Goal: Task Accomplishment & Management: Use online tool/utility

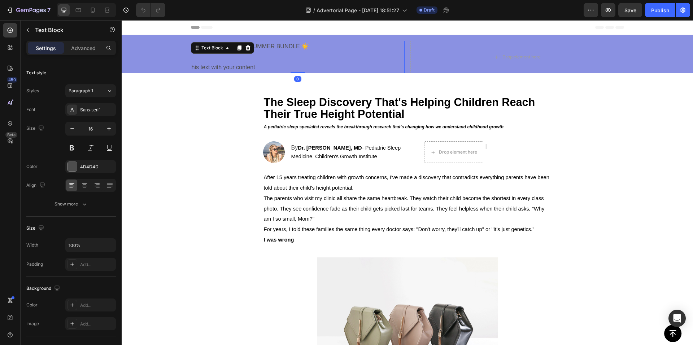
click at [235, 49] on div "Replace t🎁 LIMITED SUMMER BUNDLE ☀️ his text with your content Text Block 0" at bounding box center [298, 57] width 214 height 32
click at [88, 9] on div at bounding box center [93, 10] width 12 height 12
type input "14"
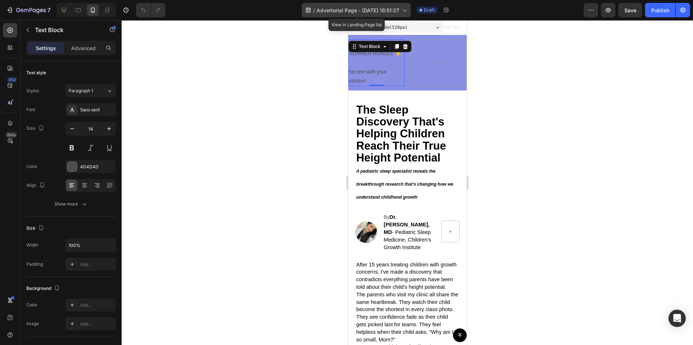
click at [382, 8] on span "Advertorial Page - [DATE] 18:51:27" at bounding box center [358, 10] width 83 height 8
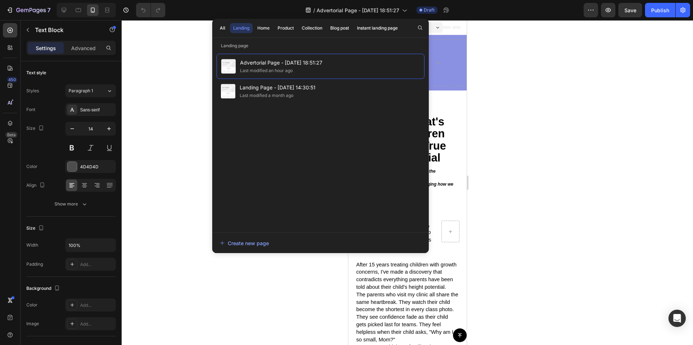
click at [191, 59] on div at bounding box center [407, 182] width 571 height 325
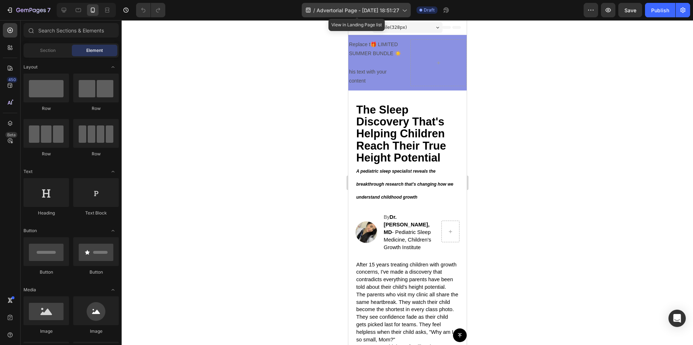
click at [397, 7] on span "Advertorial Page - [DATE] 18:51:27" at bounding box center [358, 10] width 83 height 8
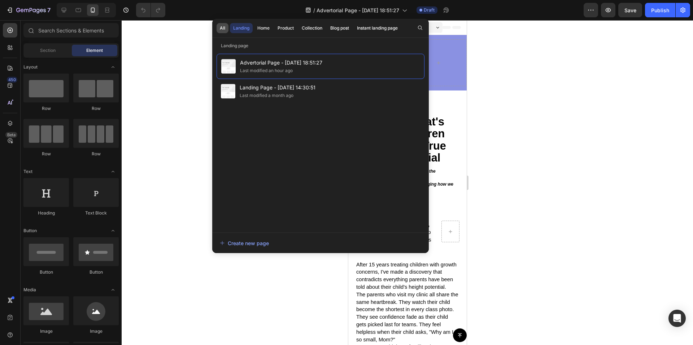
click at [223, 24] on button "All" at bounding box center [223, 28] width 12 height 10
click at [242, 25] on div "Landing" at bounding box center [241, 28] width 16 height 6
click at [182, 49] on div at bounding box center [407, 182] width 571 height 325
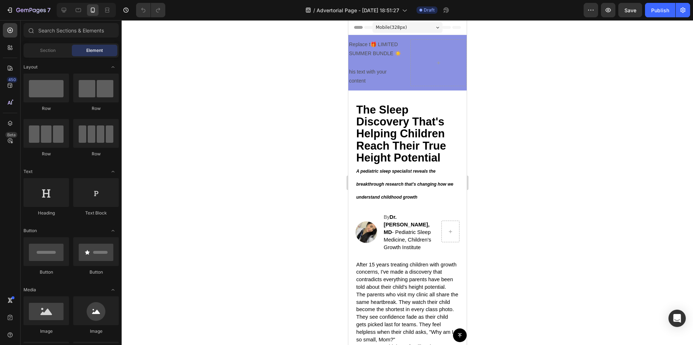
click at [409, 29] on div "Mobile ( 328 px)" at bounding box center [407, 27] width 70 height 11
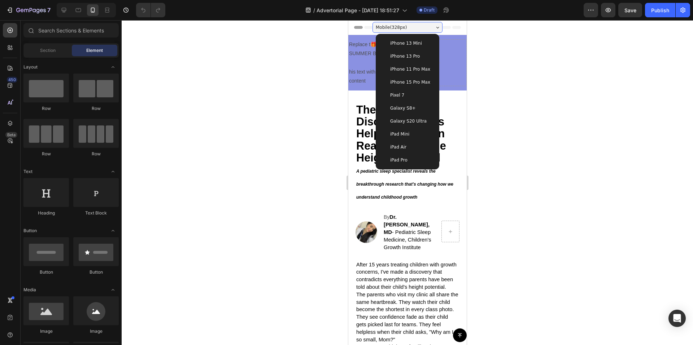
click at [422, 82] on span "iPhone 15 Pro Max" at bounding box center [410, 82] width 40 height 7
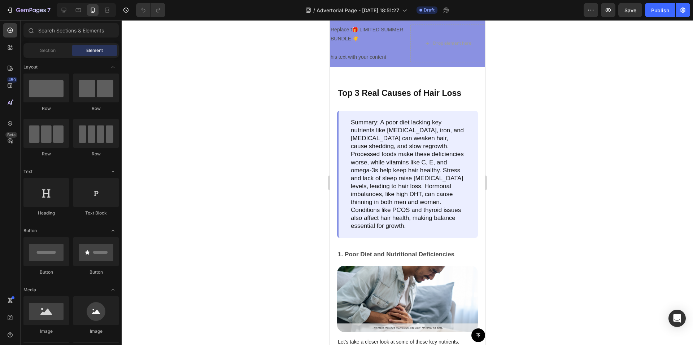
scroll to position [326, 0]
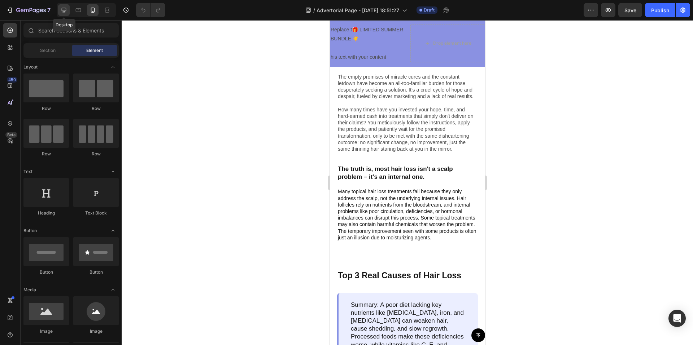
click at [67, 9] on icon at bounding box center [63, 9] width 7 height 7
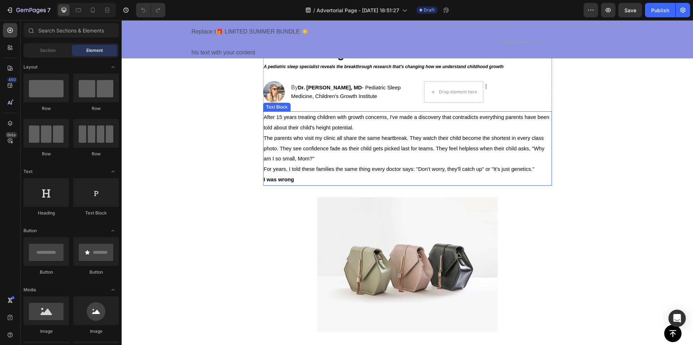
scroll to position [180, 0]
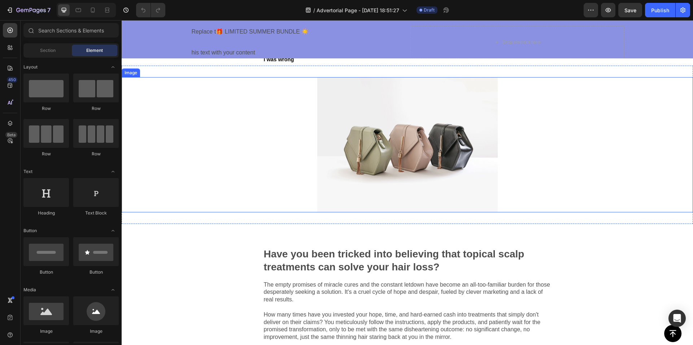
click at [372, 163] on img at bounding box center [407, 144] width 180 height 135
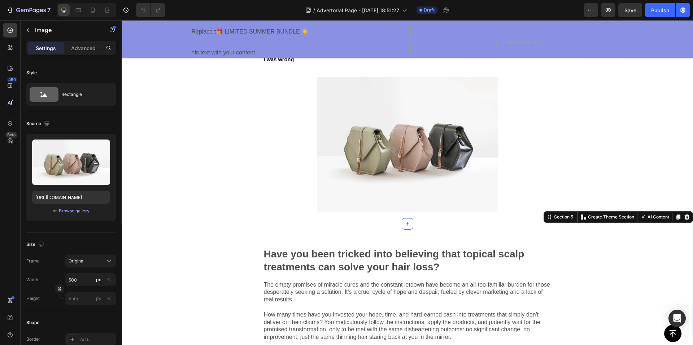
click at [230, 258] on div "Have you been tricked into believing that topical scalp treatments can solve yo…" at bounding box center [407, 324] width 571 height 201
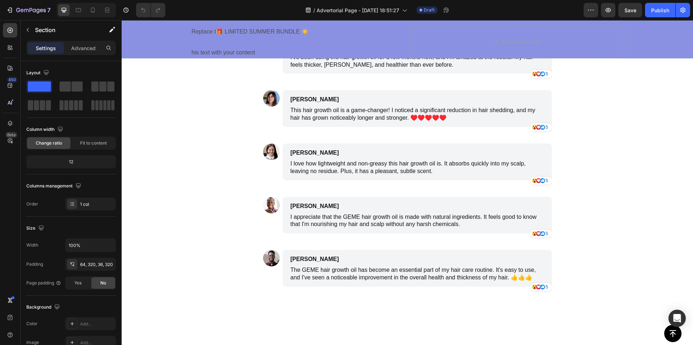
scroll to position [2526, 0]
click at [9, 4] on button "7" at bounding box center [28, 10] width 51 height 14
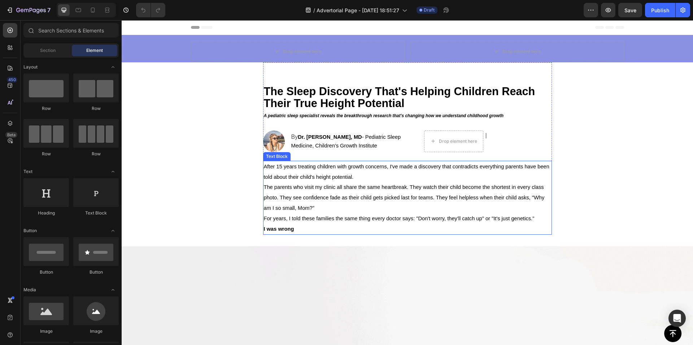
click at [331, 198] on span "The parents who visit my clinic all share the same heartbreak. They watch their…" at bounding box center [404, 197] width 281 height 27
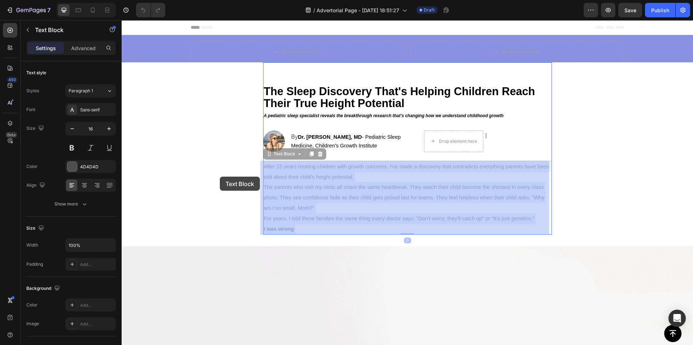
drag, startPoint x: 306, startPoint y: 221, endPoint x: 233, endPoint y: 190, distance: 78.8
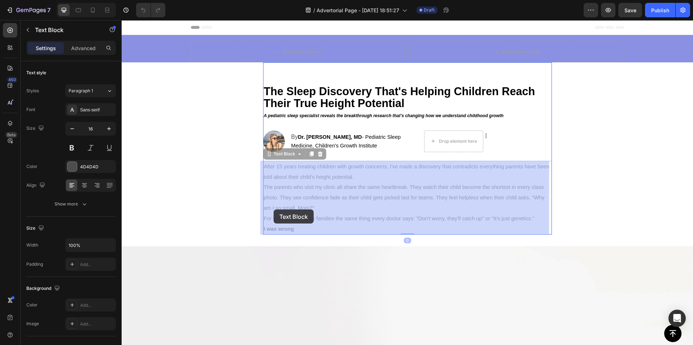
drag, startPoint x: 306, startPoint y: 230, endPoint x: 291, endPoint y: 215, distance: 21.5
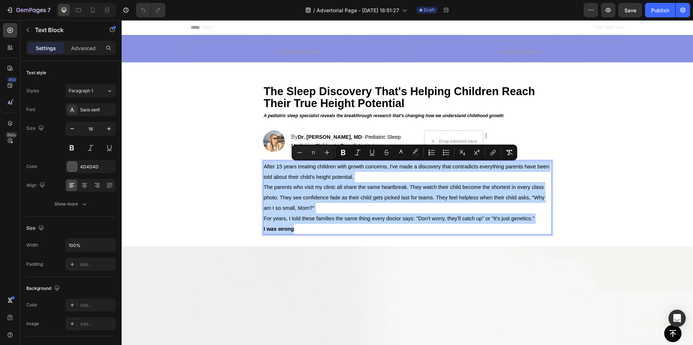
drag, startPoint x: 296, startPoint y: 228, endPoint x: 250, endPoint y: 171, distance: 73.2
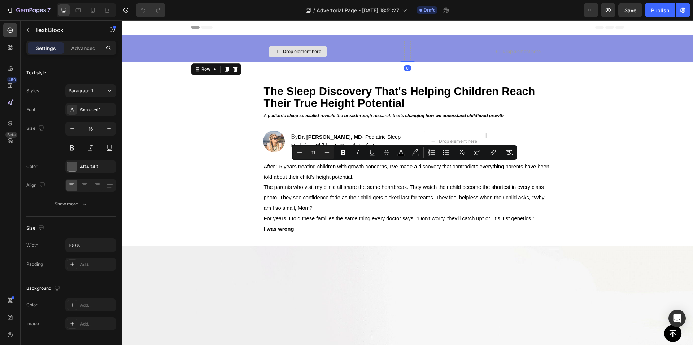
click at [351, 49] on div "Drop element here" at bounding box center [298, 52] width 214 height 22
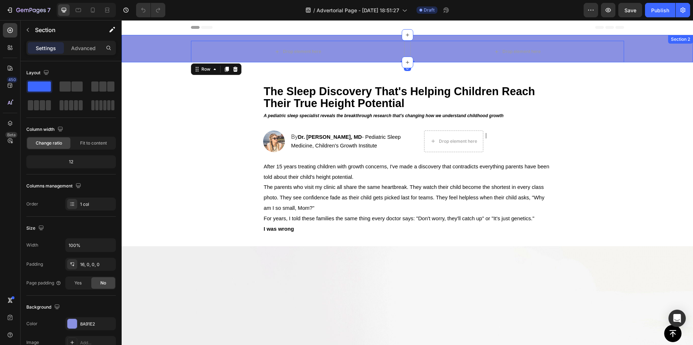
click at [166, 45] on div "Drop element here Drop element here Row 0 Row" at bounding box center [407, 52] width 571 height 22
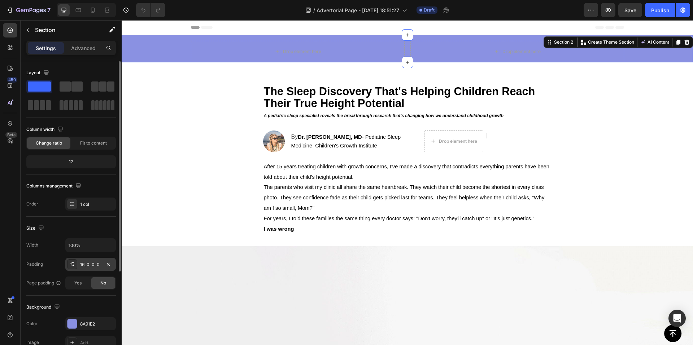
scroll to position [136, 0]
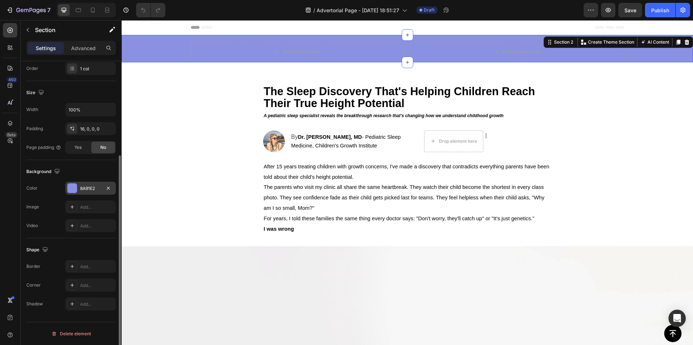
click at [80, 191] on div "8A91E2" at bounding box center [90, 189] width 21 height 6
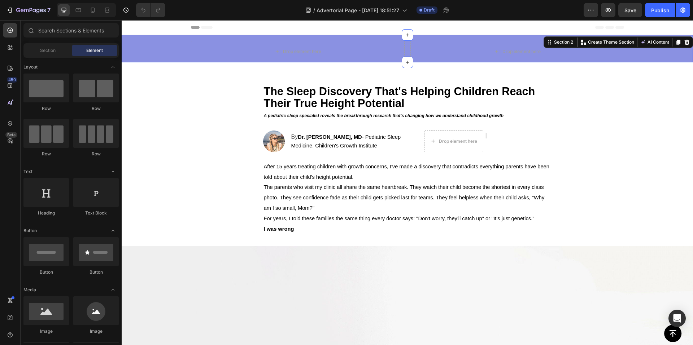
drag, startPoint x: 227, startPoint y: 89, endPoint x: 230, endPoint y: 93, distance: 5.0
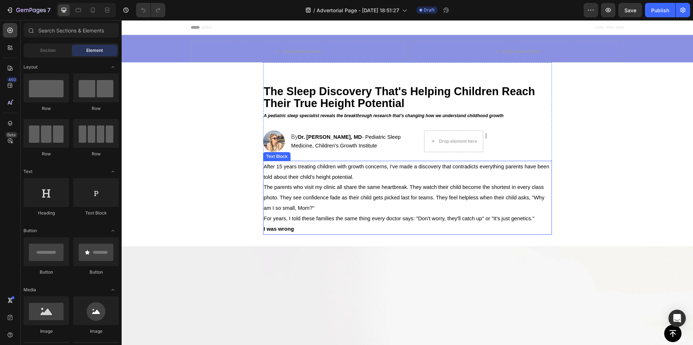
click at [320, 222] on p "For years, I told these families the same thing every doctor says: "Don't worry…" at bounding box center [407, 219] width 287 height 10
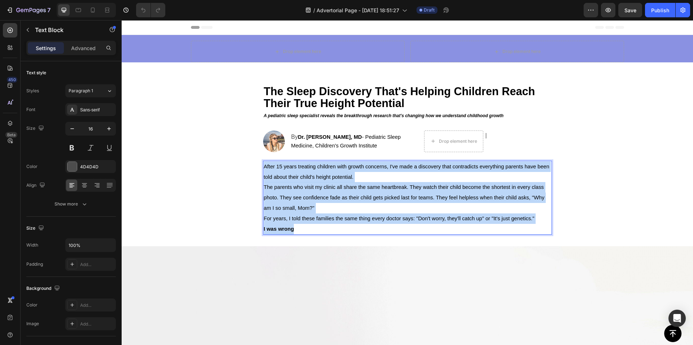
drag, startPoint x: 306, startPoint y: 227, endPoint x: 253, endPoint y: 167, distance: 79.6
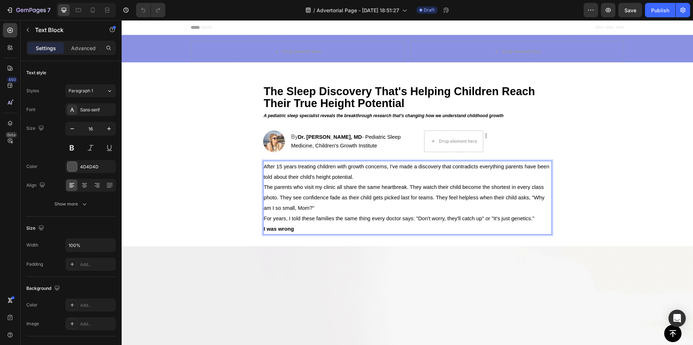
click at [331, 214] on p "For years, I told these families the same thing every doctor says: "Don't worry…" at bounding box center [407, 219] width 287 height 10
click at [311, 227] on p "I was wrong" at bounding box center [407, 229] width 287 height 10
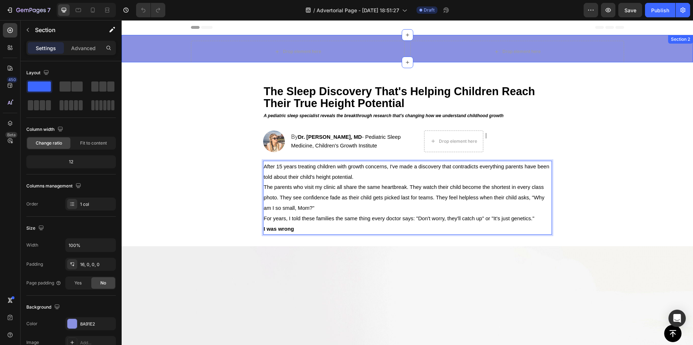
click at [642, 43] on div "Drop element here Drop element here Row Row Section 2" at bounding box center [407, 48] width 571 height 27
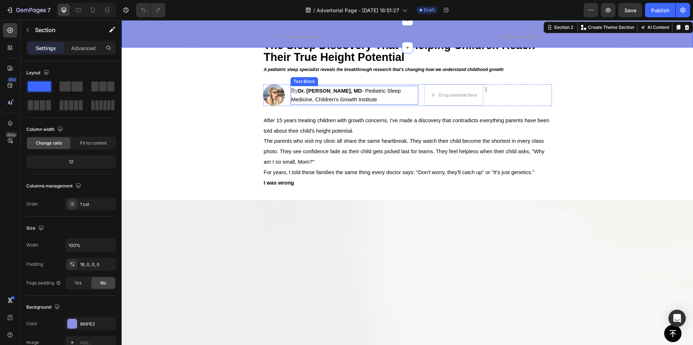
scroll to position [144, 0]
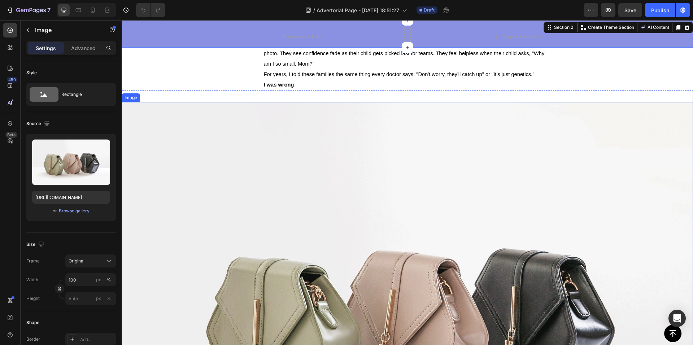
click at [361, 125] on img at bounding box center [407, 316] width 571 height 428
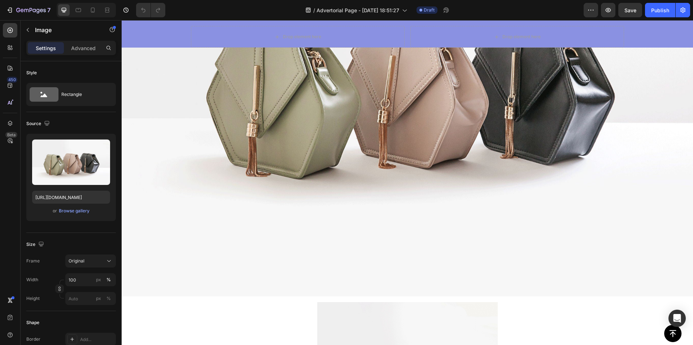
scroll to position [397, 0]
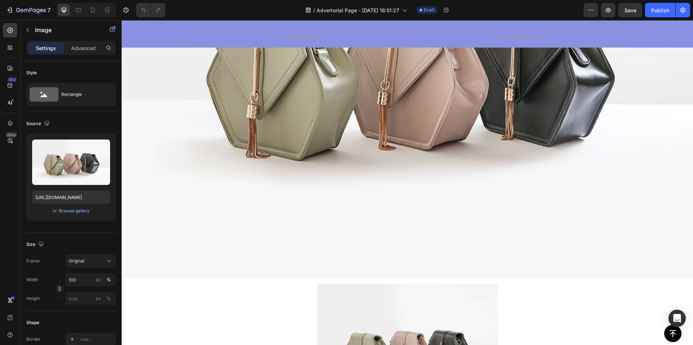
click at [367, 179] on img at bounding box center [407, 63] width 571 height 428
click at [421, 216] on img at bounding box center [407, 63] width 571 height 428
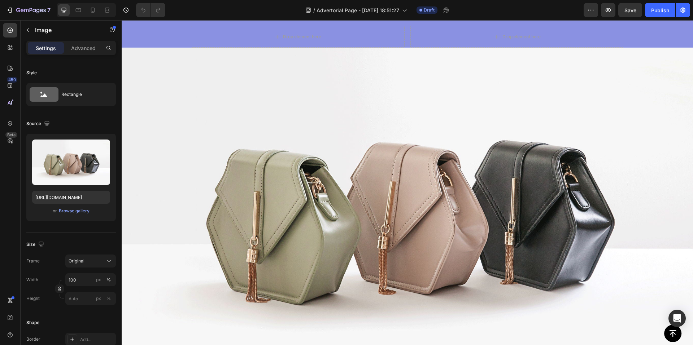
click at [448, 191] on img at bounding box center [407, 208] width 571 height 428
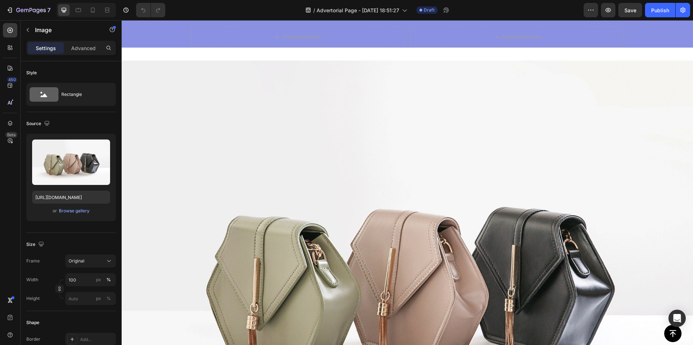
scroll to position [108, 0]
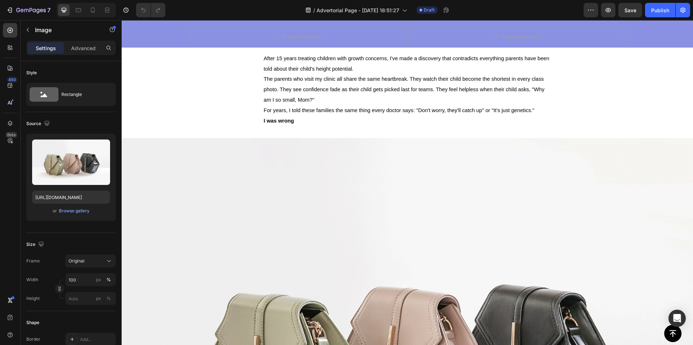
drag, startPoint x: 202, startPoint y: 183, endPoint x: 201, endPoint y: 178, distance: 5.6
drag, startPoint x: 191, startPoint y: 172, endPoint x: 160, endPoint y: 152, distance: 37.0
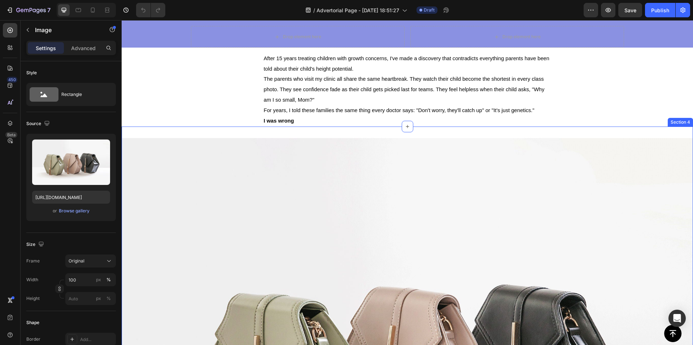
drag, startPoint x: 133, startPoint y: 136, endPoint x: 129, endPoint y: 135, distance: 4.0
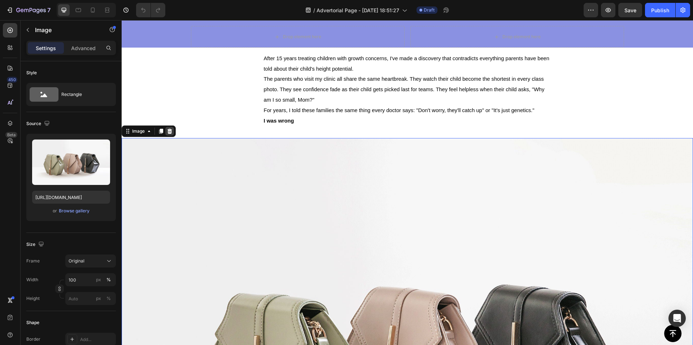
click at [171, 133] on icon at bounding box center [169, 131] width 5 height 5
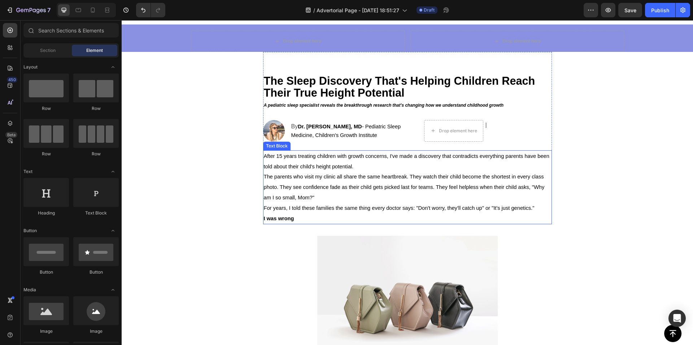
scroll to position [0, 0]
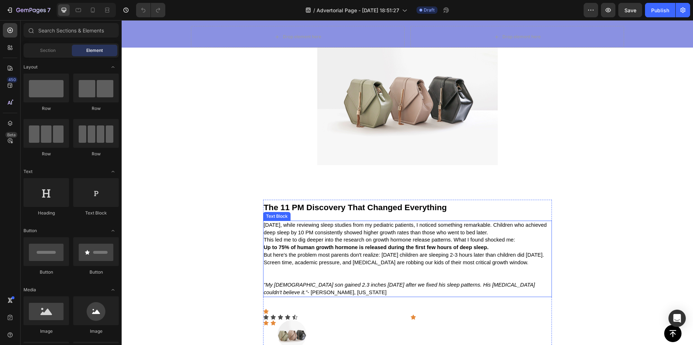
scroll to position [325, 0]
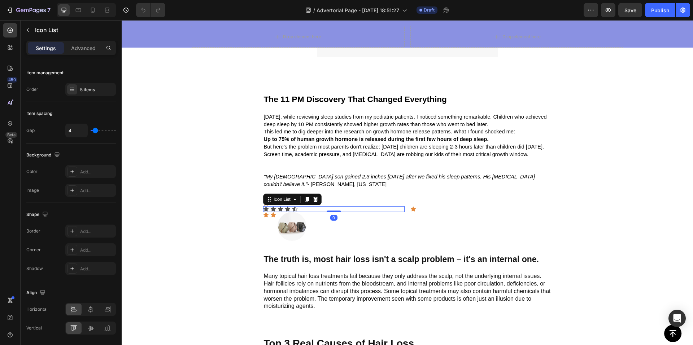
click at [274, 210] on div "Icon Icon Icon Icon Icon" at bounding box center [333, 209] width 141 height 6
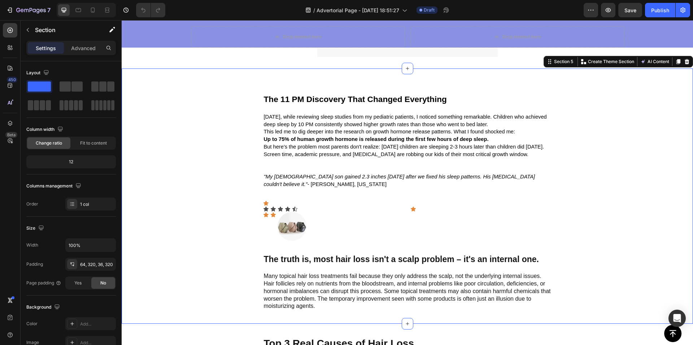
click at [241, 209] on div "The 11 PM Discovery That Changed Everything Text Block Three years ago, while r…" at bounding box center [407, 201] width 340 height 219
click at [276, 201] on div "Icon Icon Icon Icon Icon Icon Icon List Icon Row Icon Icon Image" at bounding box center [407, 221] width 289 height 40
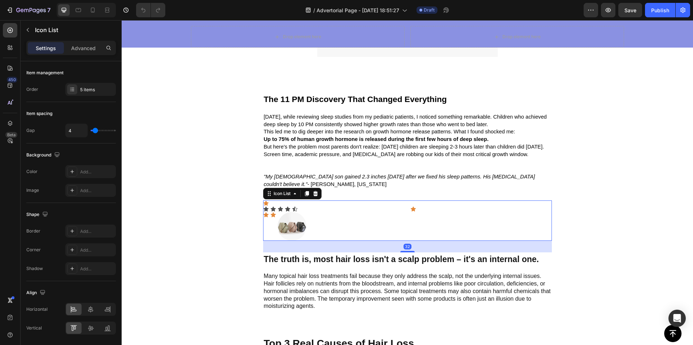
click at [277, 202] on div "Icon Icon Icon Icon Icon Icon Icon List Icon Row Icon Icon Image" at bounding box center [407, 221] width 289 height 40
click at [311, 219] on div "Icon Icon Icon Icon Icon Icon Icon List Icon Row Icon Icon Image" at bounding box center [407, 221] width 289 height 40
click at [434, 209] on div "Icon" at bounding box center [480, 209] width 141 height 6
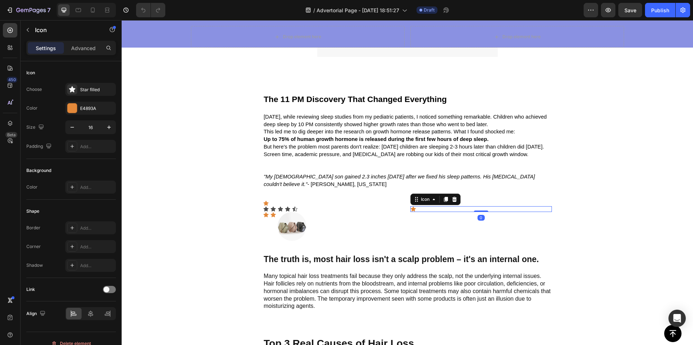
click at [430, 210] on div "Icon 0" at bounding box center [480, 209] width 141 height 6
drag, startPoint x: 358, startPoint y: 210, endPoint x: 361, endPoint y: 215, distance: 5.6
click at [358, 210] on div "Icon Icon Icon Icon Icon" at bounding box center [333, 209] width 141 height 6
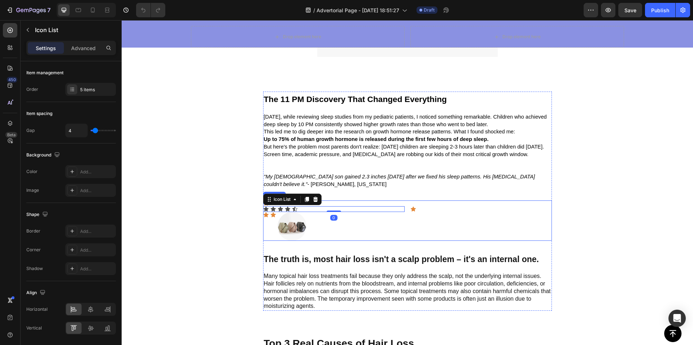
click at [383, 228] on div "Icon Icon Icon Icon Icon Icon Icon List 0 Icon Row Icon Icon Image" at bounding box center [407, 221] width 289 height 40
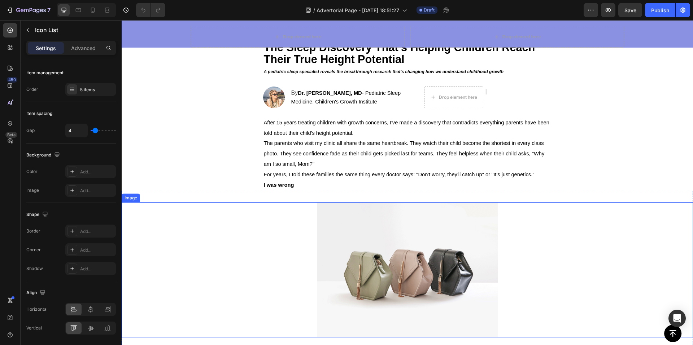
scroll to position [0, 0]
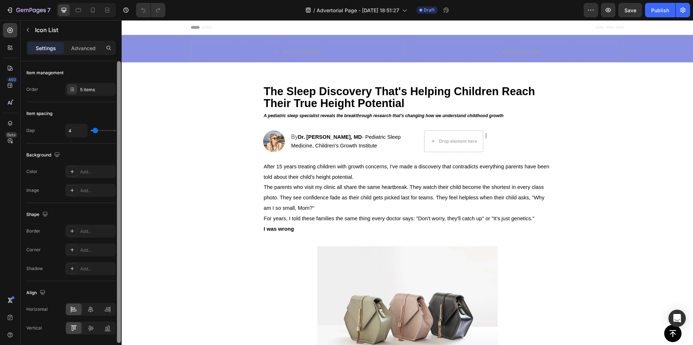
drag, startPoint x: 108, startPoint y: 70, endPoint x: 120, endPoint y: 75, distance: 13.6
click at [112, 71] on div "Item management" at bounding box center [71, 73] width 90 height 12
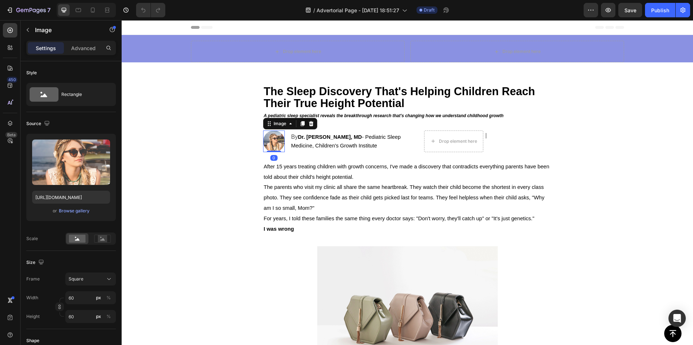
click at [268, 146] on img at bounding box center [274, 142] width 22 height 22
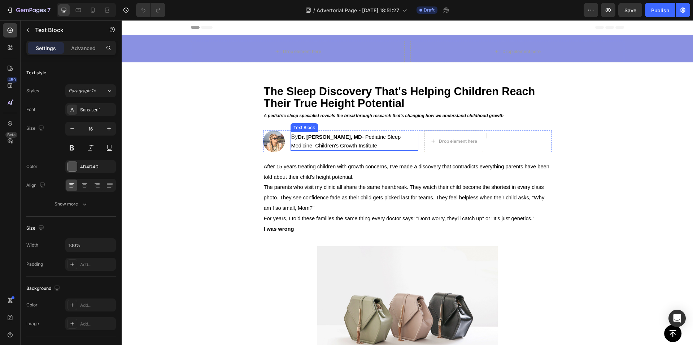
click at [343, 145] on span "Dr. Sarah Mitchell, MD - Pediatric Sleep Medicine, Children's Growth Institute" at bounding box center [346, 141] width 110 height 14
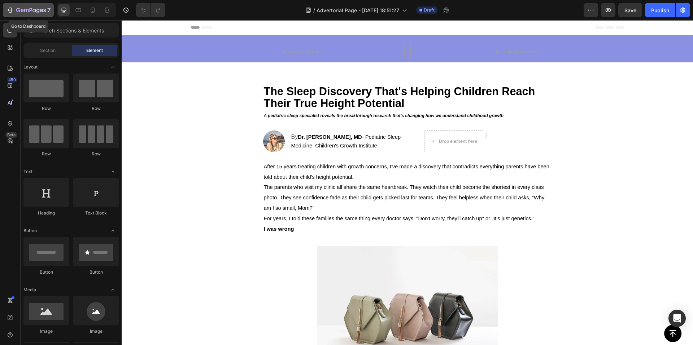
click at [9, 7] on icon "button" at bounding box center [9, 9] width 7 height 7
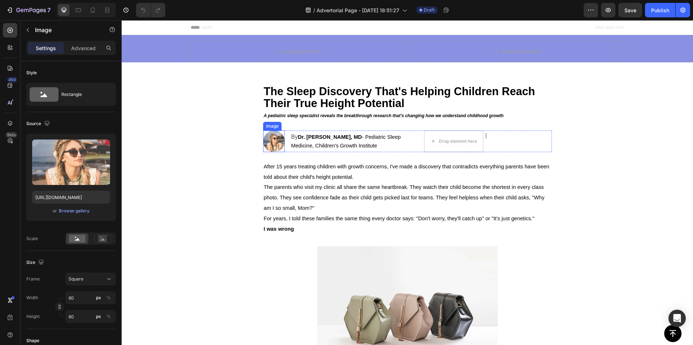
click at [271, 139] on img at bounding box center [274, 142] width 22 height 22
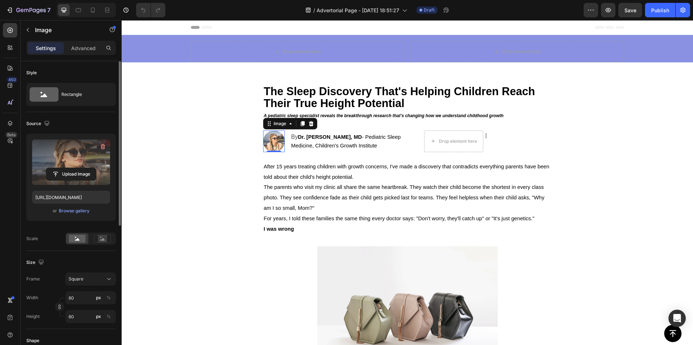
click at [69, 164] on label at bounding box center [71, 162] width 78 height 45
click at [69, 168] on input "file" at bounding box center [71, 174] width 50 height 12
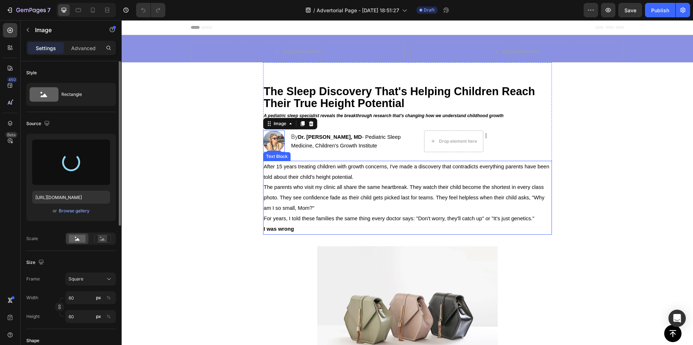
type input "https://cdn.shopify.com/s/files/1/0727/8487/1602/files/gempages_582170627067085…"
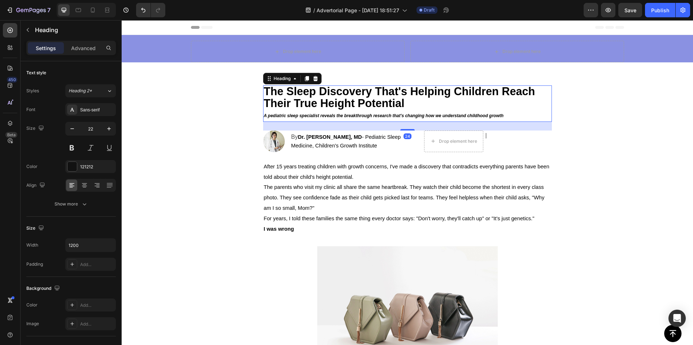
click at [415, 114] on icon "A pediatric sleep specialist reveals the breakthrough research that's changing …" at bounding box center [384, 115] width 240 height 5
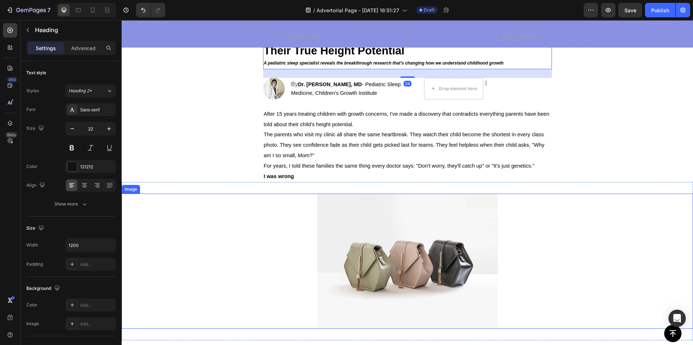
scroll to position [144, 0]
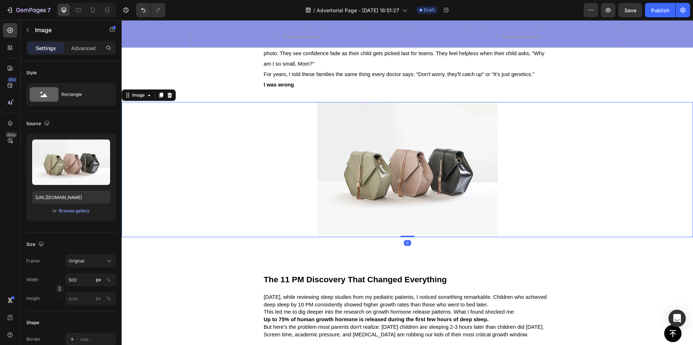
click at [328, 160] on img at bounding box center [407, 169] width 180 height 135
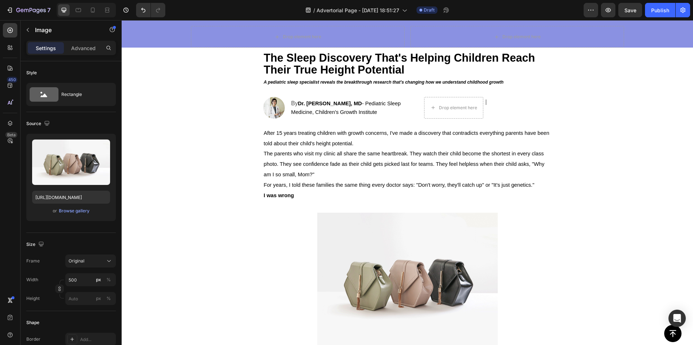
scroll to position [0, 0]
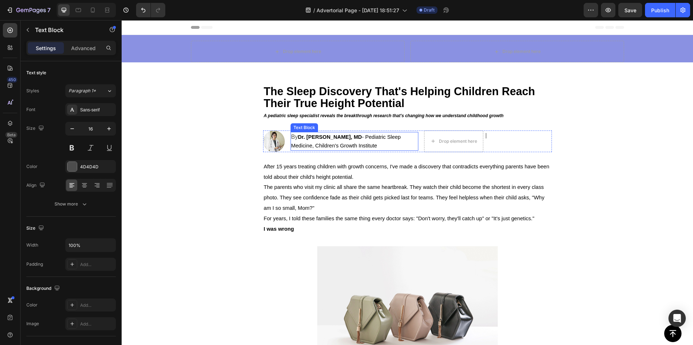
click at [371, 148] on span "Dr. Sarah Mitchell, MD - Pediatric Sleep Medicine, Children's Growth Institute" at bounding box center [346, 141] width 110 height 14
click at [339, 136] on strong "Dr. Sarah Mitchell, MD" at bounding box center [330, 137] width 64 height 6
click at [344, 136] on strong "Dr. Sarah Mitchell, MD" at bounding box center [330, 137] width 64 height 6
click at [377, 143] on p "By Dr. Sarah Mitchell, MD - Pediatric Sleep Medicine, Children's Growth Institu…" at bounding box center [354, 141] width 126 height 17
drag, startPoint x: 410, startPoint y: 21, endPoint x: 351, endPoint y: 138, distance: 130.7
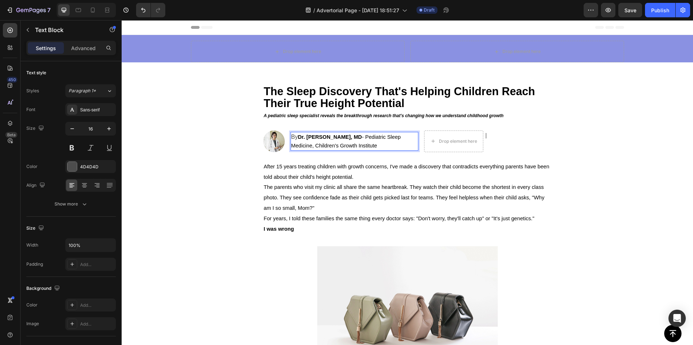
click at [351, 138] on strong "Dr. Sarah Mitchell, MD" at bounding box center [330, 137] width 64 height 6
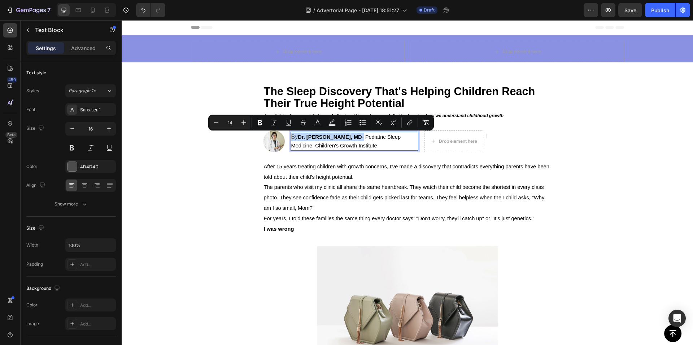
drag, startPoint x: 353, startPoint y: 137, endPoint x: 289, endPoint y: 135, distance: 63.5
click at [291, 135] on p "By Dr. Sarah Mitchell, MD - Pediatric Sleep Medicine, Children's Growth Institu…" at bounding box center [354, 141] width 126 height 17
type input "11"
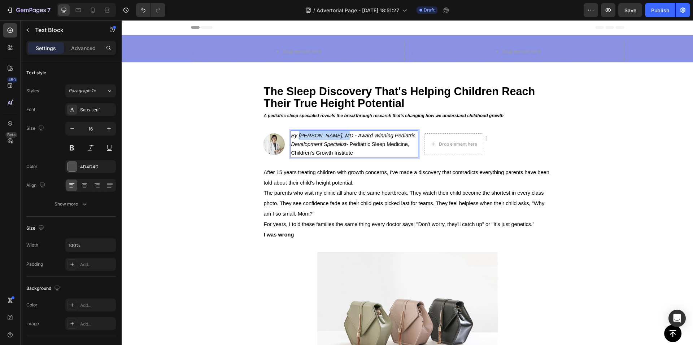
drag, startPoint x: 340, startPoint y: 135, endPoint x: 296, endPoint y: 135, distance: 43.3
click at [296, 135] on icon "By Dr. Rebecca Chen, MD - Award Winning Pediatric Development Specialist" at bounding box center [353, 140] width 124 height 14
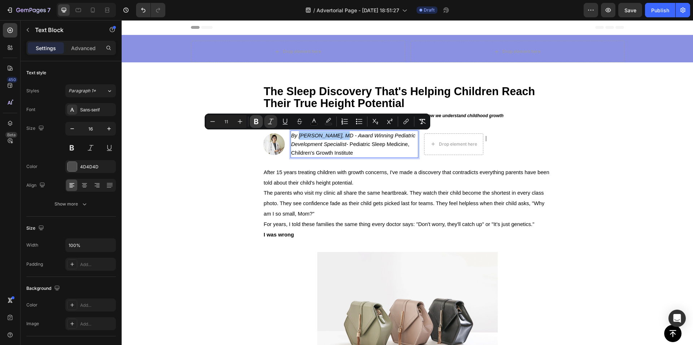
click at [256, 121] on icon "Editor contextual toolbar" at bounding box center [256, 121] width 7 height 7
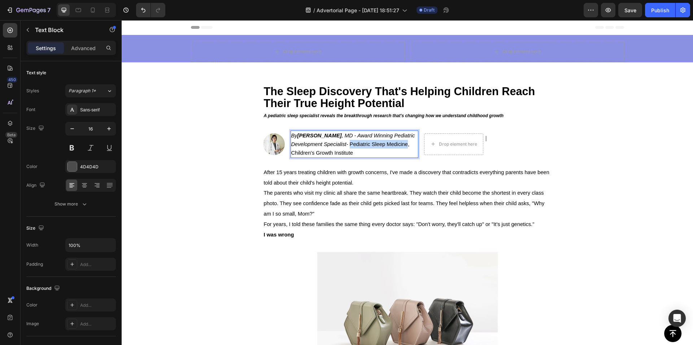
drag, startPoint x: 405, startPoint y: 146, endPoint x: 348, endPoint y: 148, distance: 57.4
click at [348, 148] on p "By Dr. Rebecca Chen , MD - Award Winning Pediatric Development Specialist - Ped…" at bounding box center [354, 144] width 126 height 26
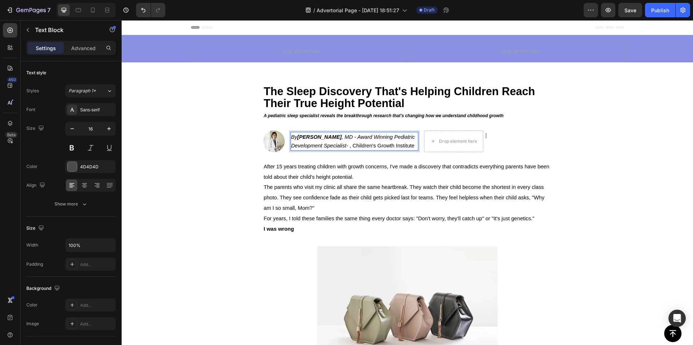
click at [347, 143] on span "By Dr. Rebecca Chen , MD - Award Winning Pediatric Development Specialist - , C…" at bounding box center [353, 141] width 124 height 14
click at [350, 146] on span "By Dr. Rebecca Chen , MD - Award Winning Pediatric Development Specialist - , C…" at bounding box center [353, 141] width 124 height 14
click at [348, 147] on span "By Dr. Rebecca Chen , MD - Award Winning Pediatric Development Specialist - ,Ch…" at bounding box center [353, 141] width 124 height 14
click at [347, 147] on span "By Dr. Rebecca Chen , MD - Award Winning Pediatric Development Specialist -,Chi…" at bounding box center [353, 141] width 124 height 14
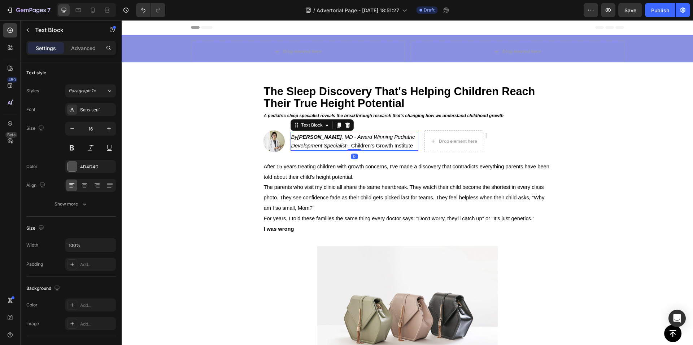
click at [346, 146] on span "By Dr. Rebecca Chen , MD - Award Winning Pediatric Development Specialist -, Ch…" at bounding box center [353, 141] width 124 height 14
click at [345, 147] on span "By Dr. Rebecca Chen , MD - Award Winning Pediatric Development Specialist -, Ch…" at bounding box center [353, 141] width 124 height 14
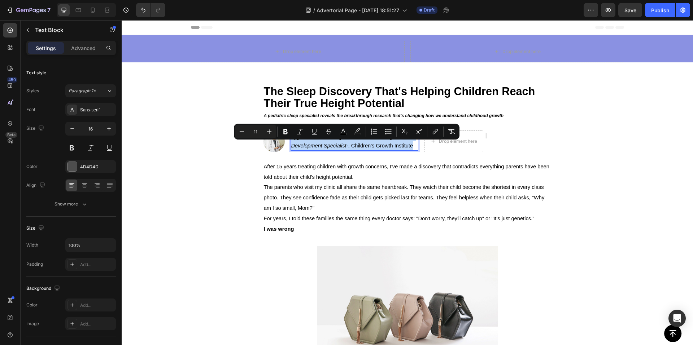
click at [345, 147] on span "By Dr. Rebecca Chen , MD - Award Winning Pediatric Development Specialist -, Ch…" at bounding box center [353, 141] width 124 height 14
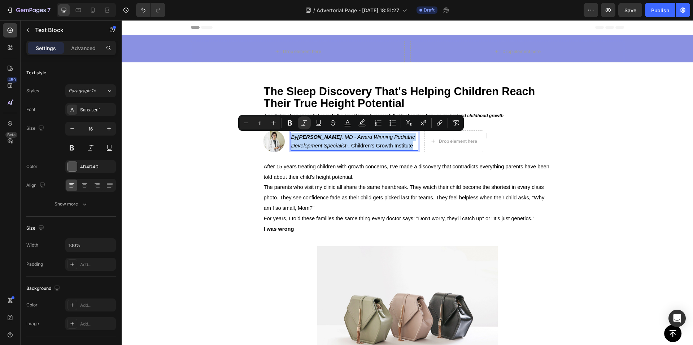
click at [354, 146] on span "By Dr. Rebecca Chen , MD - Award Winning Pediatric Development Specialist -, Ch…" at bounding box center [353, 141] width 124 height 14
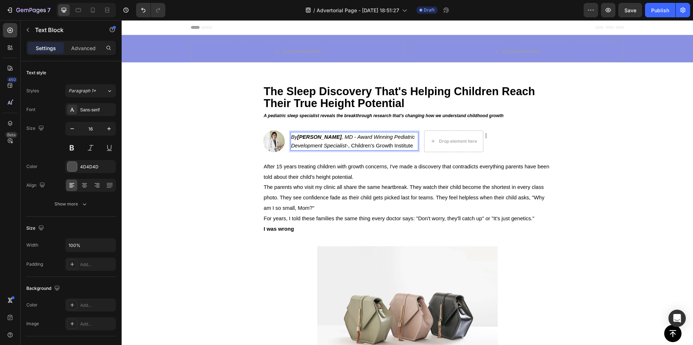
click at [346, 148] on span "By Dr. Rebecca Chen , MD - Award Winning Pediatric Development Specialist -, Ch…" at bounding box center [353, 141] width 124 height 14
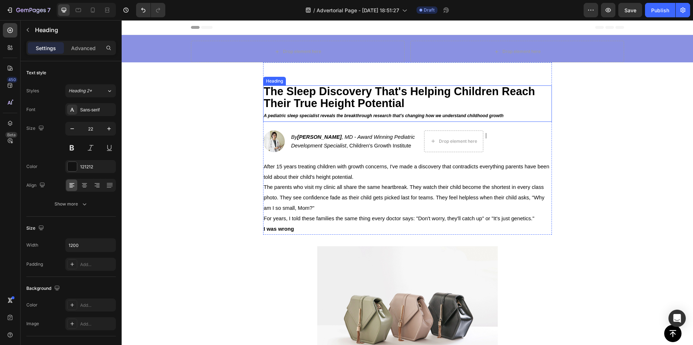
click at [506, 116] on h2 "The Sleep Discovery That's Helping Children Reach Their True Height Potential A…" at bounding box center [407, 104] width 289 height 36
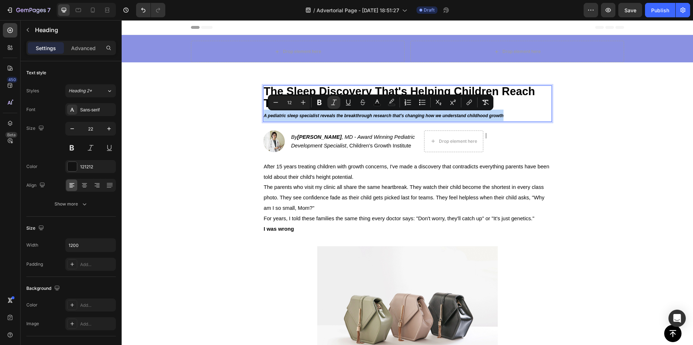
drag, startPoint x: 506, startPoint y: 115, endPoint x: 255, endPoint y: 115, distance: 250.5
click at [257, 115] on section "The Sleep Discovery That's Helping Children Reach Their True Height Potential A…" at bounding box center [407, 148] width 300 height 173
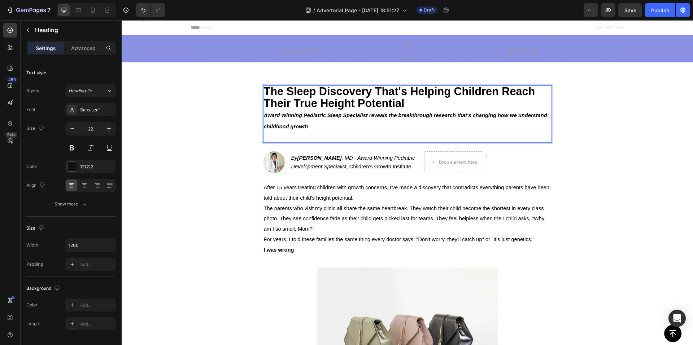
click at [287, 137] on p "The Sleep Discovery That's Helping Children Reach Their True Height Potential A…" at bounding box center [407, 114] width 287 height 56
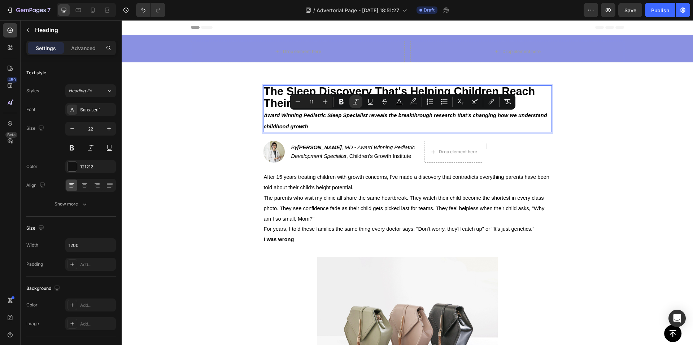
drag, startPoint x: 316, startPoint y: 127, endPoint x: 257, endPoint y: 114, distance: 59.7
click at [257, 114] on section "The Sleep Discovery That's Helping Children Reach Their True Height Potential A…" at bounding box center [407, 153] width 300 height 183
click at [303, 100] on button "Minus" at bounding box center [297, 101] width 13 height 13
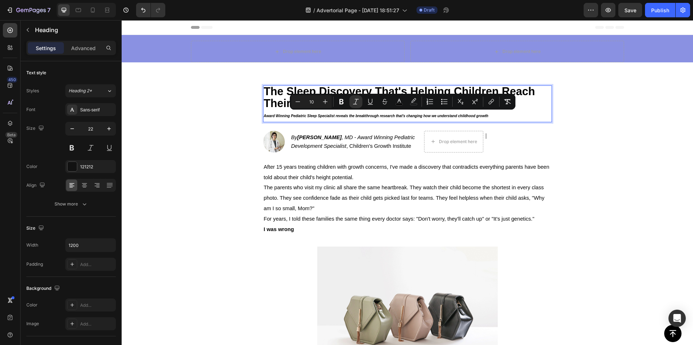
click at [315, 101] on input "10" at bounding box center [311, 101] width 14 height 9
click at [320, 102] on button "Plus" at bounding box center [325, 101] width 13 height 13
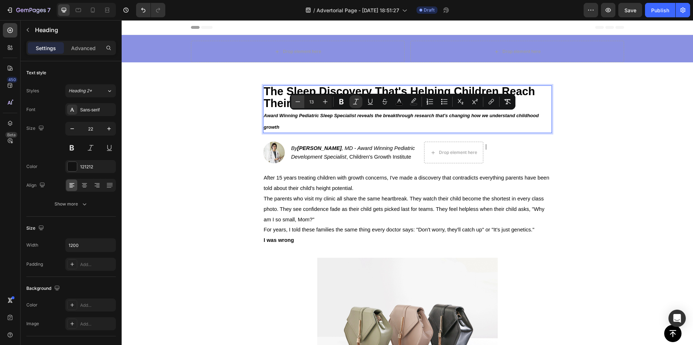
click at [300, 102] on icon "Editor contextual toolbar" at bounding box center [298, 101] width 5 height 0
type input "12"
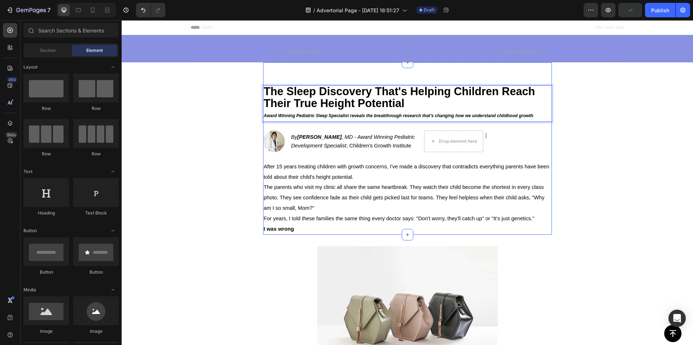
click at [408, 106] on p "⁠⁠⁠⁠⁠⁠⁠ The Sleep Discovery That's Helping Children Reach Their True Height Pot…" at bounding box center [407, 103] width 287 height 35
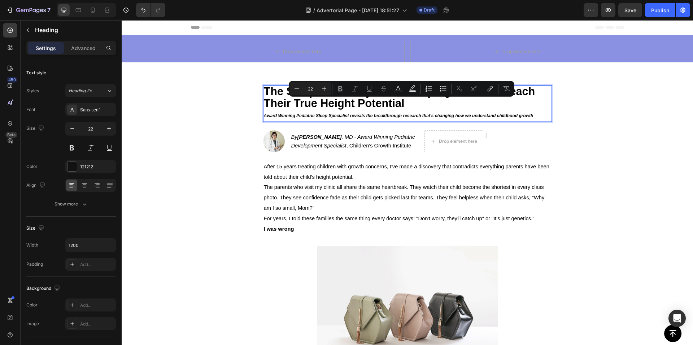
click at [264, 113] on p "The Sleep Discovery That's Helping Children Reach Their True Height Potential A…" at bounding box center [407, 103] width 287 height 35
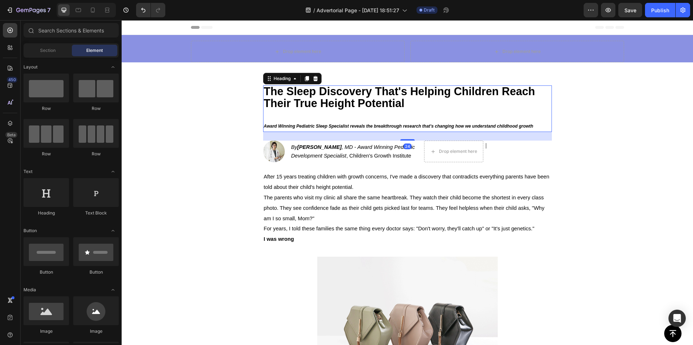
click at [263, 124] on h2 "⁠⁠⁠⁠⁠⁠⁠ The Sleep Discovery That's Helping Children Reach Their True Height Pot…" at bounding box center [407, 109] width 289 height 47
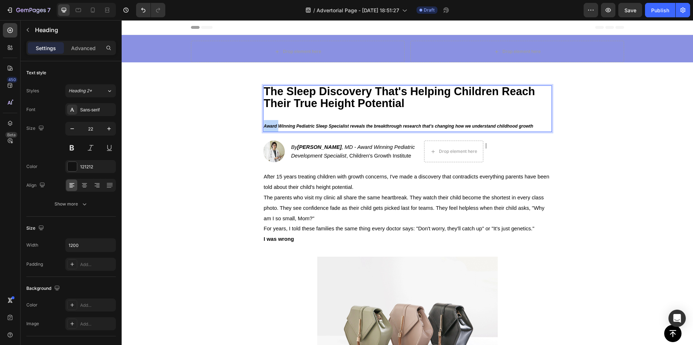
click at [264, 127] on icon "Award Winning Pediatric Sleep Specialist reveals the breakthrough research that…" at bounding box center [399, 126] width 270 height 5
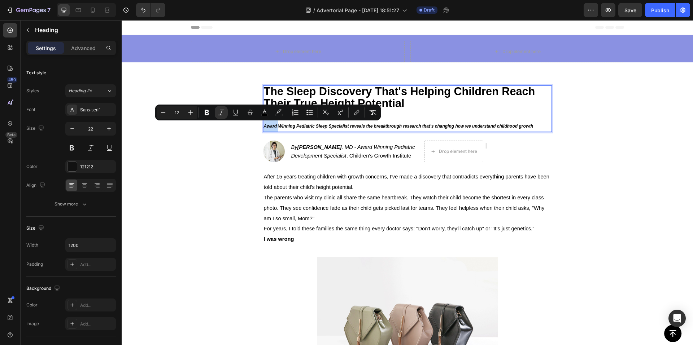
click at [264, 127] on icon "Award Winning Pediatric Sleep Specialist reveals the breakthrough research that…" at bounding box center [399, 126] width 270 height 5
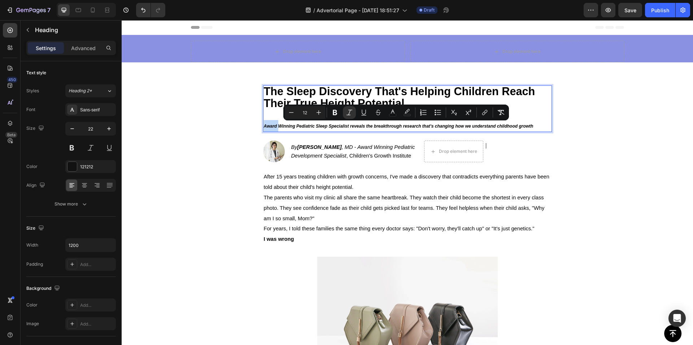
click at [264, 126] on icon "Award Winning Pediatric Sleep Specialist reveals the breakthrough research that…" at bounding box center [399, 126] width 270 height 5
click at [264, 124] on icon "Award Winning Pediatric Sleep Specialist reveals the breakthrough research that…" at bounding box center [399, 126] width 270 height 5
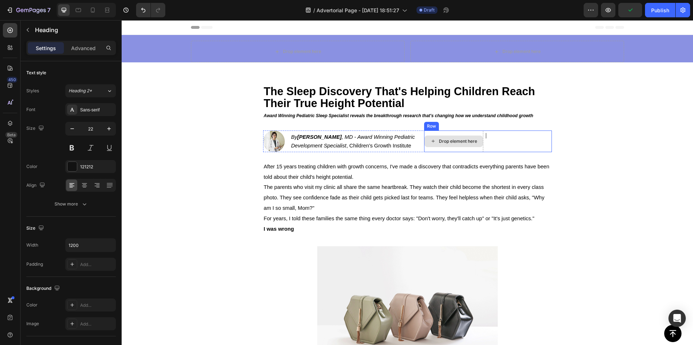
click at [477, 138] on div "Drop element here" at bounding box center [453, 142] width 58 height 12
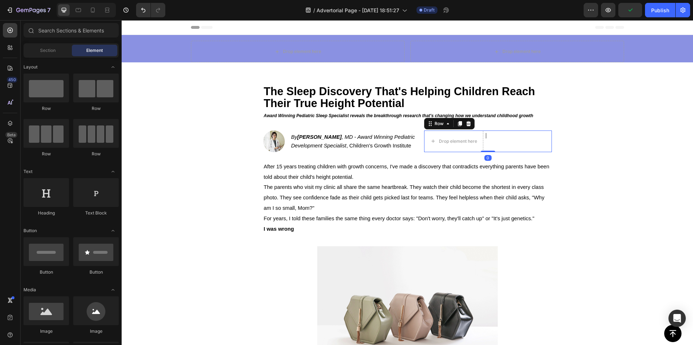
click at [507, 139] on div "Drop element here | Text Block Text Block Row 0" at bounding box center [488, 142] width 128 height 22
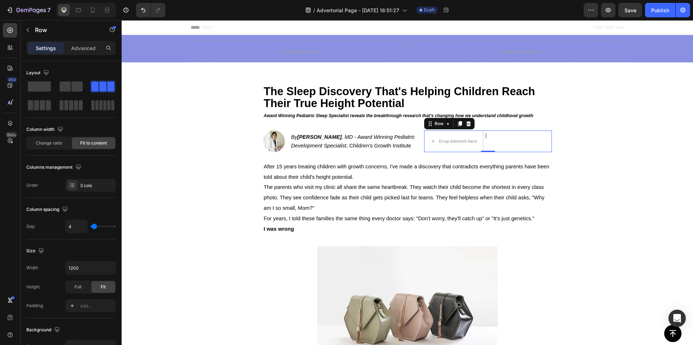
click at [466, 121] on icon at bounding box center [468, 123] width 5 height 5
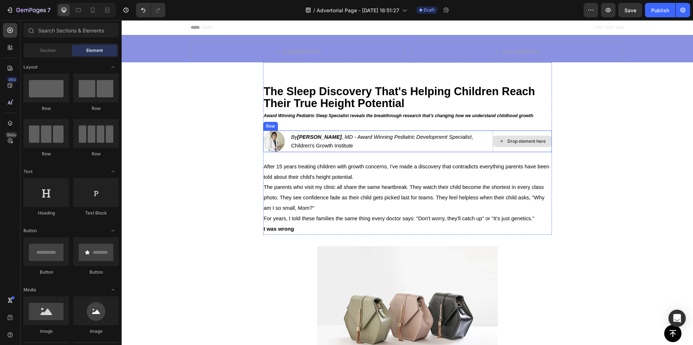
click at [534, 141] on div "Drop element here" at bounding box center [526, 142] width 38 height 6
click at [538, 131] on div "Drop element here" at bounding box center [522, 142] width 59 height 22
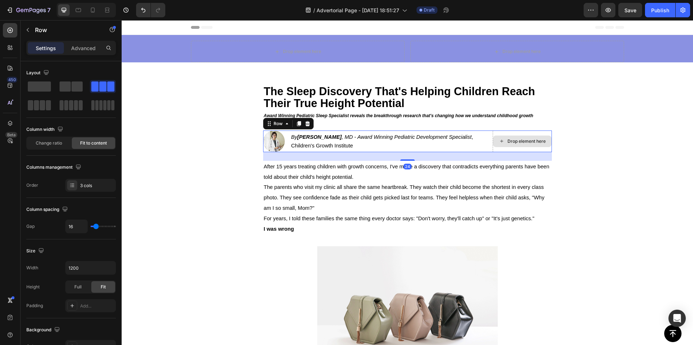
click at [548, 134] on div "Drop element here" at bounding box center [522, 142] width 59 height 22
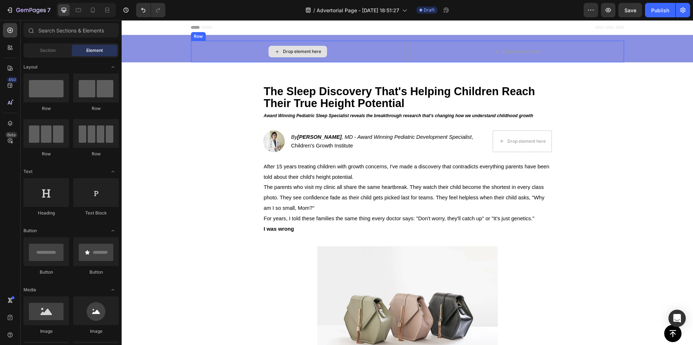
click at [318, 49] on div "Drop element here" at bounding box center [298, 52] width 58 height 12
click at [278, 48] on div "Drop element here" at bounding box center [298, 52] width 58 height 12
click at [194, 45] on div "Drop element here" at bounding box center [298, 52] width 214 height 22
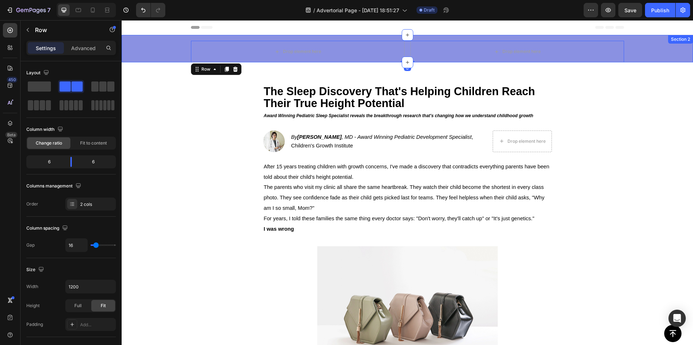
click at [160, 47] on div "Drop element here Drop element here Row 0 Row" at bounding box center [407, 52] width 571 height 22
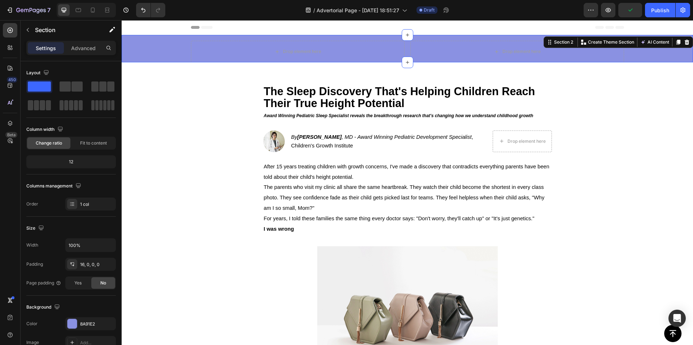
click at [170, 47] on div "Drop element here Drop element here Row Row" at bounding box center [407, 52] width 571 height 22
click at [172, 47] on div "Drop element here Drop element here Row Row" at bounding box center [407, 52] width 571 height 22
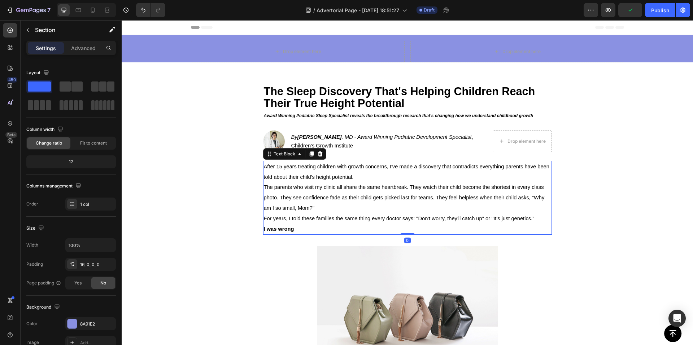
click at [317, 180] on p "After 15 years treating children with growth concerns, I've made a discovery th…" at bounding box center [407, 172] width 287 height 21
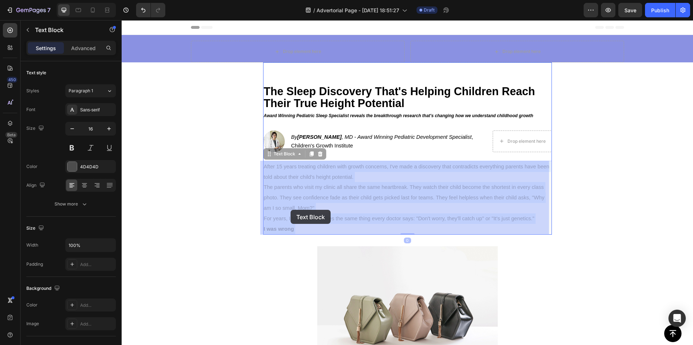
drag, startPoint x: 300, startPoint y: 231, endPoint x: 291, endPoint y: 210, distance: 22.8
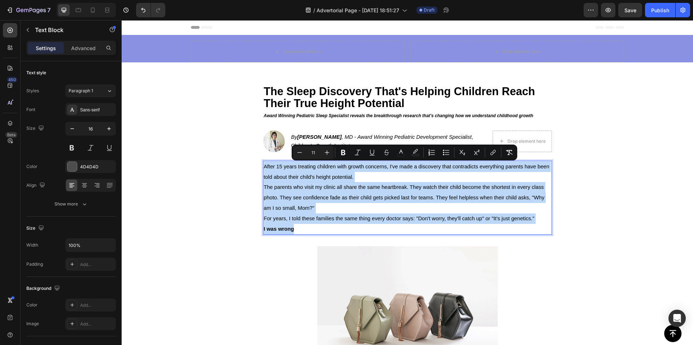
drag, startPoint x: 261, startPoint y: 167, endPoint x: 306, endPoint y: 227, distance: 74.0
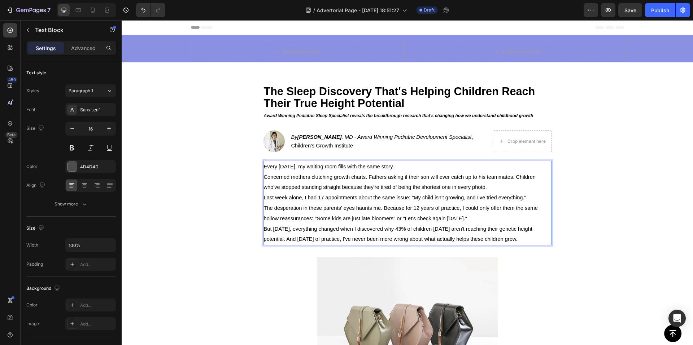
click at [402, 166] on p "Every [DATE], my waiting room fills with the same story." at bounding box center [407, 167] width 287 height 10
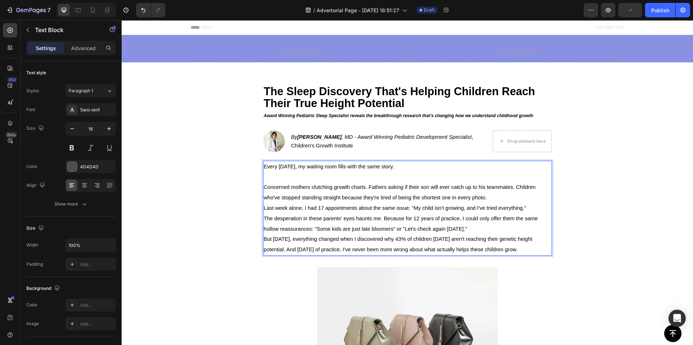
click at [493, 194] on p "Concerned mothers clutching growth charts. Fathers asking if their son will eve…" at bounding box center [407, 192] width 287 height 21
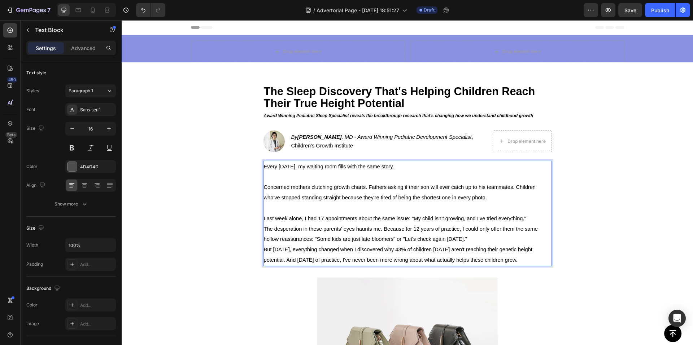
click at [481, 242] on p "The desperation in these parents' eyes haunts me. Because for 12 years of pract…" at bounding box center [407, 234] width 287 height 21
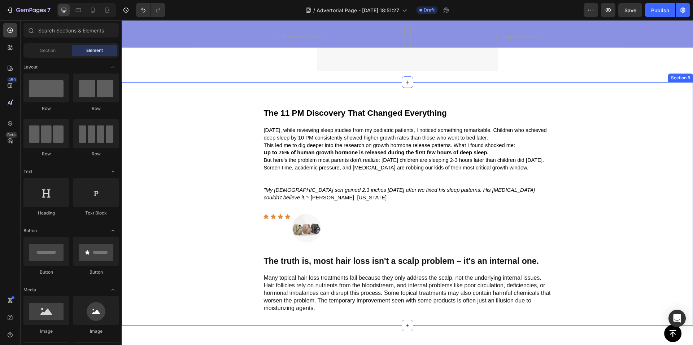
scroll to position [361, 0]
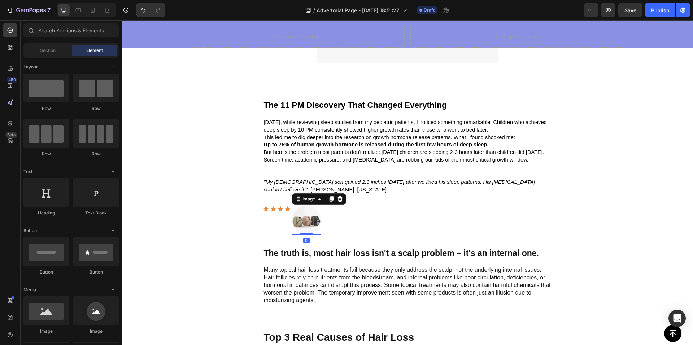
click at [305, 222] on img at bounding box center [306, 220] width 29 height 29
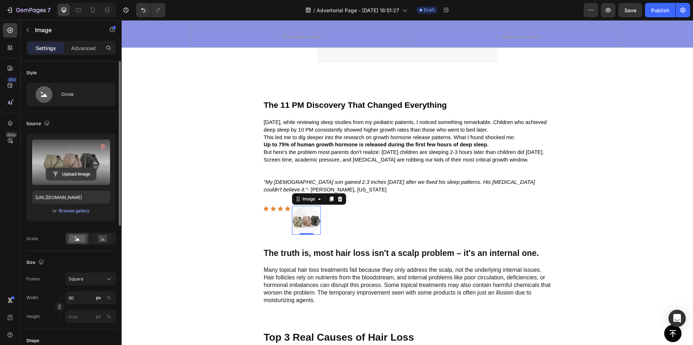
click at [88, 171] on input "file" at bounding box center [71, 174] width 50 height 12
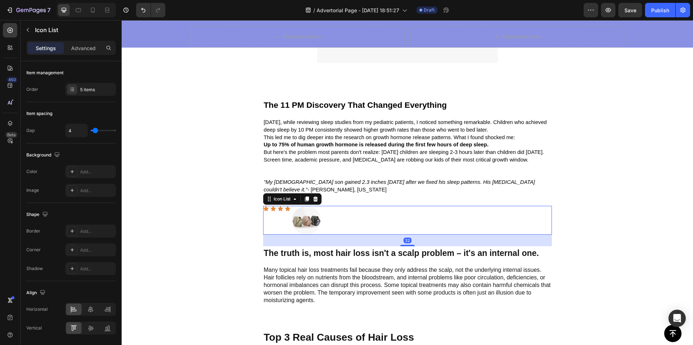
click at [358, 217] on div "Icon Icon Icon Icon Image" at bounding box center [407, 220] width 289 height 29
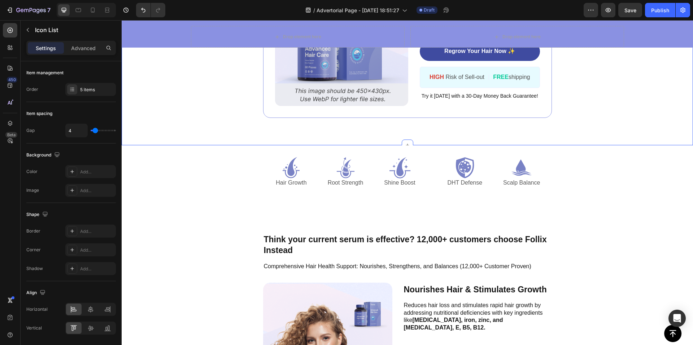
scroll to position [1480, 0]
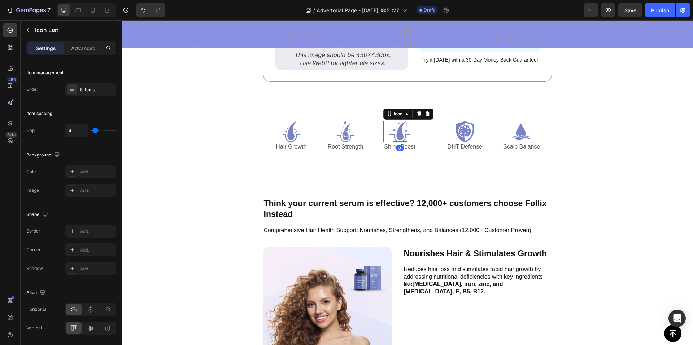
click at [408, 143] on div "Icon 0" at bounding box center [399, 132] width 32 height 22
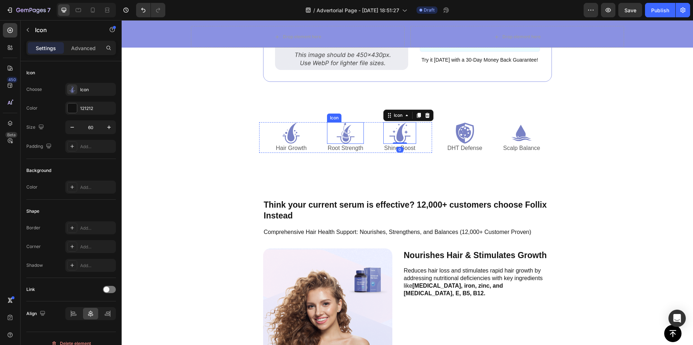
click at [349, 144] on icon at bounding box center [346, 133] width 22 height 22
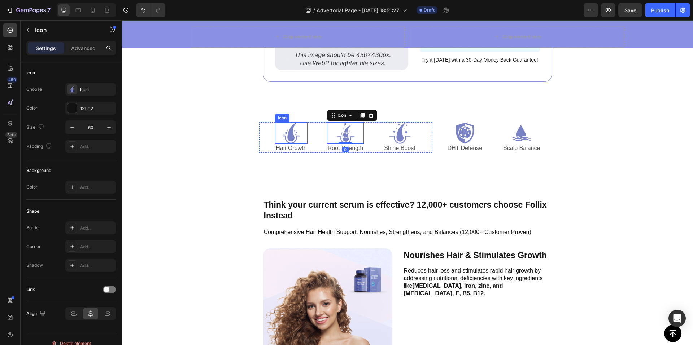
click at [296, 144] on icon at bounding box center [291, 133] width 22 height 22
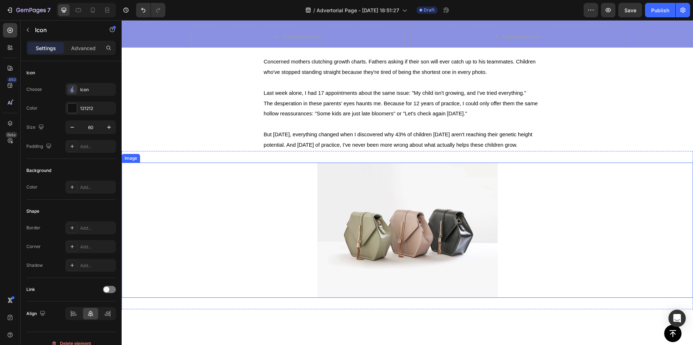
scroll to position [0, 0]
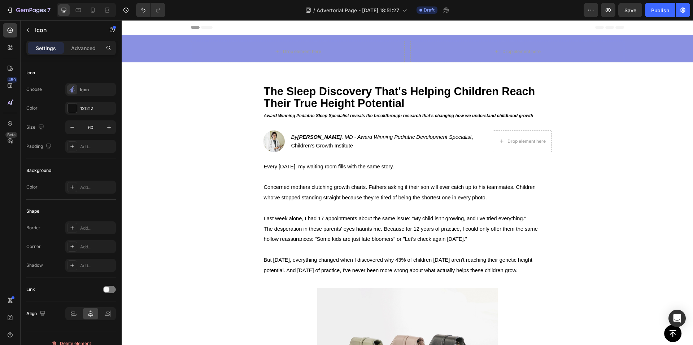
click at [87, 11] on div at bounding box center [86, 10] width 59 height 14
click at [88, 11] on div at bounding box center [93, 10] width 12 height 12
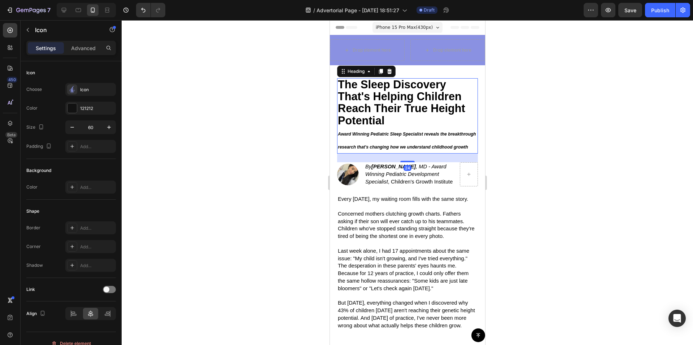
drag, startPoint x: 351, startPoint y: 162, endPoint x: 354, endPoint y: 161, distance: 3.7
click at [353, 150] on icon "Award Winning Pediatric Sleep Specialist reveals the breakthrough research that…" at bounding box center [406, 141] width 138 height 18
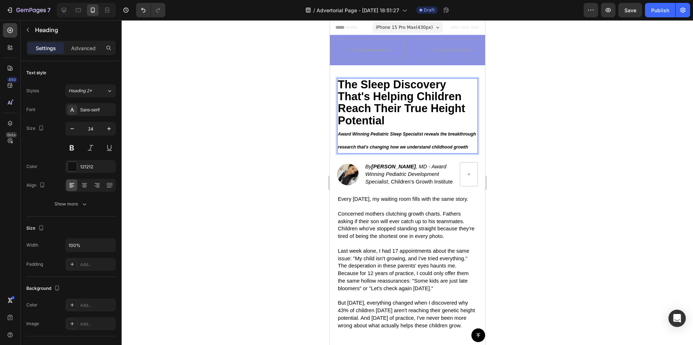
click at [386, 154] on h2 "The Sleep Discovery That's Helping Children Reach Their True Height Potential A…" at bounding box center [407, 115] width 141 height 75
click at [343, 153] on p "The Sleep Discovery That's Helping Children Reach Their True Height Potential A…" at bounding box center [406, 116] width 139 height 74
click at [339, 153] on p "The Sleep Discovery That's Helping Children Reach Their True Height Potential A…" at bounding box center [406, 116] width 139 height 74
click at [338, 153] on p "The Sleep Discovery That's Helping Children Reach Their True Height Potential A…" at bounding box center [406, 116] width 139 height 74
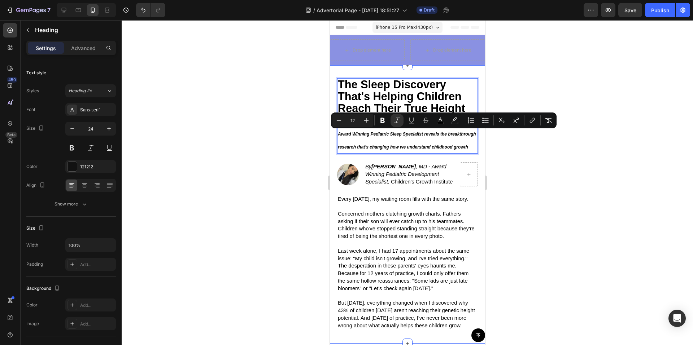
drag, startPoint x: 385, startPoint y: 159, endPoint x: 336, endPoint y: 132, distance: 55.7
click at [336, 132] on div "The Sleep Discovery That's Helping Children Reach Their True Height Potential A…" at bounding box center [407, 204] width 155 height 279
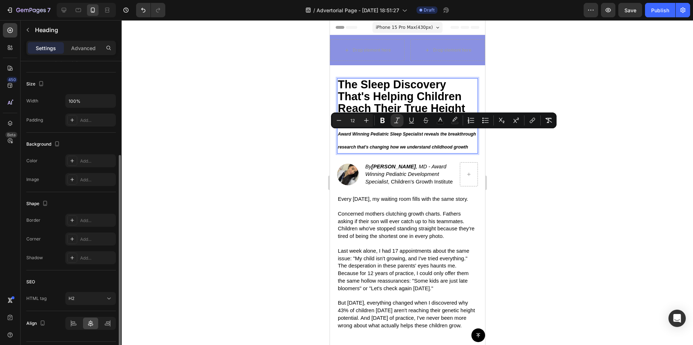
scroll to position [164, 0]
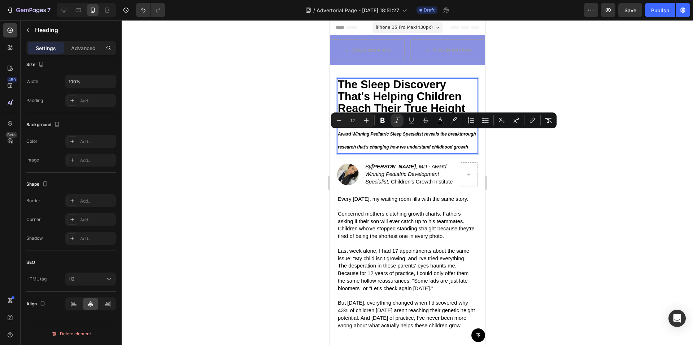
click at [223, 104] on div at bounding box center [407, 182] width 571 height 325
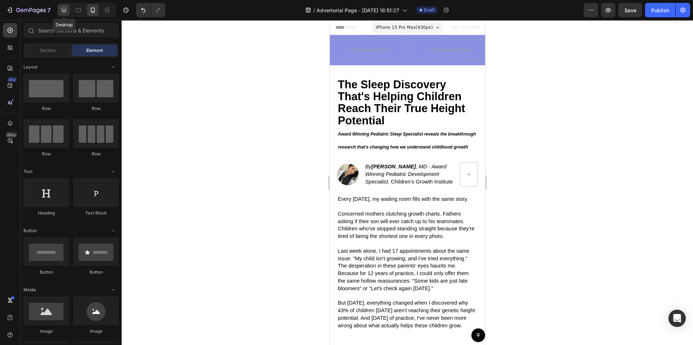
click at [67, 12] on icon at bounding box center [63, 9] width 7 height 7
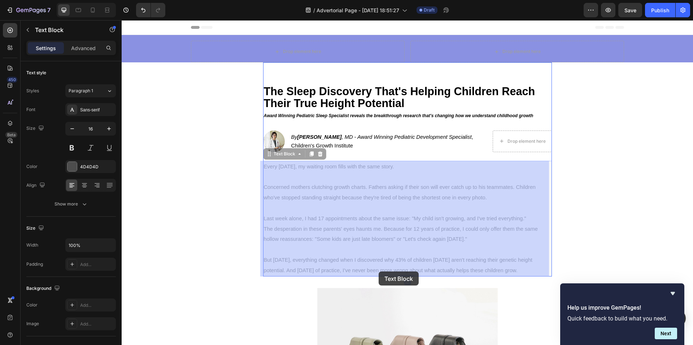
drag, startPoint x: 365, startPoint y: 272, endPoint x: 379, endPoint y: 272, distance: 13.7
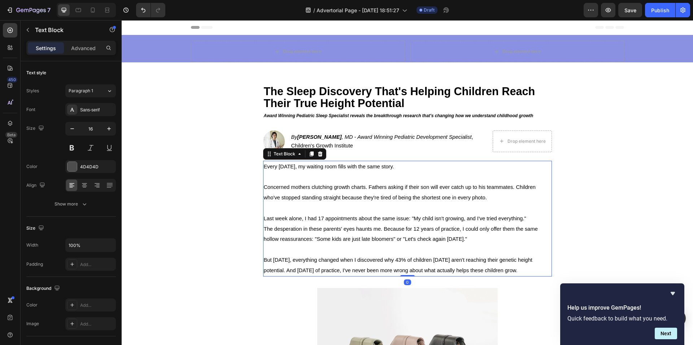
click at [407, 271] on span "But three months ago, everything changed when I discovered why 43% of children …" at bounding box center [398, 265] width 269 height 16
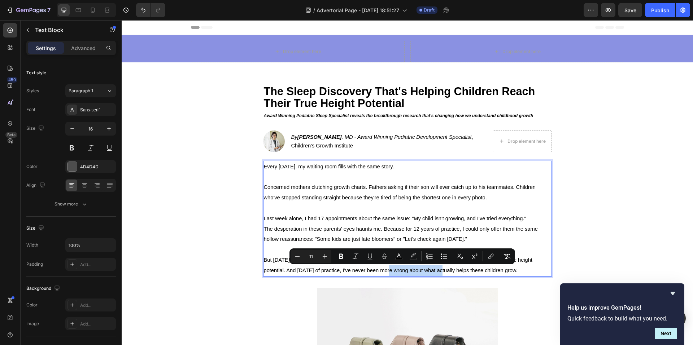
drag, startPoint x: 376, startPoint y: 272, endPoint x: 431, endPoint y: 271, distance: 55.2
click at [431, 271] on span "But three months ago, everything changed when I discovered why 43% of children …" at bounding box center [398, 265] width 269 height 16
click at [344, 258] on icon "Editor contextual toolbar" at bounding box center [340, 256] width 7 height 7
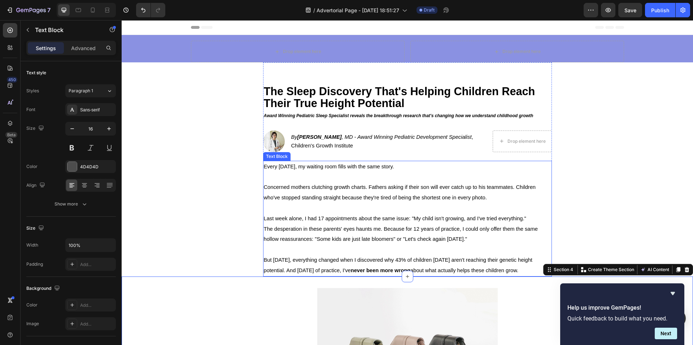
click at [423, 260] on span "But three months ago, everything changed when I discovered why 43% of children …" at bounding box center [398, 265] width 269 height 16
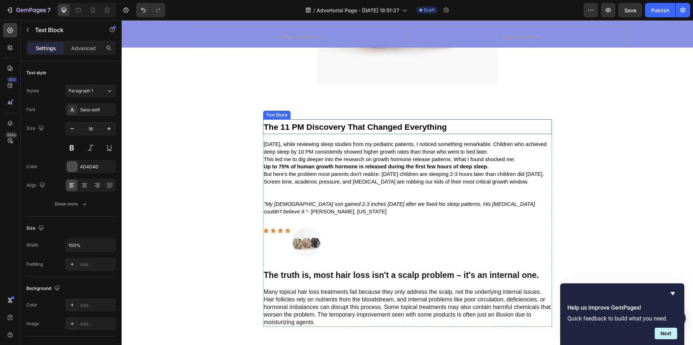
scroll to position [253, 0]
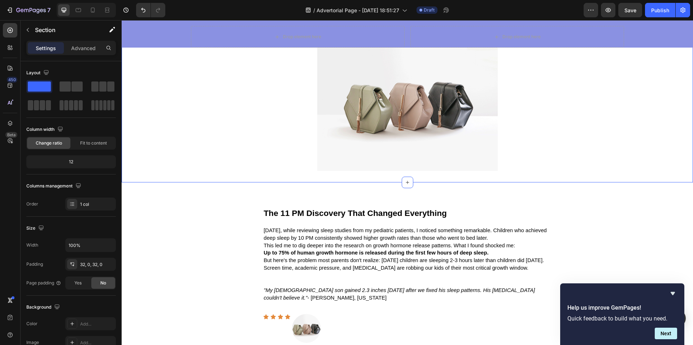
click at [357, 177] on div "Image Section 4" at bounding box center [407, 103] width 571 height 158
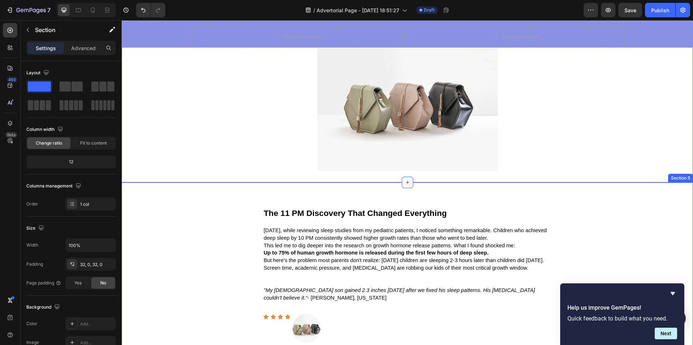
click at [406, 182] on icon at bounding box center [407, 182] width 3 height 3
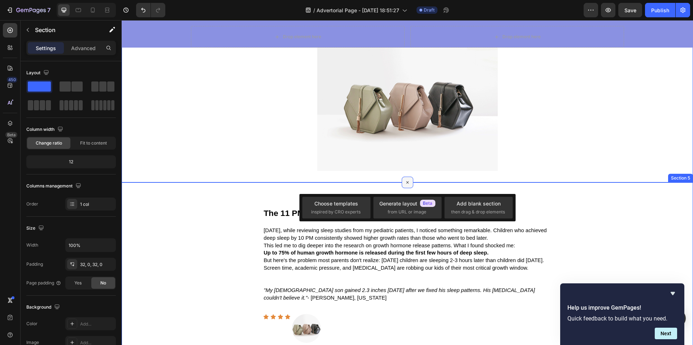
click at [404, 183] on icon at bounding box center [407, 182] width 8 height 8
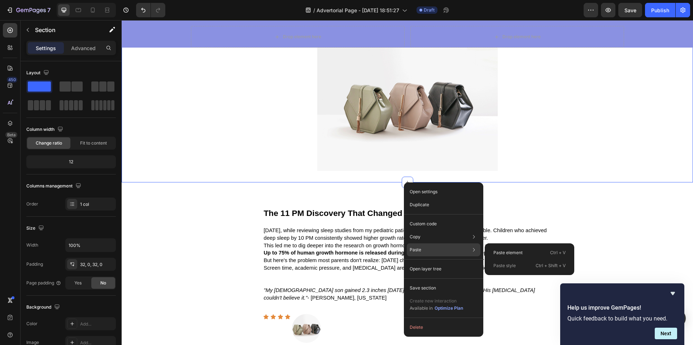
click at [429, 249] on div "Paste Paste element Ctrl + V Paste style Ctrl + Shift + V" at bounding box center [444, 250] width 74 height 13
click at [515, 256] on p "Paste element" at bounding box center [507, 253] width 29 height 6
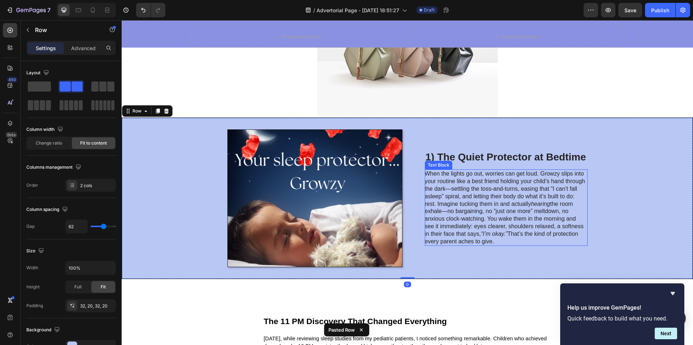
scroll to position [361, 0]
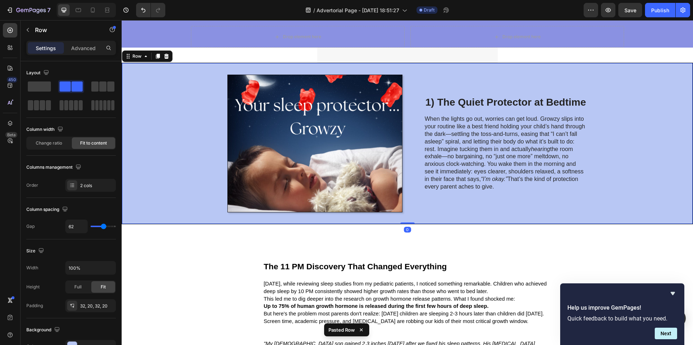
click at [585, 182] on div "Image 1) The Quiet Protector at Bedtime Heading When the lights go out, worries…" at bounding box center [407, 144] width 571 height 162
click at [171, 58] on div "Row" at bounding box center [147, 57] width 51 height 12
click at [165, 55] on icon at bounding box center [166, 55] width 5 height 5
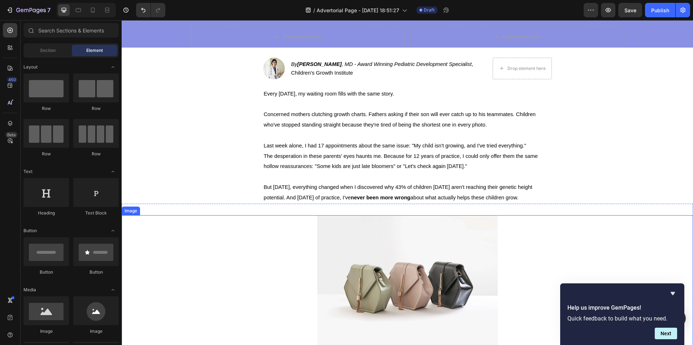
scroll to position [144, 0]
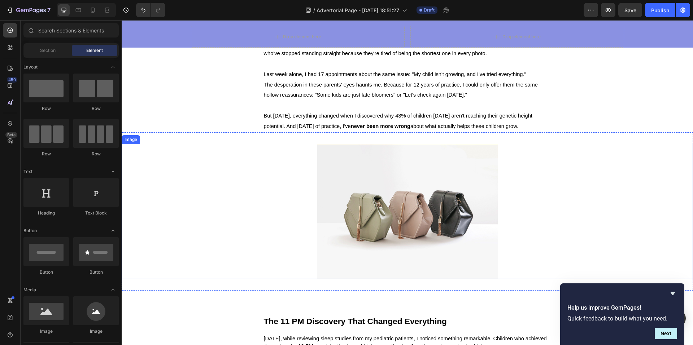
click at [387, 182] on img at bounding box center [407, 211] width 180 height 135
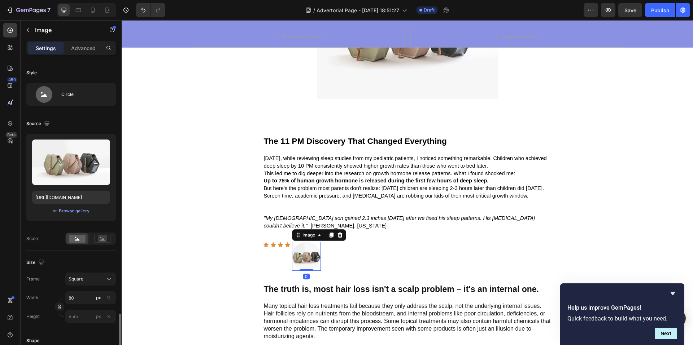
scroll to position [164, 0]
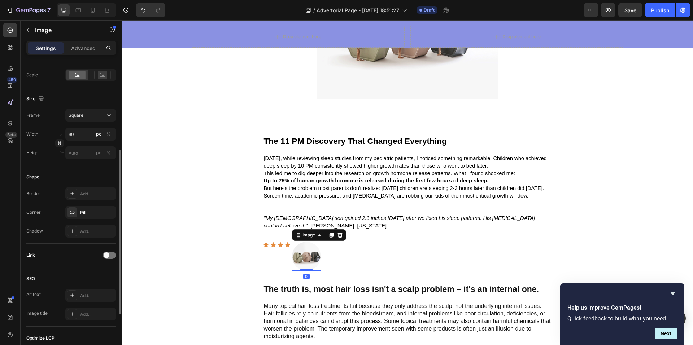
click at [308, 262] on img at bounding box center [306, 256] width 29 height 29
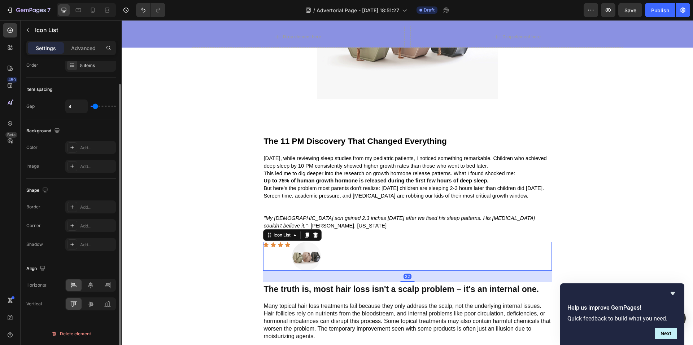
click at [272, 256] on div "Icon Icon Icon Icon Image" at bounding box center [407, 256] width 289 height 29
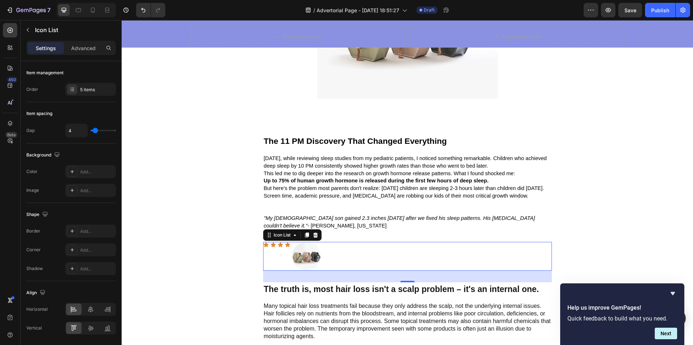
click at [339, 251] on div "Icon Icon Icon Icon Image" at bounding box center [407, 256] width 289 height 29
click at [272, 247] on div "Icon" at bounding box center [273, 245] width 6 height 6
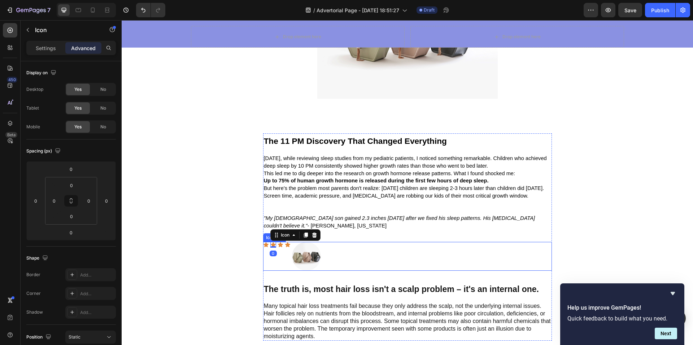
click at [284, 253] on div "Icon Icon 0 Icon Icon Image" at bounding box center [407, 256] width 289 height 29
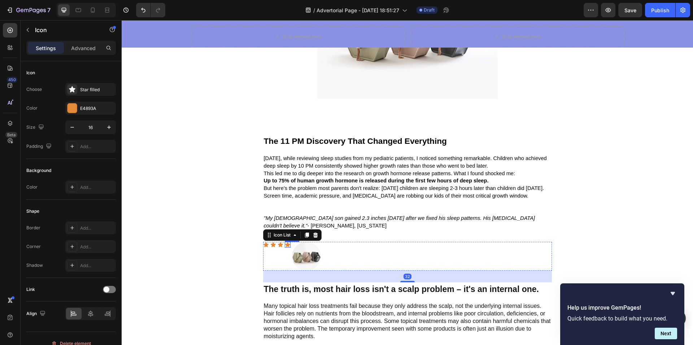
click at [287, 245] on icon at bounding box center [287, 245] width 5 height 5
click at [280, 253] on div "Icon Icon Icon Icon Image" at bounding box center [407, 256] width 289 height 29
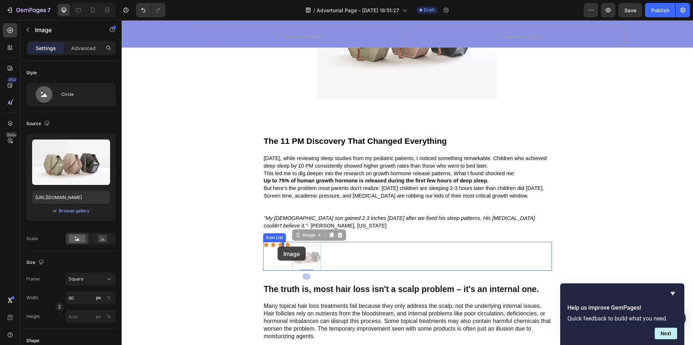
drag, startPoint x: 290, startPoint y: 246, endPoint x: 283, endPoint y: 247, distance: 6.6
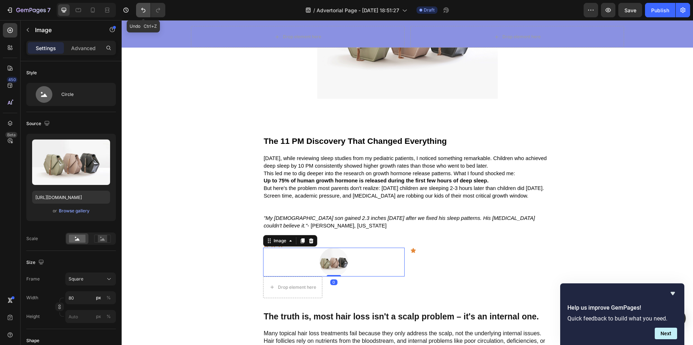
click at [141, 10] on icon "Undo/Redo" at bounding box center [143, 9] width 7 height 7
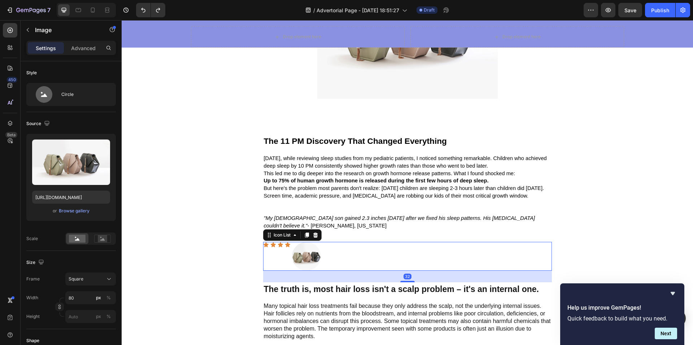
click at [341, 244] on div "Icon Icon Icon Icon Image" at bounding box center [407, 256] width 289 height 29
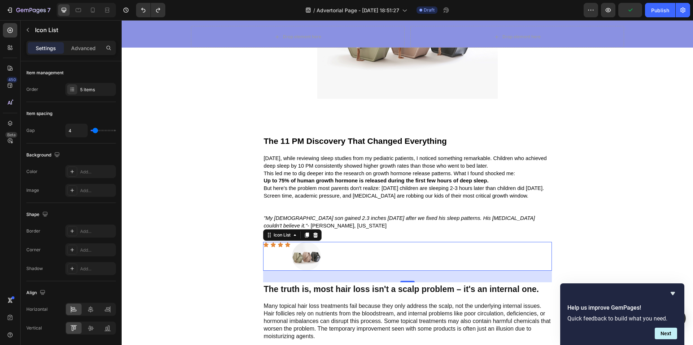
click at [279, 260] on div "Icon Icon Icon Icon Image" at bounding box center [407, 256] width 289 height 29
click at [344, 253] on div "Icon Icon Icon Icon Image" at bounding box center [407, 256] width 289 height 29
click at [317, 235] on div at bounding box center [315, 235] width 9 height 9
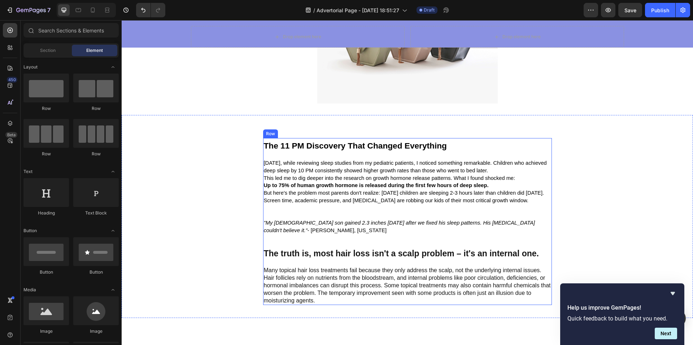
scroll to position [289, 0]
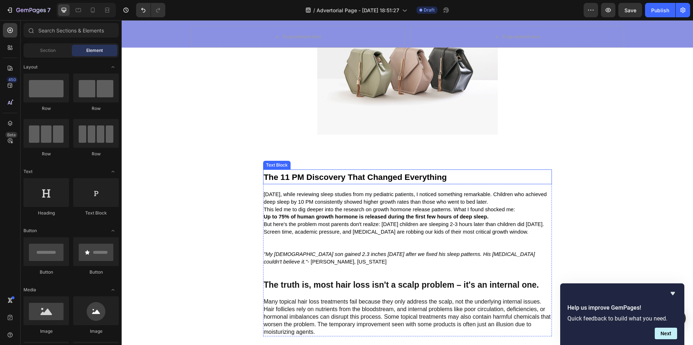
click at [351, 180] on strong "The 11 PM Discovery That Changed Everything" at bounding box center [355, 177] width 183 height 9
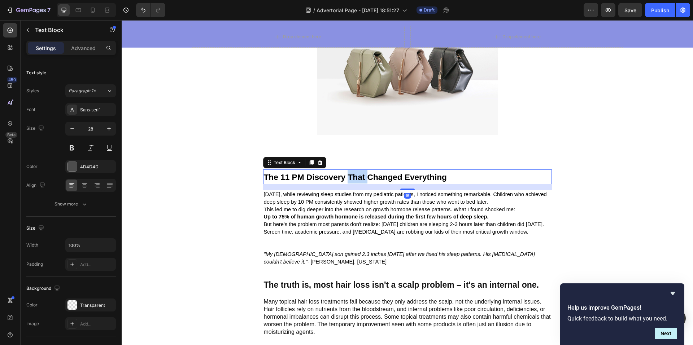
click at [352, 179] on strong "The 11 PM Discovery That Changed Everything" at bounding box center [355, 177] width 183 height 9
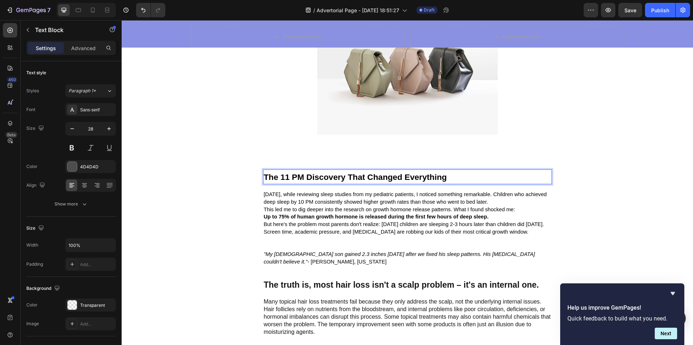
click at [450, 180] on p "The 11 PM Discovery That Changed Everything" at bounding box center [407, 176] width 287 height 13
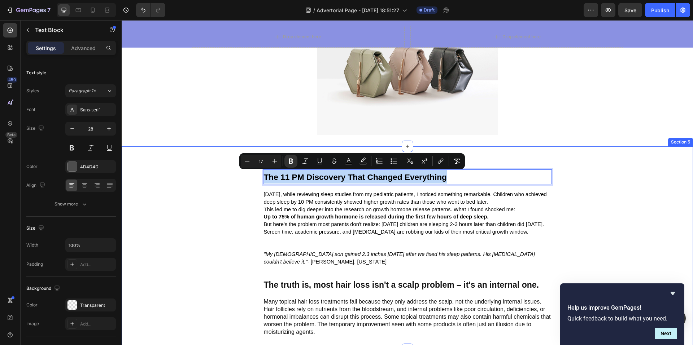
drag, startPoint x: 450, startPoint y: 180, endPoint x: 259, endPoint y: 179, distance: 191.3
click at [259, 179] on div "The 11 PM Discovery That Changed Everything Text Block 16 Three years ago, whil…" at bounding box center [407, 253] width 340 height 167
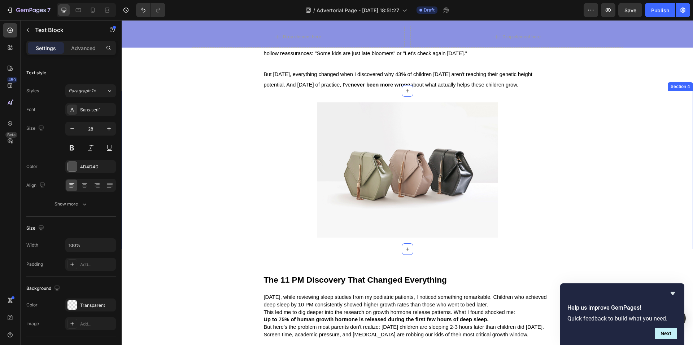
scroll to position [253, 0]
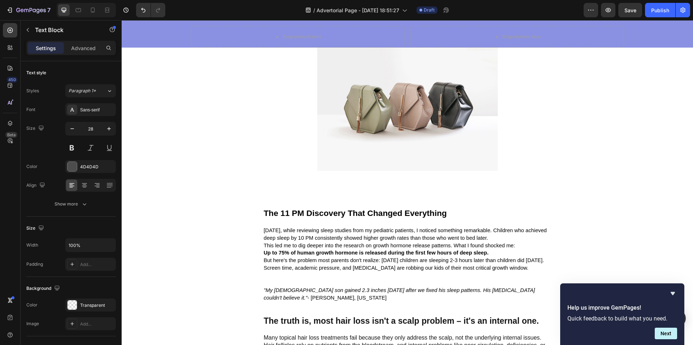
click at [473, 212] on p "The 11 PM Discovery That Changed Everything" at bounding box center [407, 212] width 287 height 13
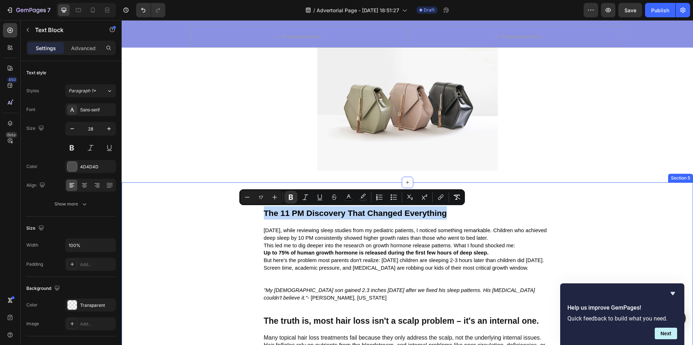
drag, startPoint x: 462, startPoint y: 213, endPoint x: 248, endPoint y: 209, distance: 214.4
click at [250, 210] on div "The 11 PM Discovery That Changed Everything Text Block Three years ago, while r…" at bounding box center [407, 289] width 340 height 167
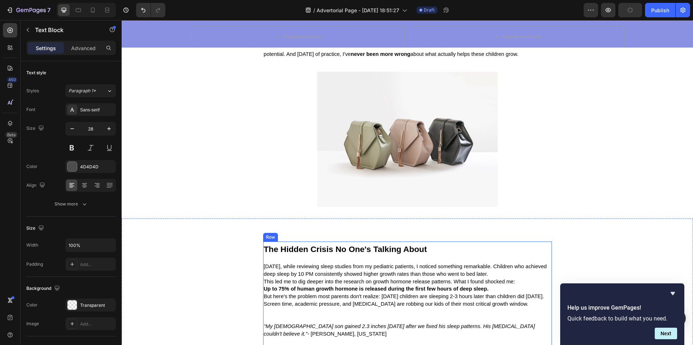
scroll to position [325, 0]
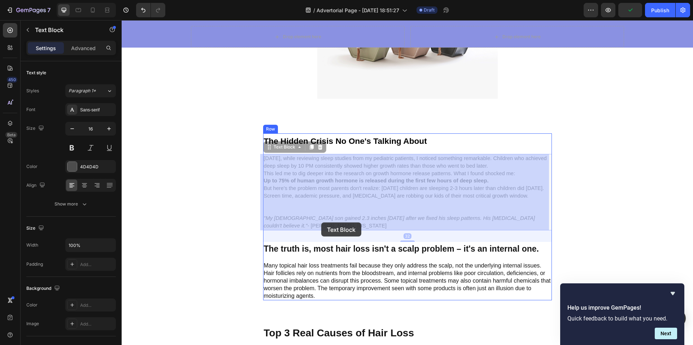
drag, startPoint x: 327, startPoint y: 226, endPoint x: 322, endPoint y: 223, distance: 6.0
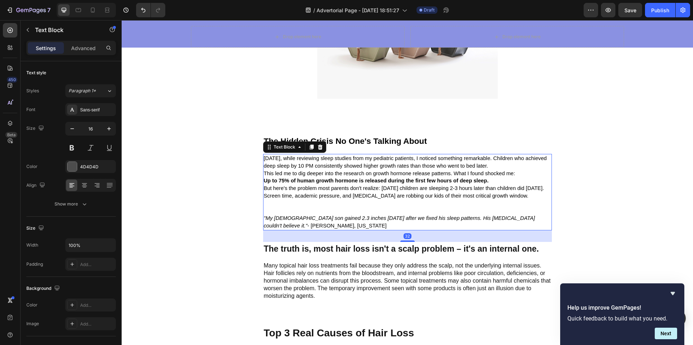
click at [321, 225] on p ""My 12-year-old son gained 2.3 inches in 6 months after we fixed his sleep patt…" at bounding box center [407, 215] width 287 height 30
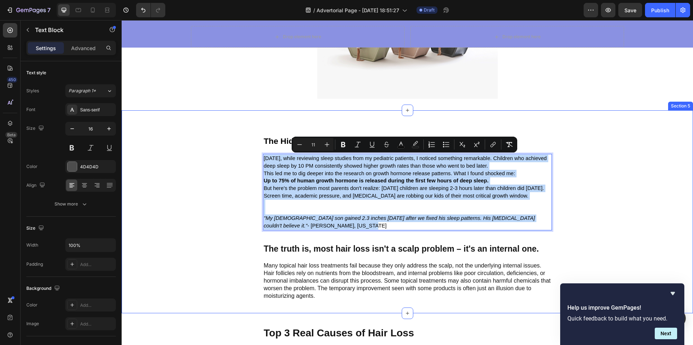
drag, startPoint x: 321, startPoint y: 225, endPoint x: 247, endPoint y: 157, distance: 100.4
click at [248, 157] on div "The Hidden Crisis No One's Talking About Text Block Three years ago, while revi…" at bounding box center [407, 217] width 340 height 167
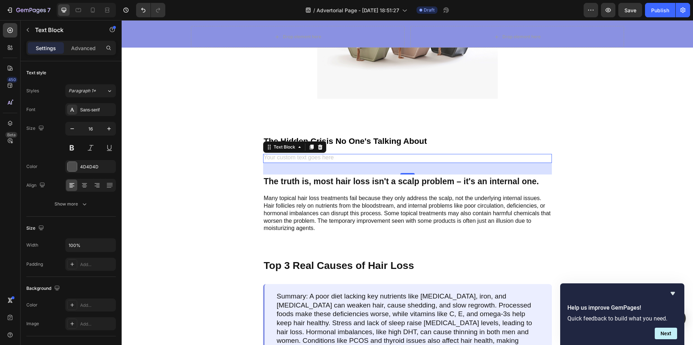
drag, startPoint x: 234, startPoint y: 0, endPoint x: 237, endPoint y: 6, distance: 6.6
click at [237, 6] on div "7 / Advertorial Page - Sep 28, 18:51:27 Draft Preview Save Publish" at bounding box center [346, 10] width 693 height 21
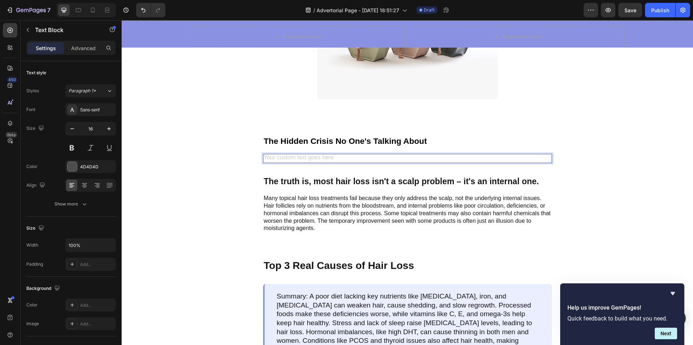
click at [289, 159] on div "Rich Text Editor. Editing area: main" at bounding box center [407, 158] width 289 height 9
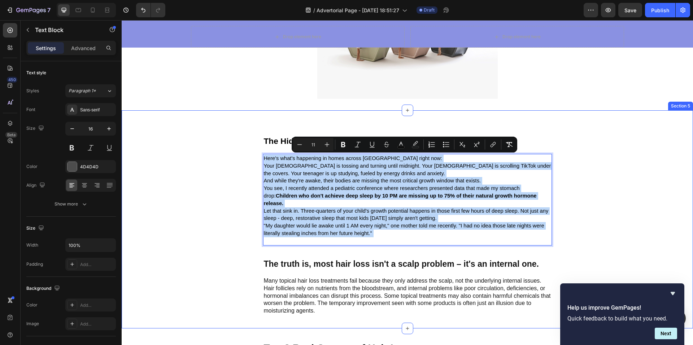
drag, startPoint x: 324, startPoint y: 239, endPoint x: 220, endPoint y: 156, distance: 133.1
click at [217, 158] on div "The Hidden Crisis No One's Talking About Text Block Here's what's happening in …" at bounding box center [407, 219] width 571 height 218
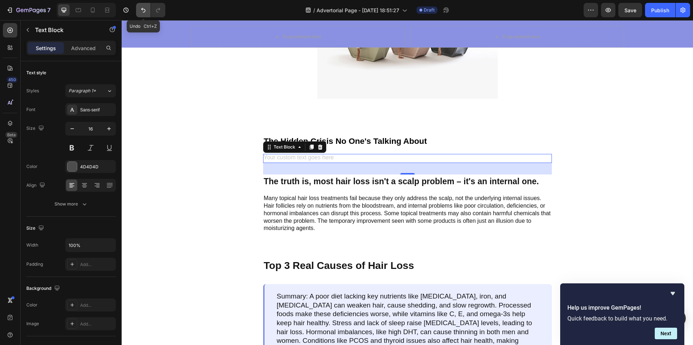
click at [143, 14] on button "Undo/Redo" at bounding box center [143, 10] width 14 height 14
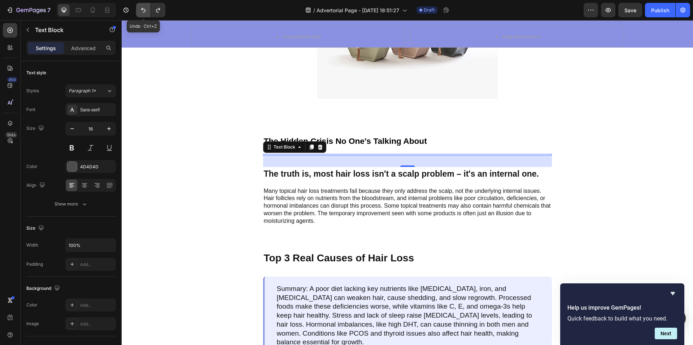
click at [143, 14] on button "Undo/Redo" at bounding box center [143, 10] width 14 height 14
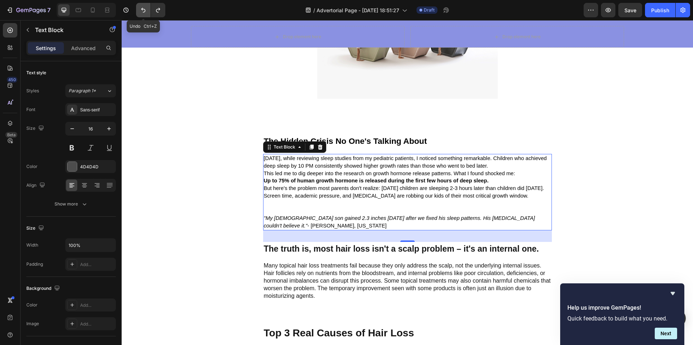
click at [143, 14] on button "Undo/Redo" at bounding box center [143, 10] width 14 height 14
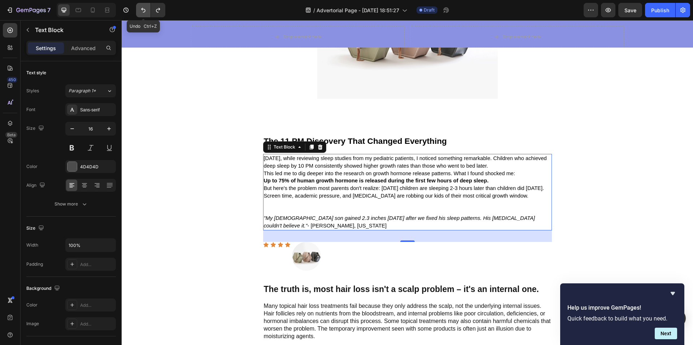
click at [143, 14] on button "Undo/Redo" at bounding box center [143, 10] width 14 height 14
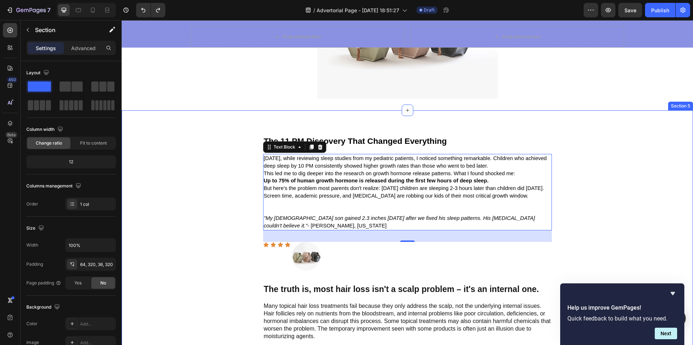
click at [193, 213] on div "The 11 PM Discovery That Changed Everything Text Block Three years ago, while r…" at bounding box center [407, 232] width 571 height 244
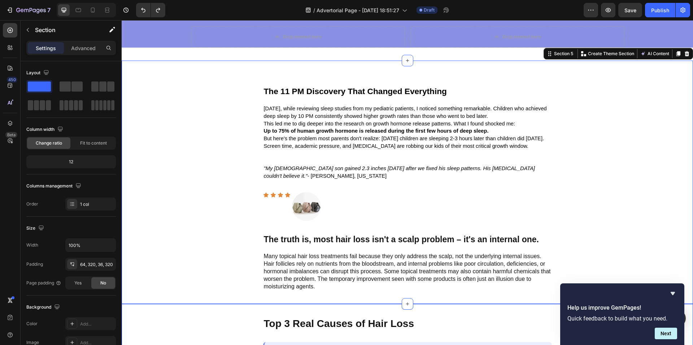
scroll to position [469, 0]
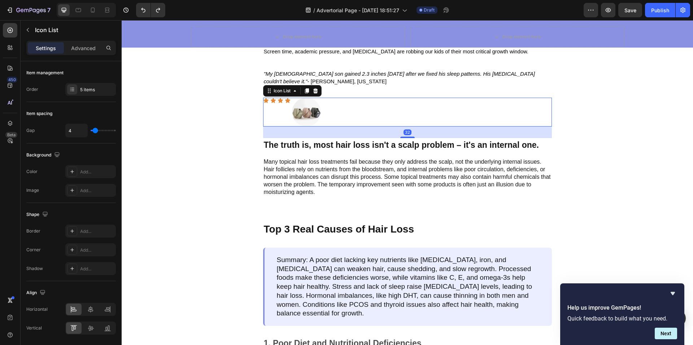
click at [348, 103] on div "Icon Icon Icon Icon Image" at bounding box center [407, 112] width 289 height 29
click at [317, 91] on div "Icon List" at bounding box center [292, 91] width 58 height 12
click at [314, 92] on icon at bounding box center [316, 91] width 6 height 6
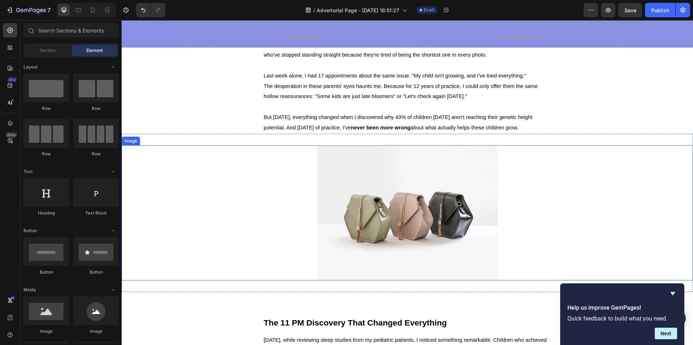
scroll to position [0, 0]
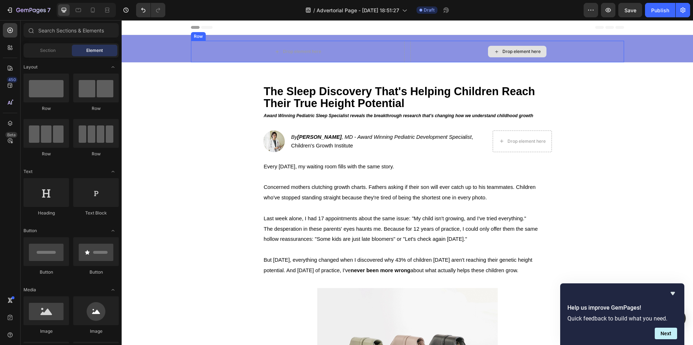
click at [611, 60] on div "Drop element here" at bounding box center [517, 52] width 214 height 22
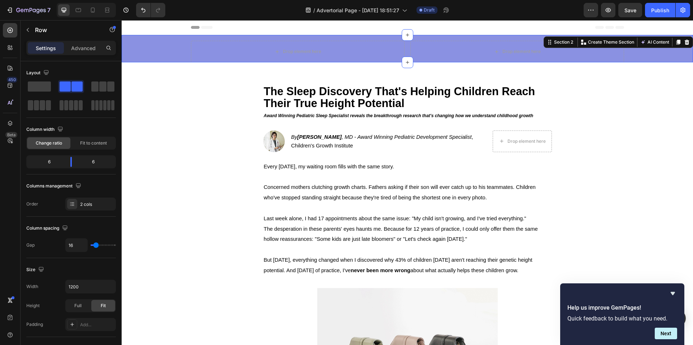
click at [636, 53] on div "Drop element here Drop element here Row Row" at bounding box center [407, 52] width 571 height 22
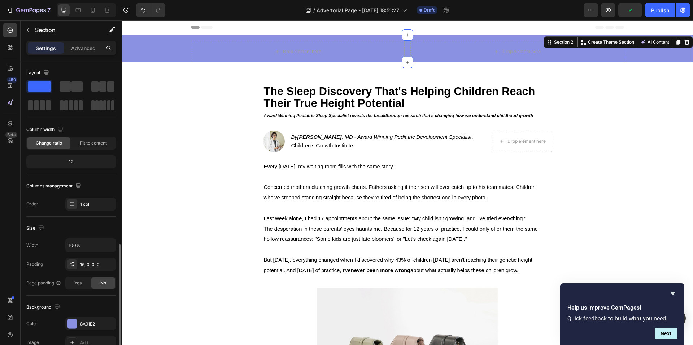
scroll to position [108, 0]
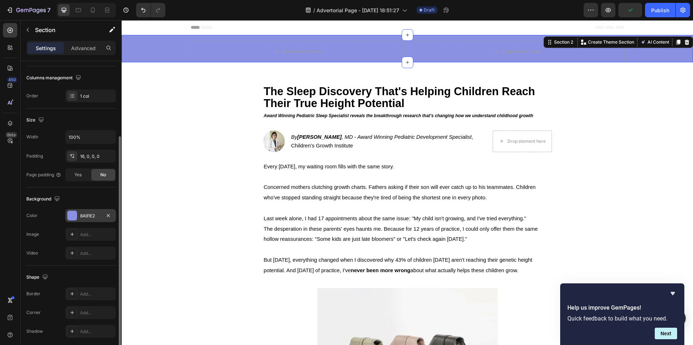
click at [73, 218] on div at bounding box center [71, 215] width 9 height 9
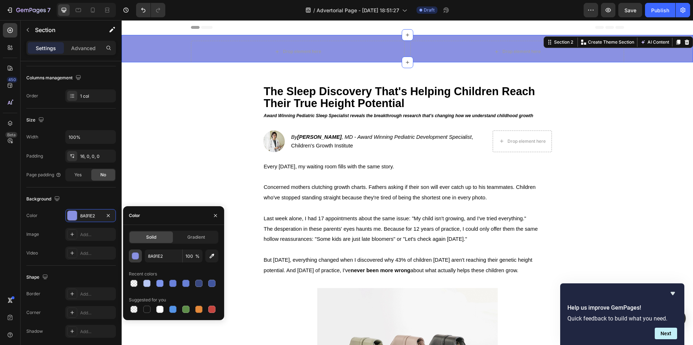
click at [140, 257] on button "button" at bounding box center [135, 256] width 13 height 13
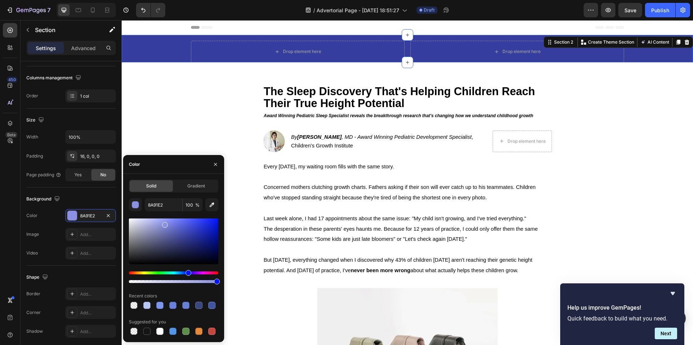
click at [189, 236] on div at bounding box center [174, 242] width 90 height 46
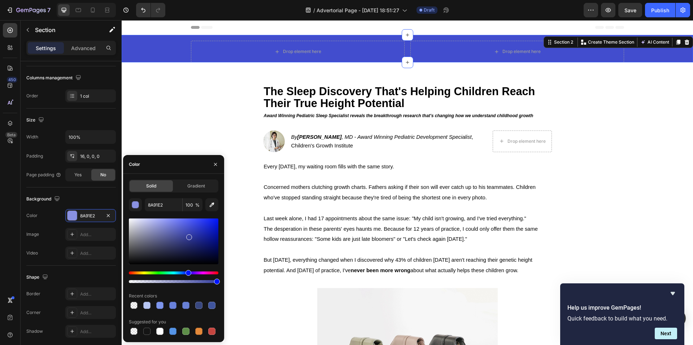
click at [191, 227] on div at bounding box center [174, 242] width 90 height 46
click at [192, 227] on div at bounding box center [191, 229] width 6 height 6
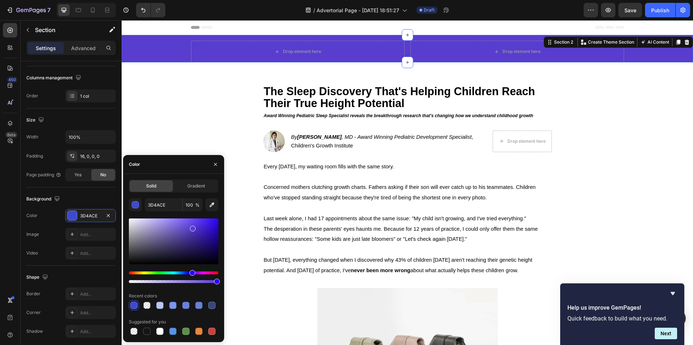
click at [192, 273] on div "Hue" at bounding box center [192, 273] width 6 height 6
type input "583DCE"
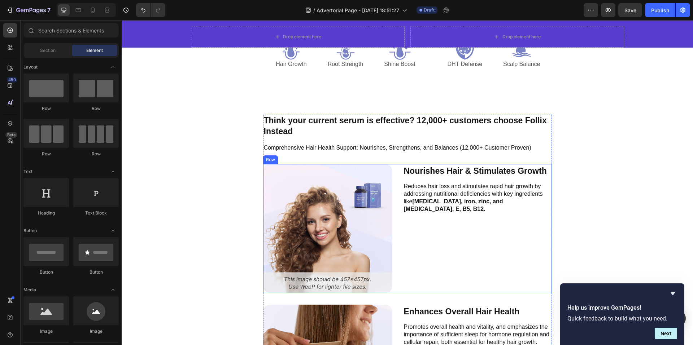
scroll to position [1588, 0]
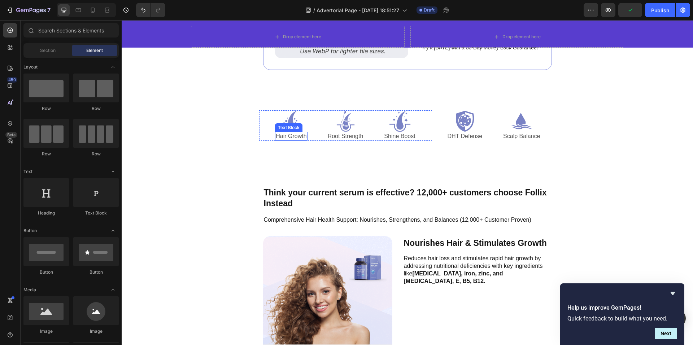
click at [290, 134] on p "Hair Growth" at bounding box center [291, 137] width 31 height 8
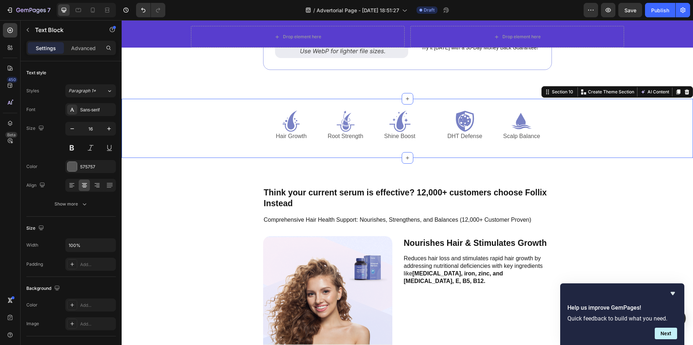
click at [196, 148] on div "Icon Hair Growth Text Block Icon Root Strength Text Block Icon Shine Boost Text…" at bounding box center [407, 129] width 571 height 60
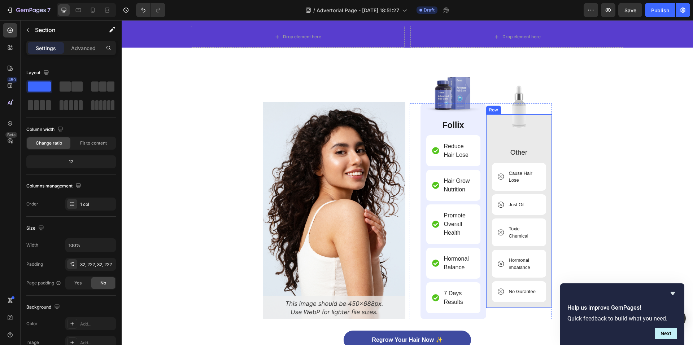
scroll to position [2166, 0]
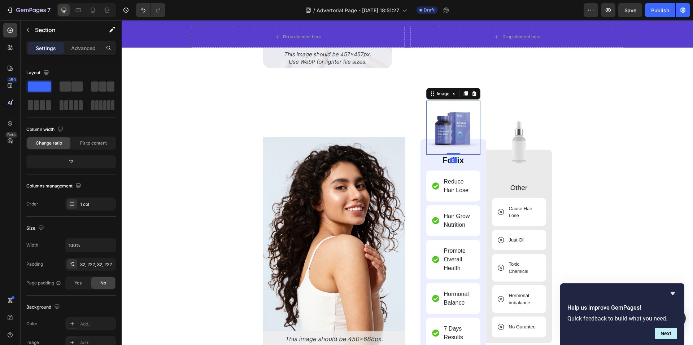
click at [448, 136] on img at bounding box center [453, 128] width 54 height 54
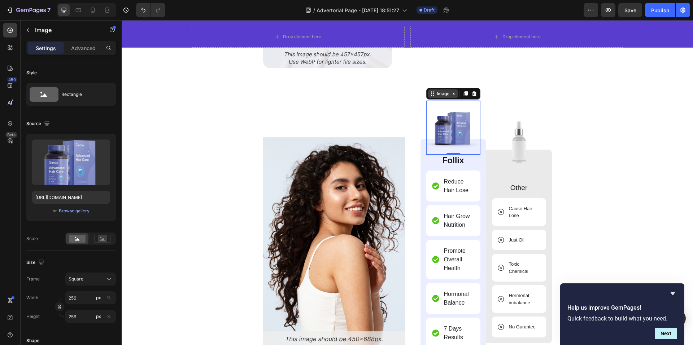
click at [437, 97] on div "Image" at bounding box center [443, 94] width 30 height 9
click at [438, 98] on div "Image" at bounding box center [443, 94] width 30 height 9
click at [446, 126] on img at bounding box center [453, 128] width 54 height 54
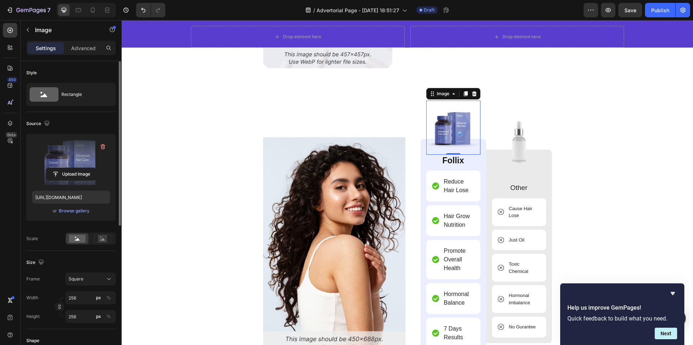
click at [66, 162] on label at bounding box center [71, 162] width 78 height 45
click at [66, 168] on input "file" at bounding box center [71, 174] width 50 height 12
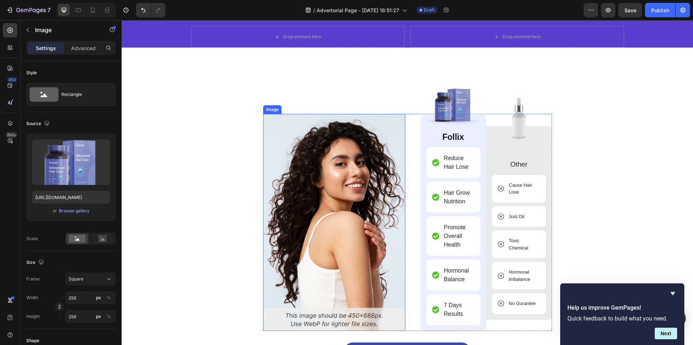
scroll to position [2274, 0]
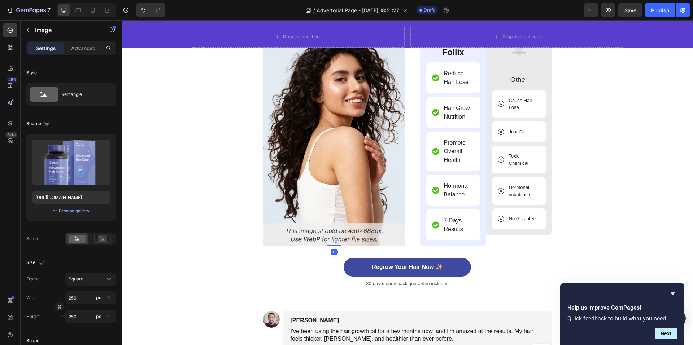
click at [359, 168] on img at bounding box center [334, 137] width 142 height 217
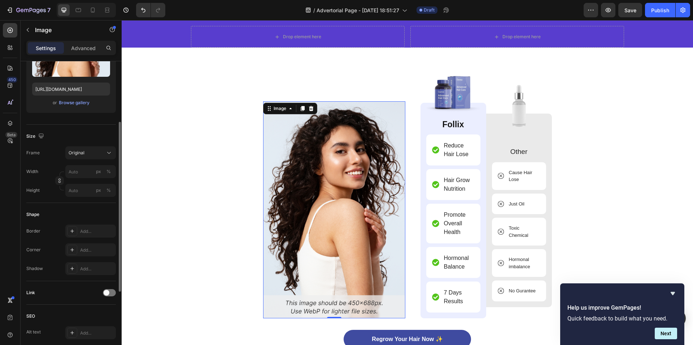
scroll to position [72, 0]
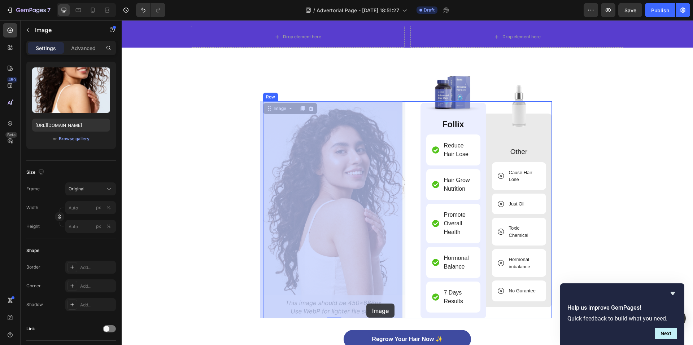
drag, startPoint x: 373, startPoint y: 302, endPoint x: 368, endPoint y: 304, distance: 5.3
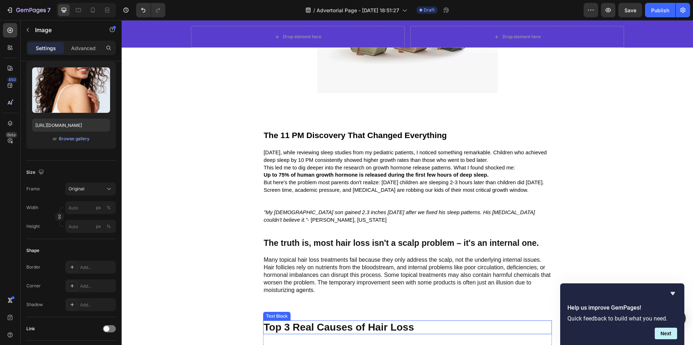
scroll to position [325, 0]
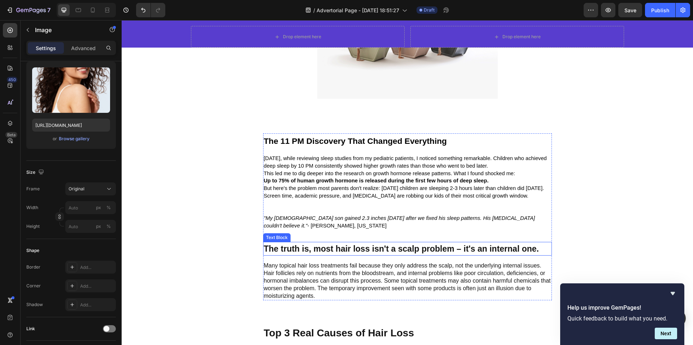
click at [300, 256] on div "The truth is, most hair loss isn't a scalp problem – it's an internal one. Text…" at bounding box center [407, 249] width 289 height 14
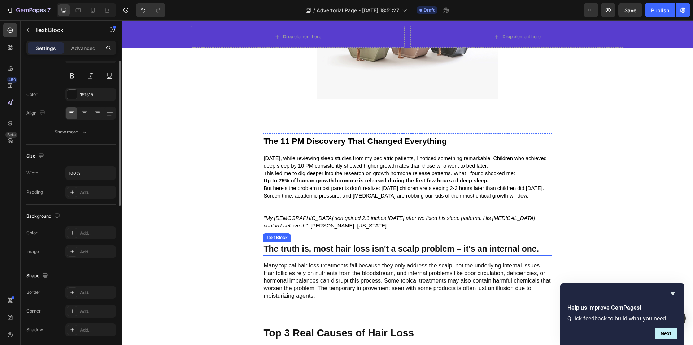
scroll to position [0, 0]
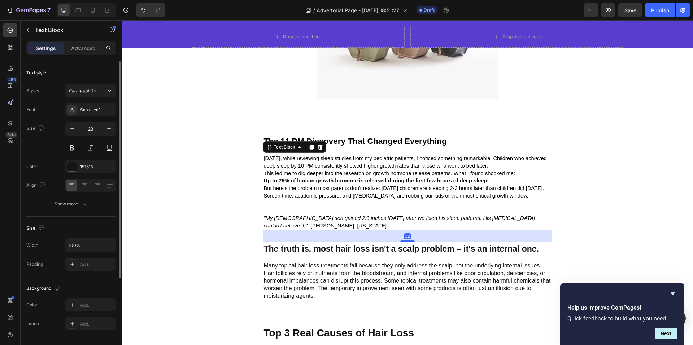
click at [350, 215] on p ""My 12-year-old son gained 2.3 inches in 6 months after we fixed his sleep patt…" at bounding box center [407, 215] width 287 height 30
click at [344, 265] on p "Many topical hair loss treatments fail because they only address the scalp, not…" at bounding box center [407, 281] width 287 height 38
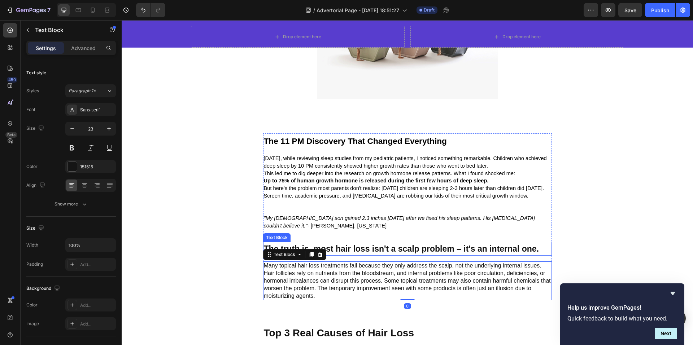
click at [351, 248] on p "The truth is, most hair loss isn't a scalp problem – it's an internal one." at bounding box center [407, 249] width 287 height 13
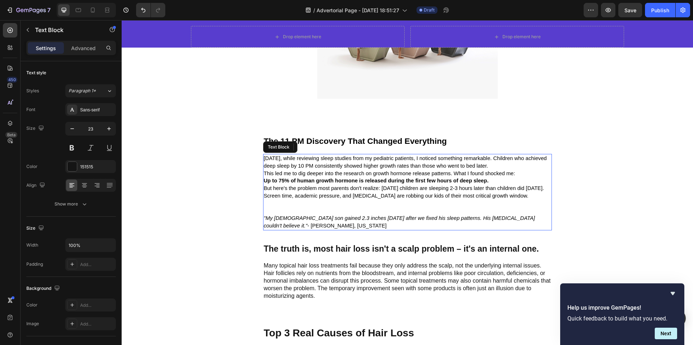
click at [360, 228] on p ""My 12-year-old son gained 2.3 inches in 6 months after we fixed his sleep patt…" at bounding box center [407, 215] width 287 height 30
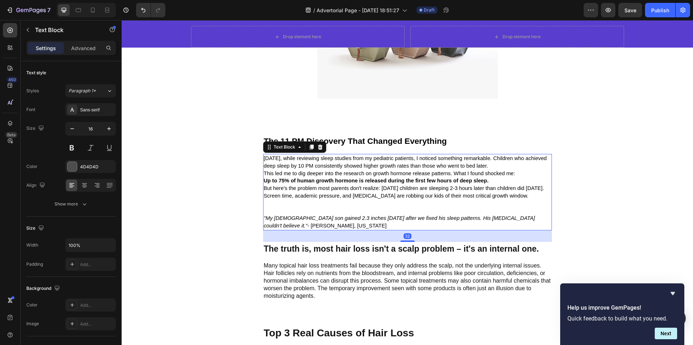
click at [383, 160] on span "Three years ago, while reviewing sleep studies from my pediatric patients, I no…" at bounding box center [405, 162] width 283 height 13
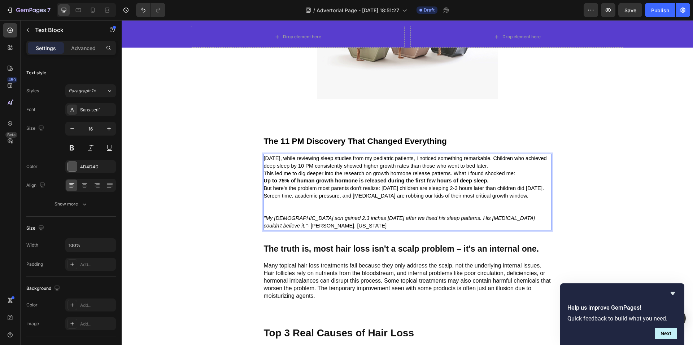
click at [335, 225] on p ""My 12-year-old son gained 2.3 inches in 6 months after we fixed his sleep patt…" at bounding box center [407, 215] width 287 height 30
click at [334, 228] on p ""My 12-year-old son gained 2.3 inches in 6 months after we fixed his sleep patt…" at bounding box center [407, 215] width 287 height 30
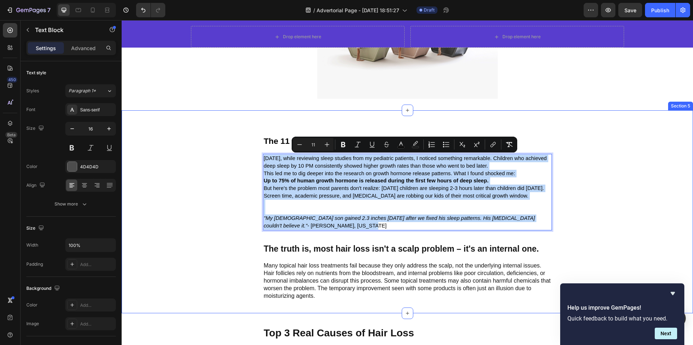
drag, startPoint x: 327, startPoint y: 226, endPoint x: 252, endPoint y: 161, distance: 99.3
click at [252, 161] on div "The 11 PM Discovery That Changed Everything Text Block Three years ago, while r…" at bounding box center [407, 217] width 340 height 167
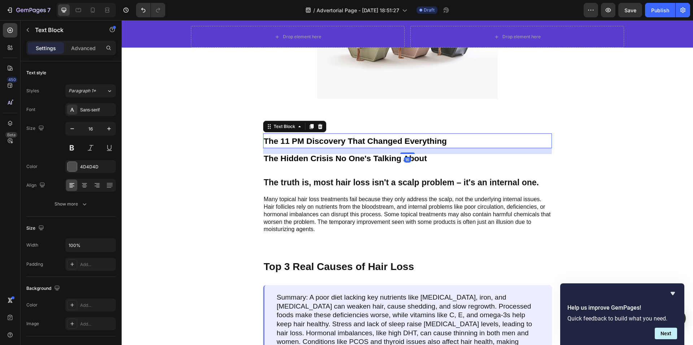
click at [461, 140] on p "The 11 PM Discovery That Changed Everything" at bounding box center [407, 140] width 287 height 13
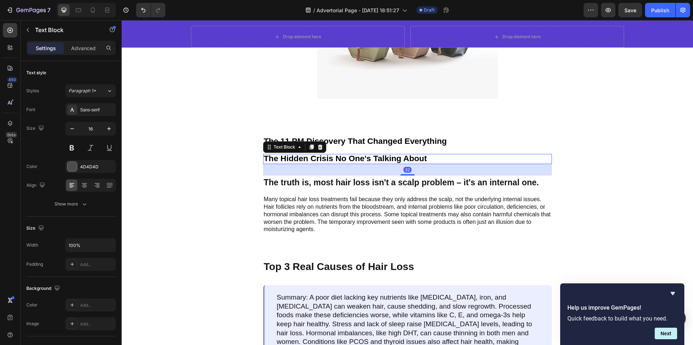
click at [443, 155] on p "The Hidden Crisis No One's Talking About" at bounding box center [407, 159] width 287 height 9
click at [141, 11] on icon "Undo/Redo" at bounding box center [143, 9] width 7 height 7
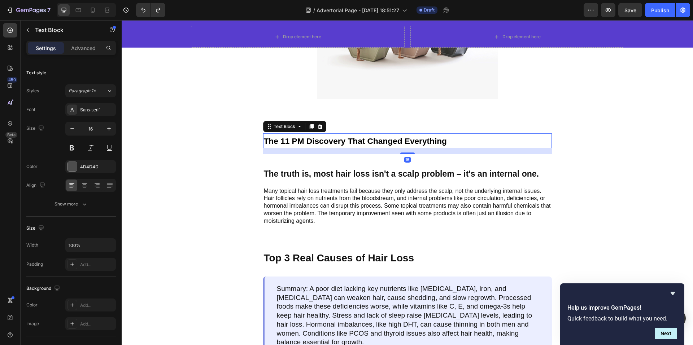
click at [459, 141] on p "The 11 PM Discovery That Changed Everything" at bounding box center [407, 140] width 287 height 13
click at [460, 141] on p "The 11 PM Discovery That Changed Everything" at bounding box center [407, 140] width 287 height 13
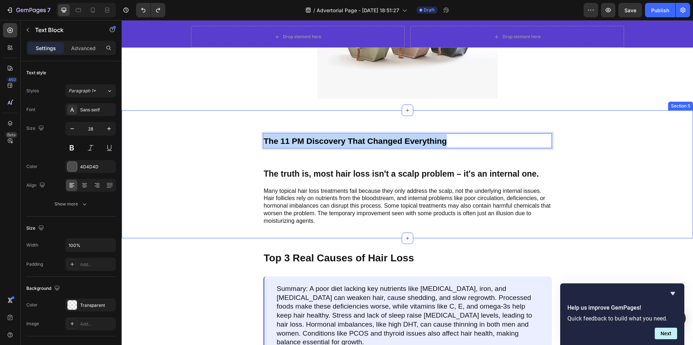
drag, startPoint x: 460, startPoint y: 141, endPoint x: 253, endPoint y: 132, distance: 207.4
click at [250, 132] on div "The 11 PM Discovery That Changed Everything Text Block 16 Text Block The truth …" at bounding box center [407, 174] width 571 height 128
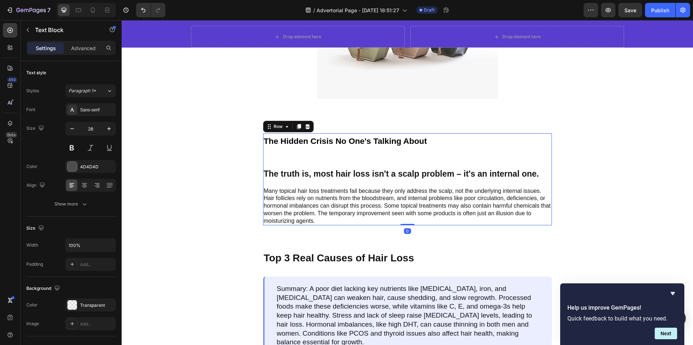
click at [318, 160] on div "The Hidden Crisis No One's Talking About Text Block Text Block The truth is, mo…" at bounding box center [407, 180] width 289 height 92
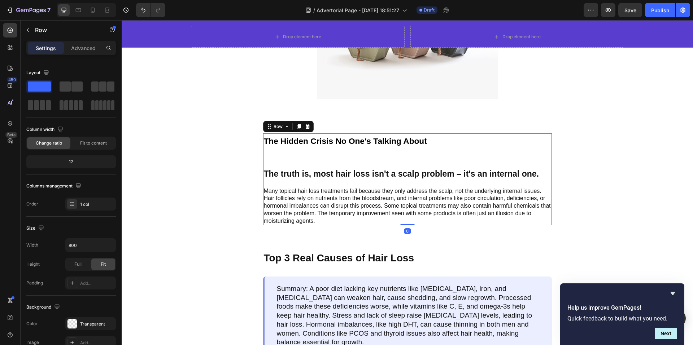
click at [322, 159] on div "The Hidden Crisis No One's Talking About Text Block Text Block The truth is, mo…" at bounding box center [407, 180] width 289 height 92
click at [321, 158] on div "The Hidden Crisis No One's Talking About Text Block Text Block The truth is, mo…" at bounding box center [407, 180] width 289 height 92
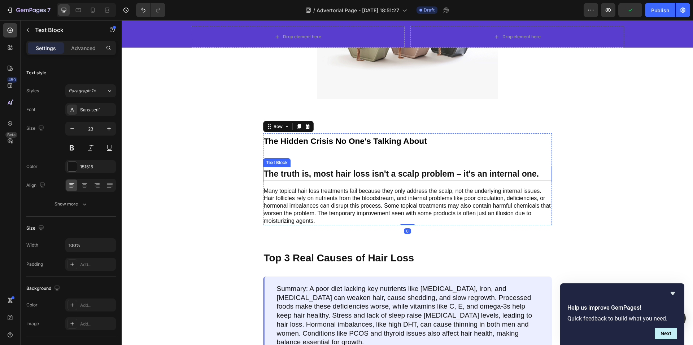
click at [317, 174] on p "The truth is, most hair loss isn't a scalp problem – it's an internal one." at bounding box center [407, 174] width 287 height 13
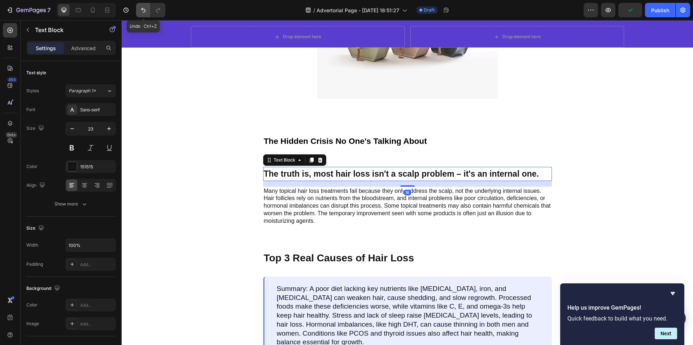
click at [143, 5] on button "Undo/Redo" at bounding box center [143, 10] width 14 height 14
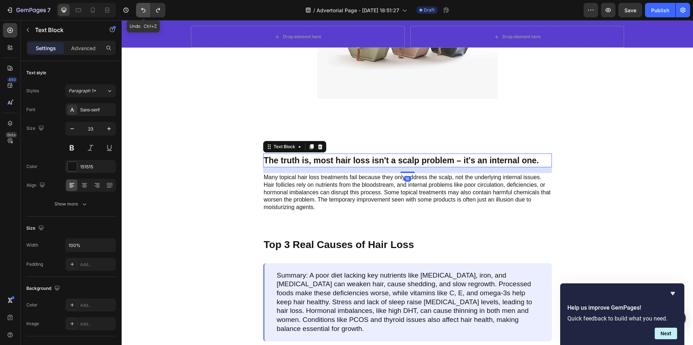
click at [143, 5] on button "Undo/Redo" at bounding box center [143, 10] width 14 height 14
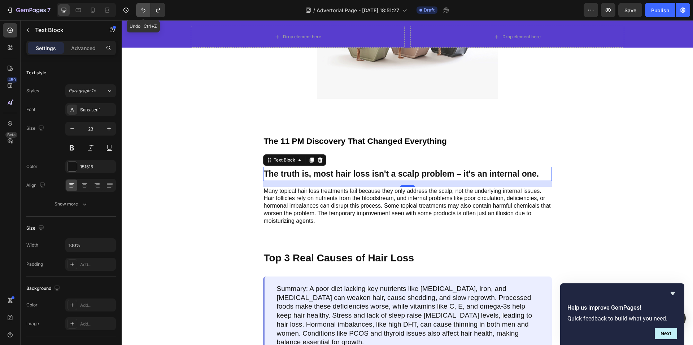
click at [143, 5] on button "Undo/Redo" at bounding box center [143, 10] width 14 height 14
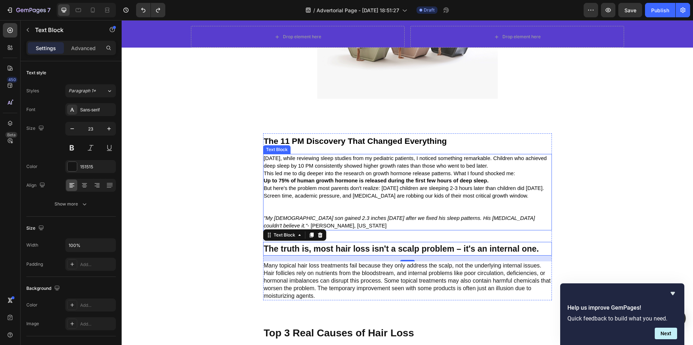
click at [363, 197] on span "But here's the problem most parents don't realize: Today's children are sleepin…" at bounding box center [404, 192] width 280 height 13
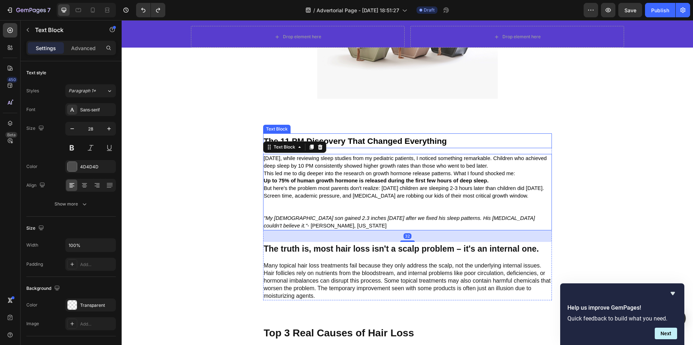
click at [418, 136] on strong "The 11 PM Discovery That Changed Everything" at bounding box center [355, 140] width 183 height 9
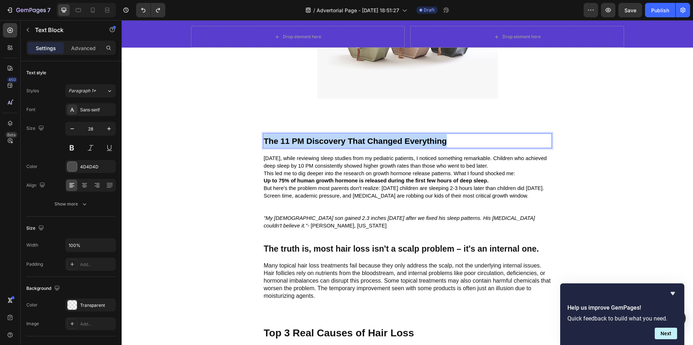
drag, startPoint x: 453, startPoint y: 141, endPoint x: 261, endPoint y: 138, distance: 192.0
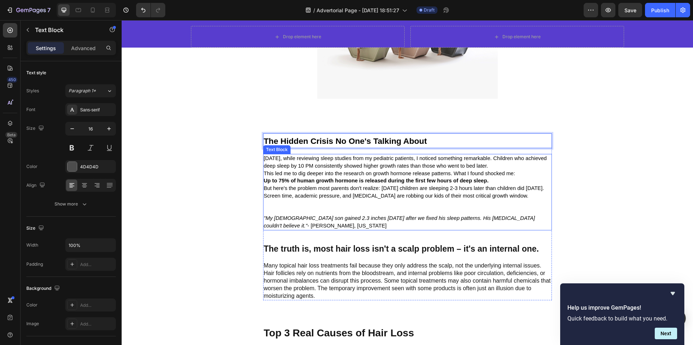
click at [343, 221] on icon ""My 12-year-old son gained 2.3 inches in 6 months after we fixed his sleep patt…" at bounding box center [399, 221] width 271 height 13
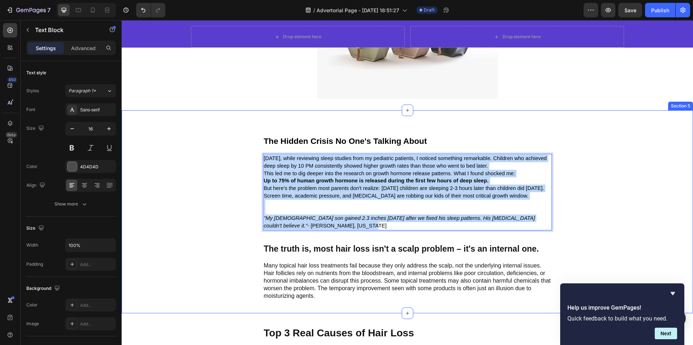
drag, startPoint x: 332, startPoint y: 226, endPoint x: 260, endPoint y: 143, distance: 109.5
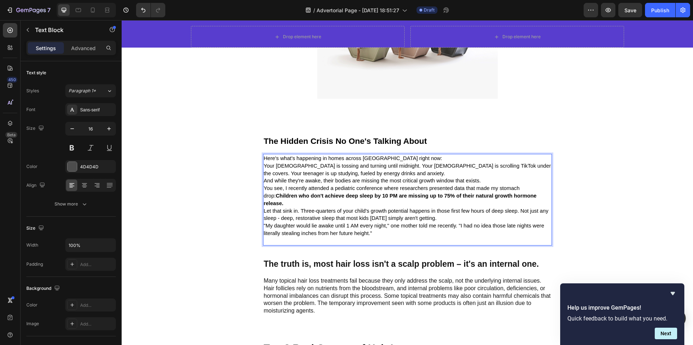
click at [410, 156] on p "Here's what's happening in homes across [GEOGRAPHIC_DATA] right now:" at bounding box center [407, 159] width 287 height 8
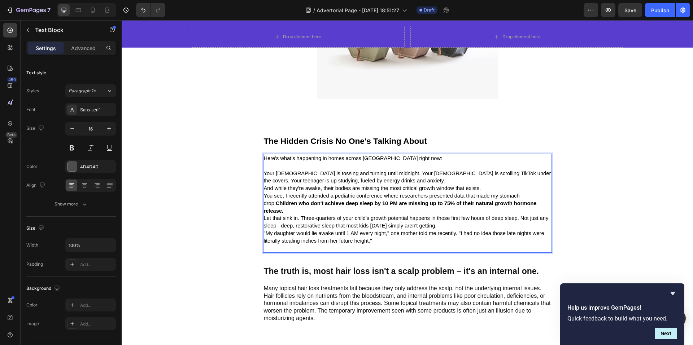
click at [382, 179] on p "Your [DEMOGRAPHIC_DATA] is tossing and turning until midnight. Your [DEMOGRAPHI…" at bounding box center [407, 177] width 287 height 15
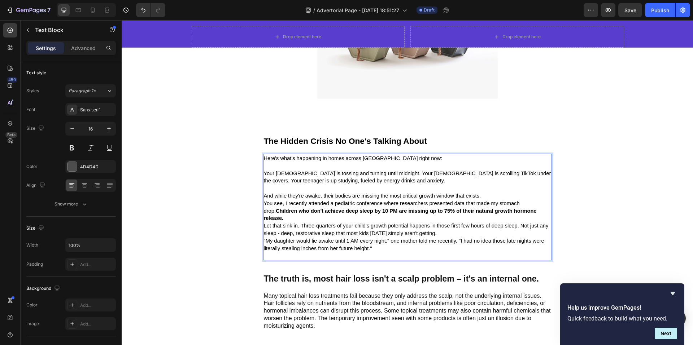
click at [492, 193] on p "And while they're awake, their bodies are missing the most critical growth wind…" at bounding box center [407, 196] width 287 height 8
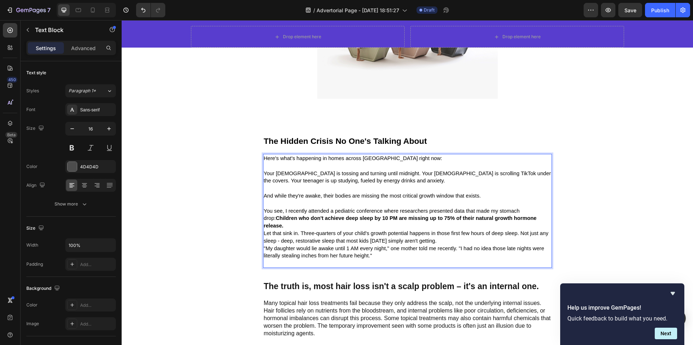
click at [299, 230] on p "Let that sink in. Three-quarters of your child's growth potential happens in th…" at bounding box center [407, 249] width 287 height 38
click at [299, 228] on p "You see, I recently attended a pediatric conference where researchers presented…" at bounding box center [407, 219] width 287 height 22
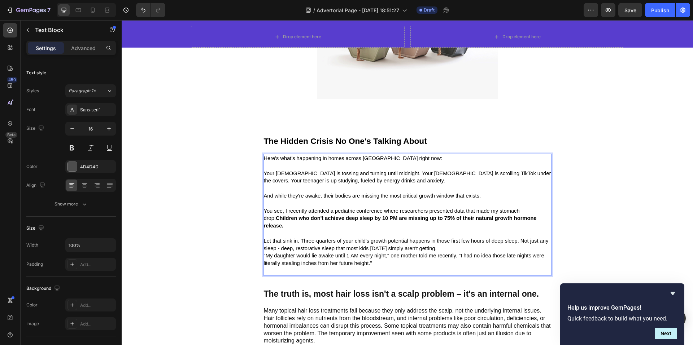
click at [438, 248] on p "Let that sink in. Three-quarters of your child's growth potential happens in th…" at bounding box center [407, 256] width 287 height 38
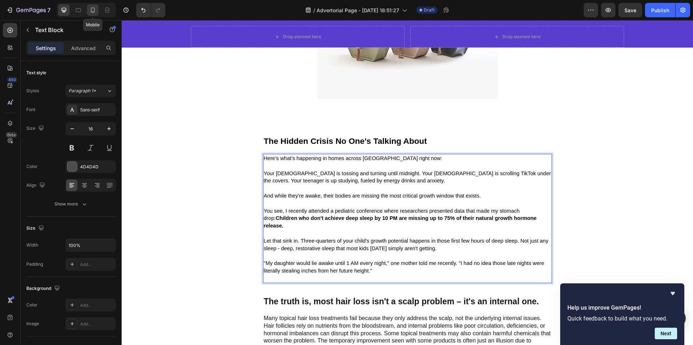
click at [93, 10] on icon at bounding box center [92, 9] width 7 height 7
type input "12"
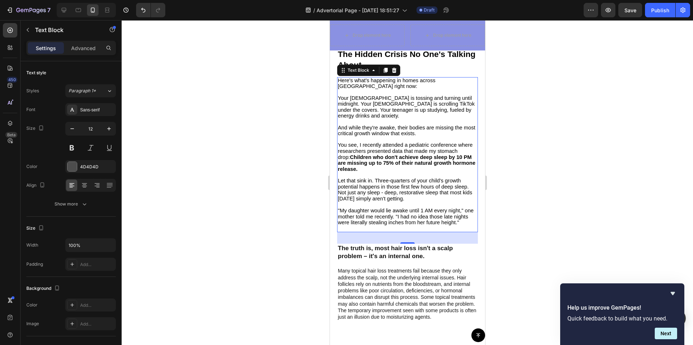
scroll to position [208, 0]
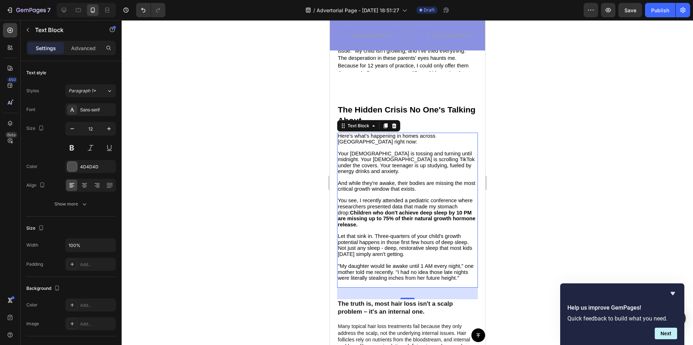
click at [516, 179] on div at bounding box center [407, 182] width 571 height 325
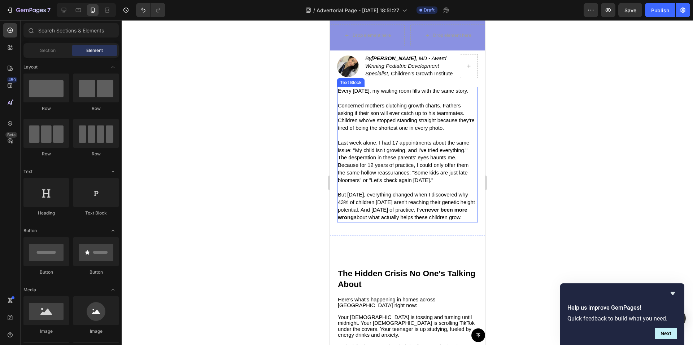
scroll to position [0, 0]
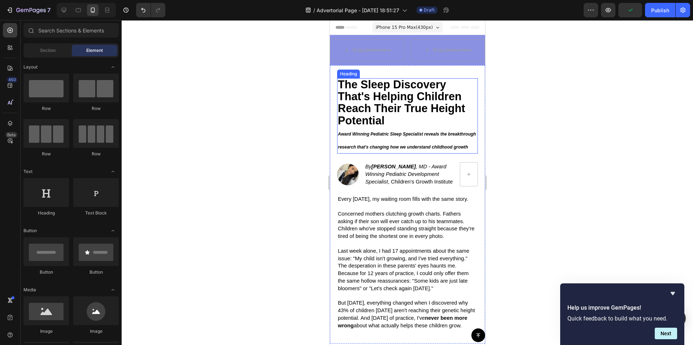
click at [385, 152] on h2 "The Sleep Discovery That's Helping Children Reach Their True Height Potential A…" at bounding box center [407, 115] width 141 height 75
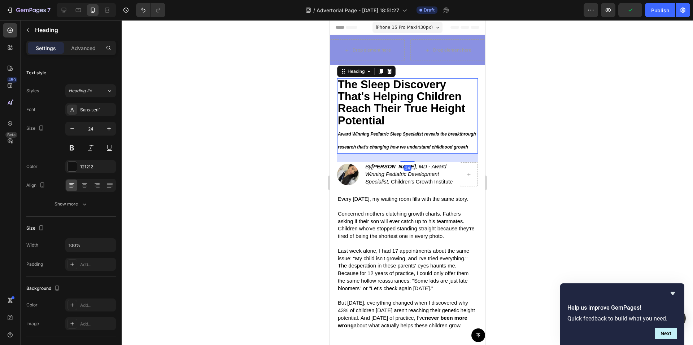
click at [386, 153] on h2 "The Sleep Discovery That's Helping Children Reach Their True Height Potential A…" at bounding box center [407, 115] width 141 height 75
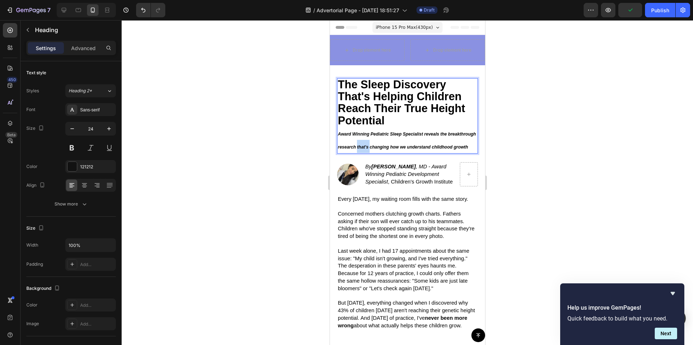
click at [386, 153] on p "The Sleep Discovery That's Helping Children Reach Their True Height Potential A…" at bounding box center [406, 116] width 139 height 74
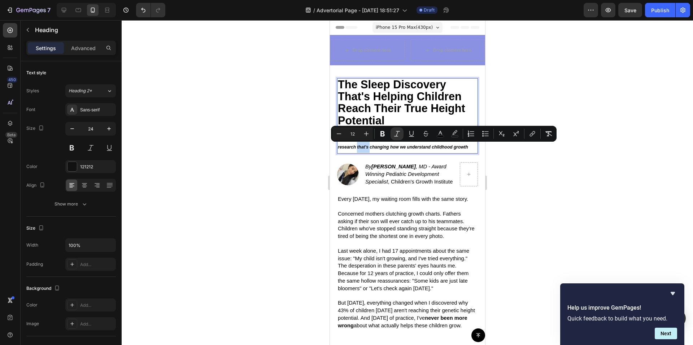
click at [386, 153] on p "The Sleep Discovery That's Helping Children Reach Their True Height Potential A…" at bounding box center [406, 116] width 139 height 74
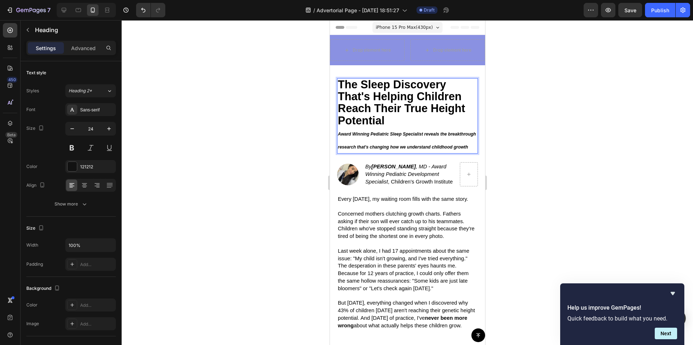
click at [535, 148] on div at bounding box center [407, 182] width 571 height 325
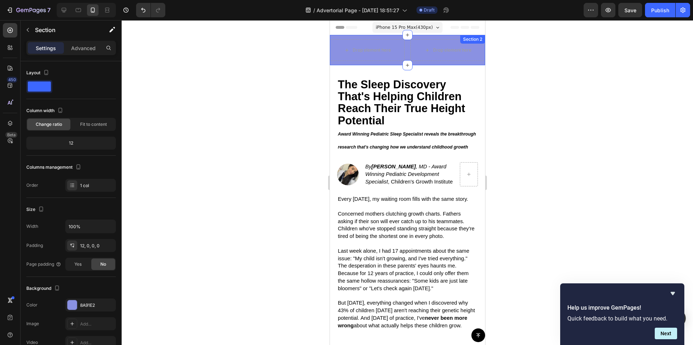
click at [415, 37] on div "Drop element here Drop element here Row Row Section 2" at bounding box center [407, 50] width 155 height 30
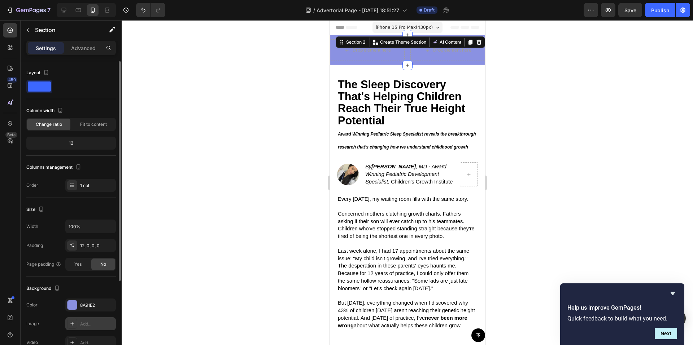
scroll to position [117, 0]
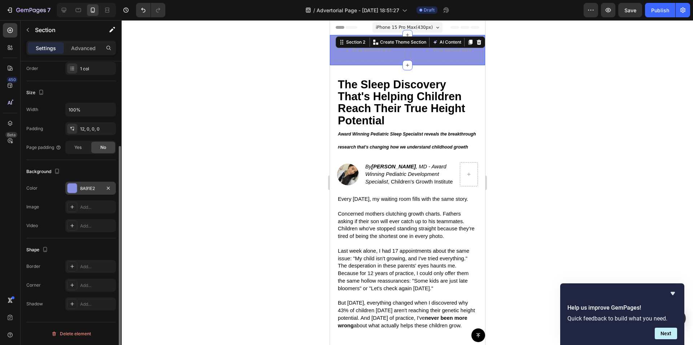
drag, startPoint x: 84, startPoint y: 189, endPoint x: 91, endPoint y: 188, distance: 7.6
click at [84, 188] on div "8A91E2" at bounding box center [90, 189] width 21 height 6
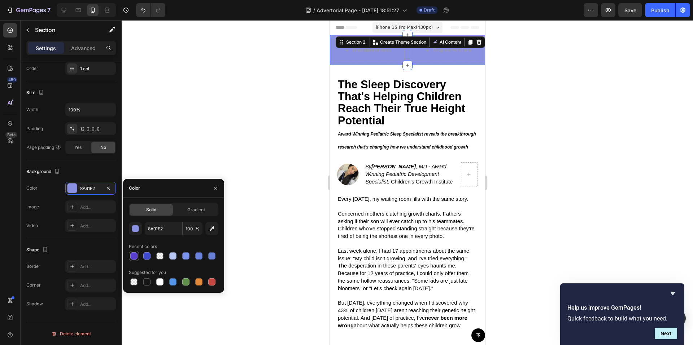
click at [134, 258] on div at bounding box center [133, 256] width 7 height 7
type input "583DCE"
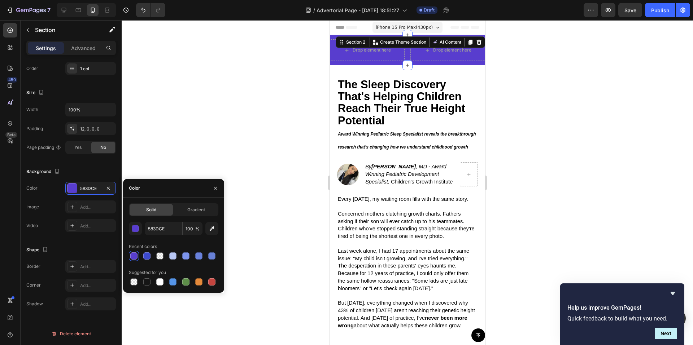
click at [224, 126] on div at bounding box center [407, 182] width 571 height 325
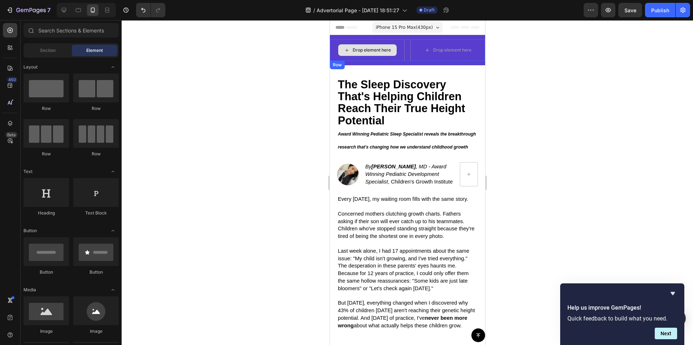
click at [356, 55] on div "Drop element here" at bounding box center [367, 50] width 58 height 12
click at [363, 48] on div "Drop element here" at bounding box center [371, 50] width 38 height 6
click at [365, 52] on div "Drop element here" at bounding box center [371, 50] width 38 height 6
drag, startPoint x: 66, startPoint y: 317, endPoint x: 286, endPoint y: 112, distance: 300.6
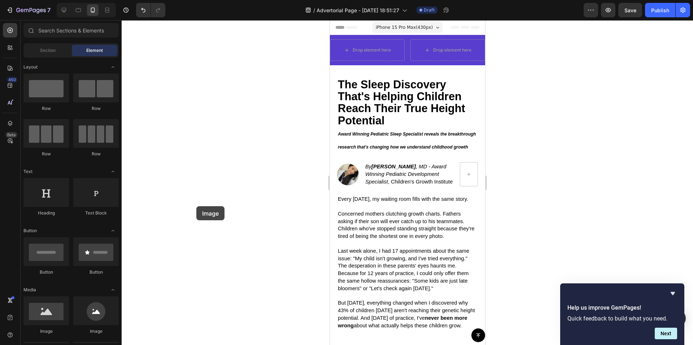
click at [263, 0] on div "7 / Advertorial Page - Sep 28, 18:51:27 Draft Preview Save Publish 450 Beta Sec…" at bounding box center [346, 0] width 693 height 0
drag, startPoint x: 637, startPoint y: 117, endPoint x: 332, endPoint y: 83, distance: 307.6
drag, startPoint x: 361, startPoint y: 336, endPoint x: 352, endPoint y: 61, distance: 275.9
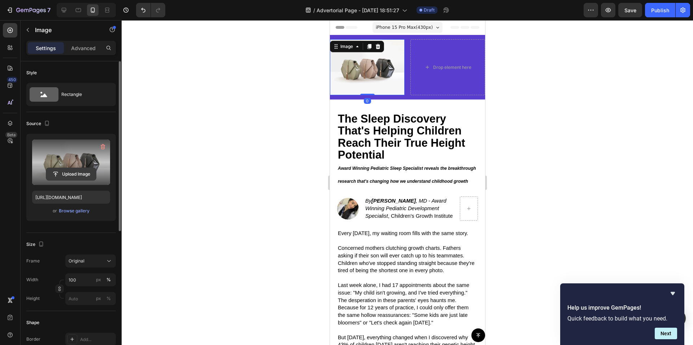
drag, startPoint x: 58, startPoint y: 181, endPoint x: 61, endPoint y: 178, distance: 4.1
click at [61, 179] on div "Upload Image" at bounding box center [71, 162] width 78 height 45
click at [70, 171] on input "file" at bounding box center [71, 174] width 50 height 12
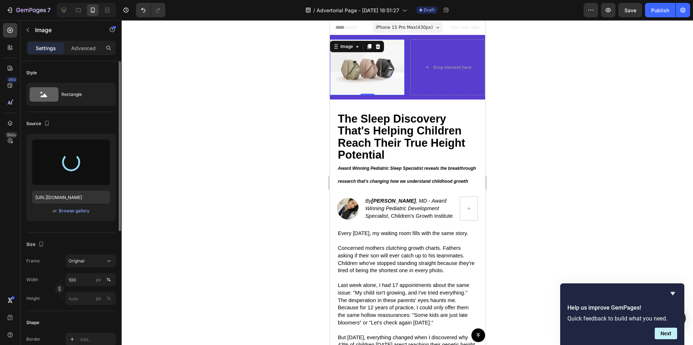
type input "[URL][DOMAIN_NAME]"
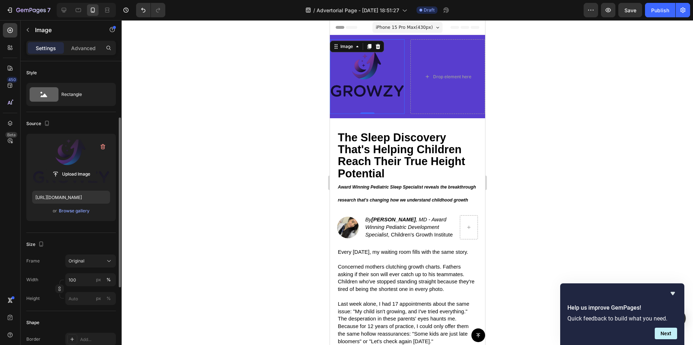
scroll to position [36, 0]
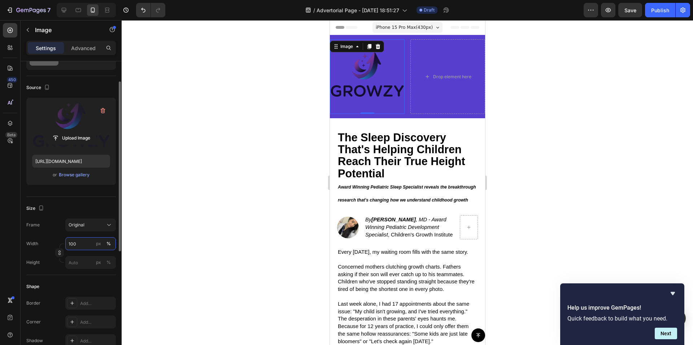
click at [91, 241] on input "100" at bounding box center [90, 243] width 51 height 13
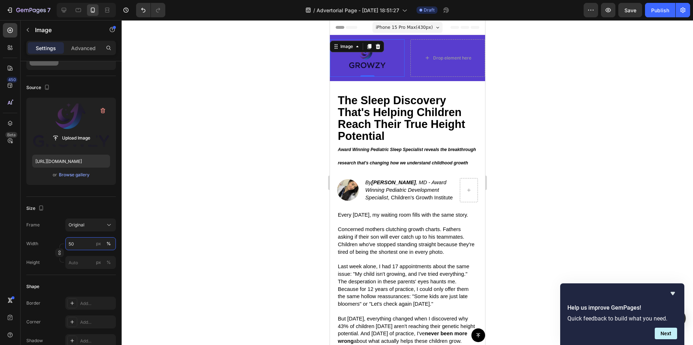
type input "50"
click at [159, 211] on div at bounding box center [407, 182] width 571 height 325
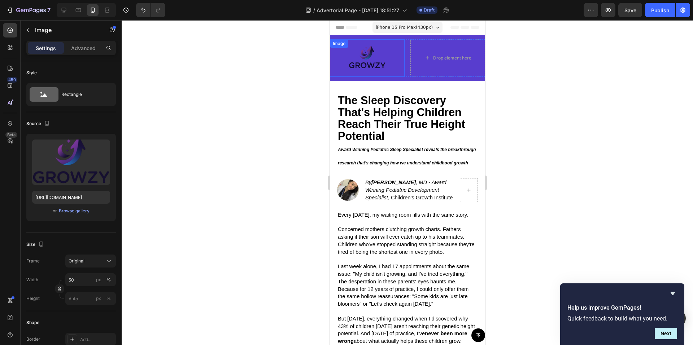
click at [376, 53] on img at bounding box center [367, 58] width 38 height 38
click at [80, 282] on input "50" at bounding box center [90, 280] width 51 height 13
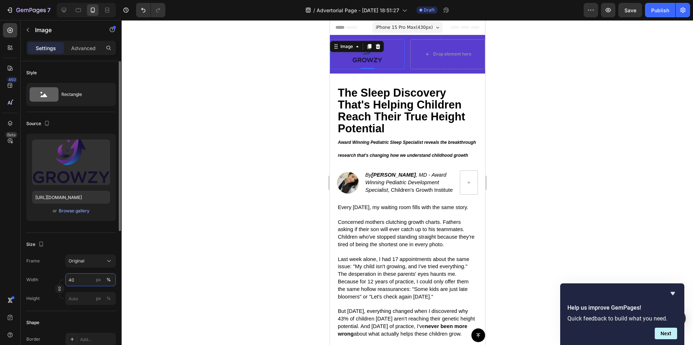
type input "4"
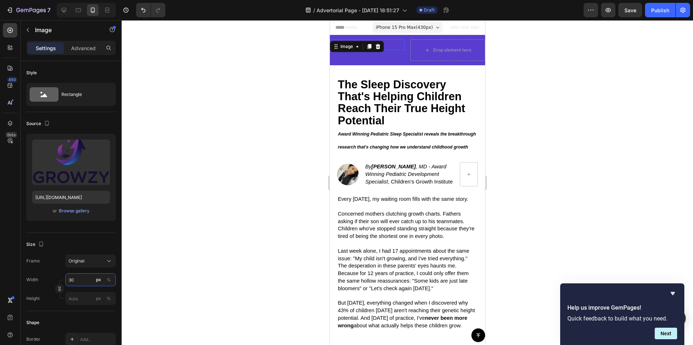
type input "30"
click at [204, 229] on div at bounding box center [407, 182] width 571 height 325
click at [371, 45] on div at bounding box center [367, 44] width 75 height 11
click at [80, 288] on div "Width 30 px % Height px %" at bounding box center [71, 290] width 90 height 32
click at [86, 278] on input "30" at bounding box center [90, 280] width 51 height 13
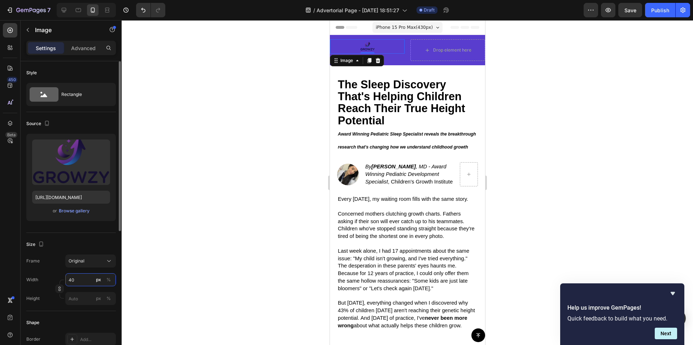
type input "4"
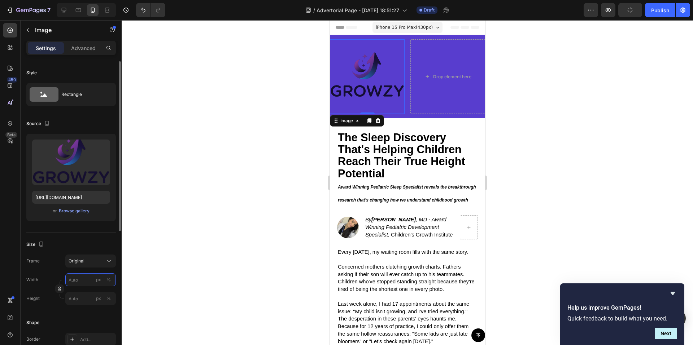
type input "4"
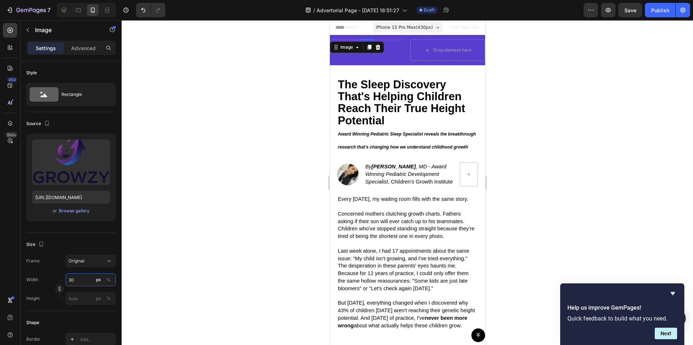
type input "3"
drag, startPoint x: 147, startPoint y: 242, endPoint x: 153, endPoint y: 241, distance: 6.2
click at [151, 241] on div at bounding box center [407, 182] width 571 height 325
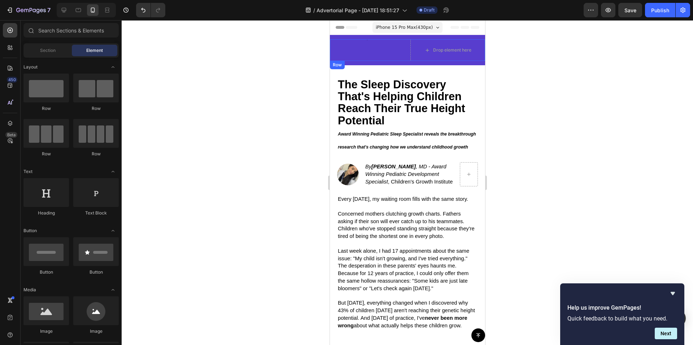
click at [367, 45] on div "Image" at bounding box center [367, 50] width 75 height 22
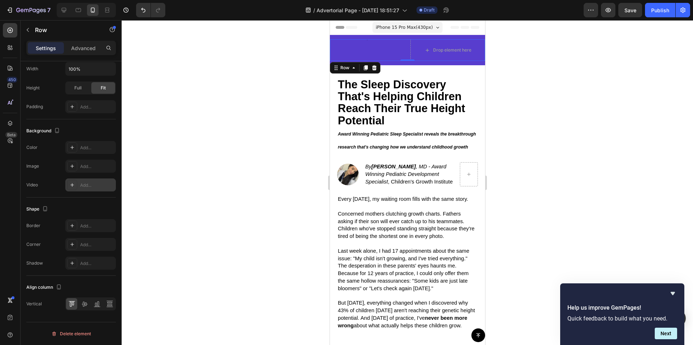
scroll to position [0, 0]
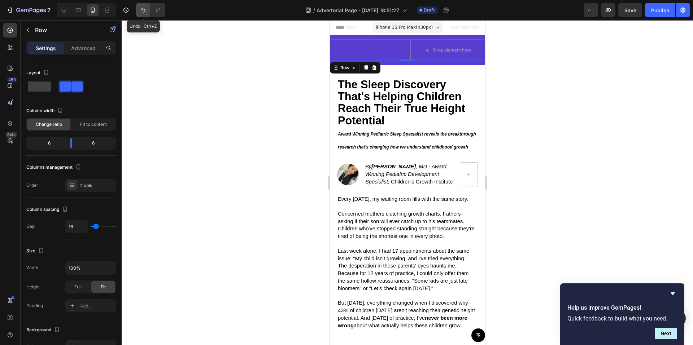
click at [147, 10] on button "Undo/Redo" at bounding box center [143, 10] width 14 height 14
click at [145, 10] on icon "Undo/Redo" at bounding box center [143, 9] width 7 height 7
click at [143, 10] on icon "Undo/Redo" at bounding box center [143, 10] width 4 height 5
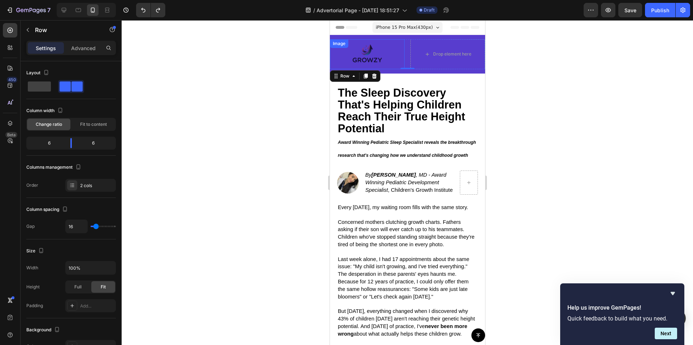
click at [361, 53] on img at bounding box center [367, 54] width 30 height 30
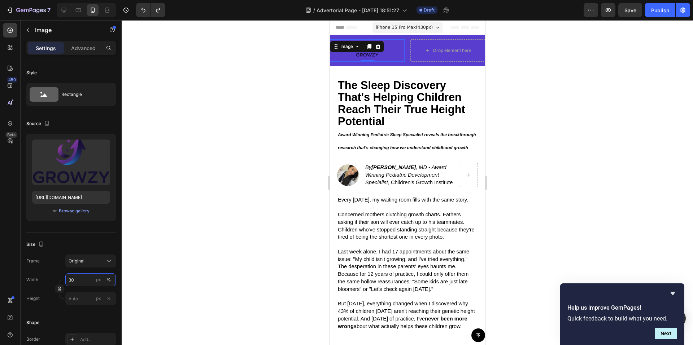
type input "30"
click at [155, 200] on div at bounding box center [407, 182] width 571 height 325
click at [364, 45] on img at bounding box center [367, 50] width 22 height 22
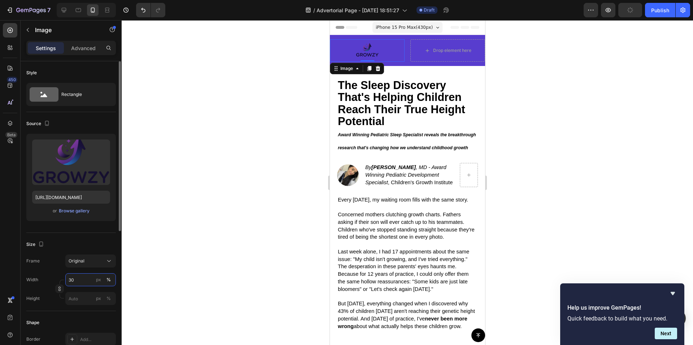
click at [79, 280] on input "30" at bounding box center [90, 280] width 51 height 13
type input "40"
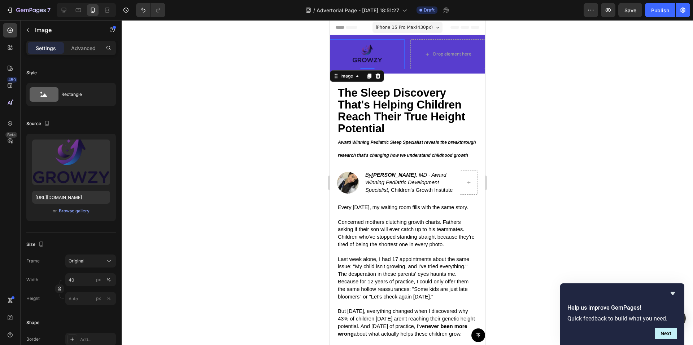
click at [210, 153] on div at bounding box center [407, 182] width 571 height 325
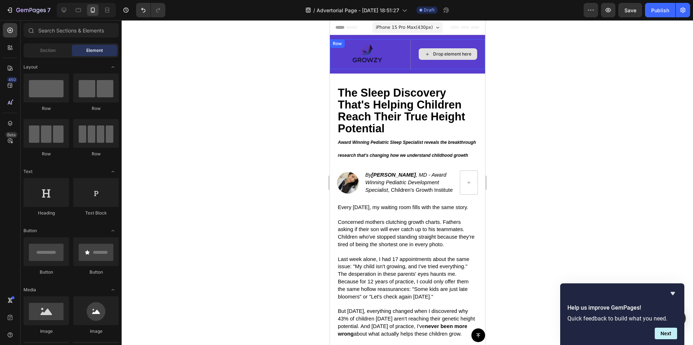
click at [435, 50] on div "Drop element here" at bounding box center [447, 54] width 58 height 12
click at [372, 47] on div "Image 0" at bounding box center [367, 54] width 75 height 30
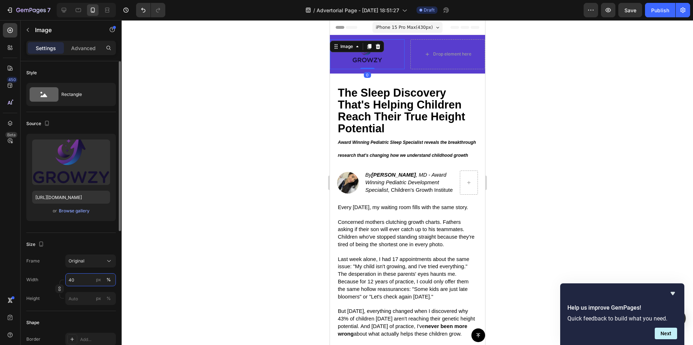
click at [83, 280] on input "40" at bounding box center [90, 280] width 51 height 13
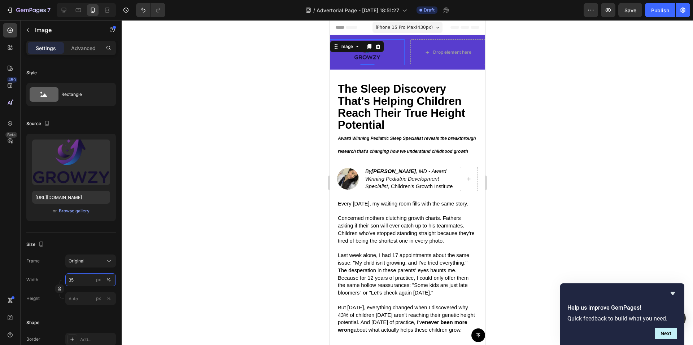
type input "35"
click at [176, 208] on div at bounding box center [407, 182] width 571 height 325
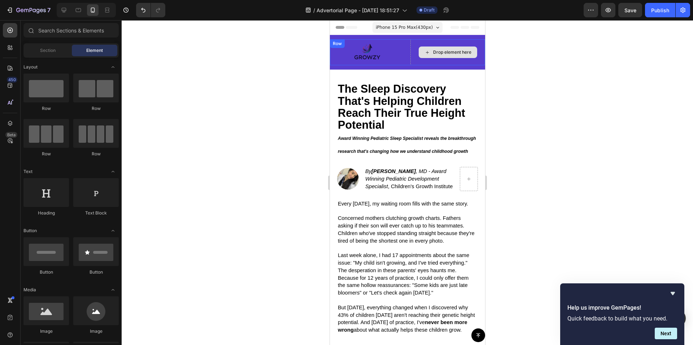
click at [427, 57] on div "Drop element here" at bounding box center [447, 53] width 58 height 12
click at [436, 53] on div "Drop element here" at bounding box center [452, 52] width 38 height 6
click at [446, 51] on div "Drop element here" at bounding box center [452, 52] width 38 height 6
click at [263, 141] on div at bounding box center [407, 182] width 571 height 325
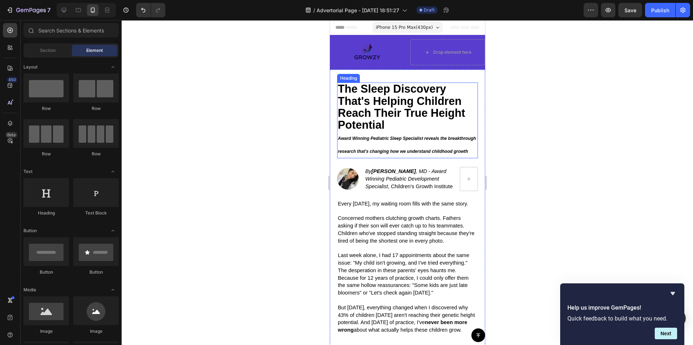
click at [401, 128] on p "⁠⁠⁠⁠⁠⁠⁠ The Sleep Discovery That's Helping Children Reach Their True Height Pot…" at bounding box center [406, 120] width 139 height 74
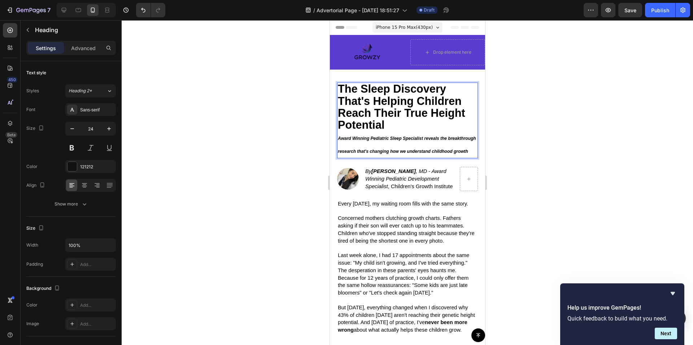
click at [340, 134] on p "The Sleep Discovery That's Helping Children Reach Their True Height Potential A…" at bounding box center [406, 120] width 139 height 74
click at [339, 138] on icon "Award Winning Pediatric Sleep Specialist reveals the breakthrough research that…" at bounding box center [406, 145] width 138 height 18
click at [339, 137] on icon "Award Winning Pediatric Sleep Specialist reveals the breakthrough research that…" at bounding box center [406, 145] width 138 height 18
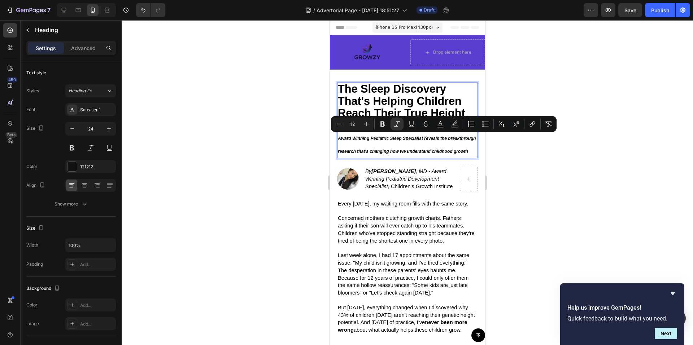
click at [402, 157] on p "The Sleep Discovery That's Helping Children Reach Their True Height Potential A…" at bounding box center [406, 120] width 139 height 74
drag, startPoint x: 391, startPoint y: 162, endPoint x: 329, endPoint y: 138, distance: 66.0
click at [330, 138] on div "The Sleep Discovery That's Helping Children Reach Their True Height Potential A…" at bounding box center [407, 209] width 155 height 279
click at [404, 173] on div "The Sleep Discovery That's Helping Children Reach Their True Height Potential A…" at bounding box center [407, 209] width 141 height 253
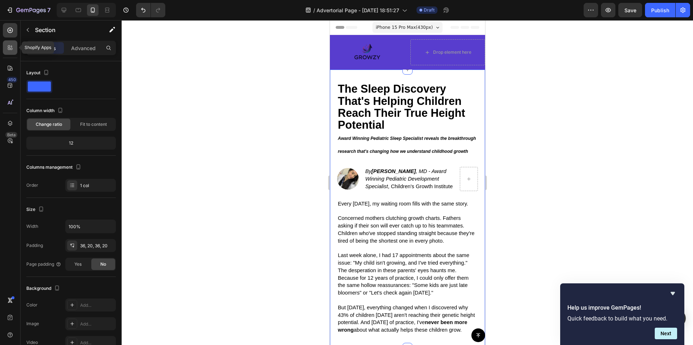
click at [12, 46] on icon at bounding box center [11, 46] width 2 height 2
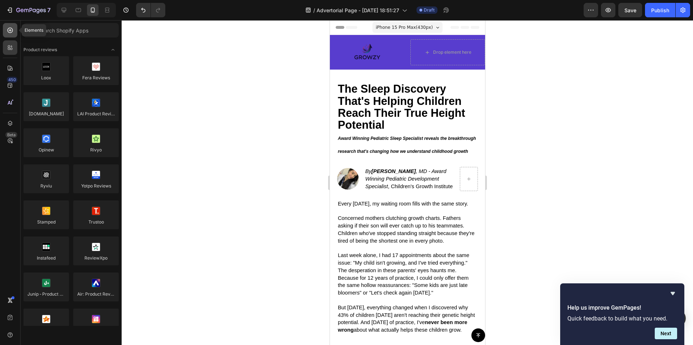
click at [8, 36] on div at bounding box center [10, 30] width 14 height 14
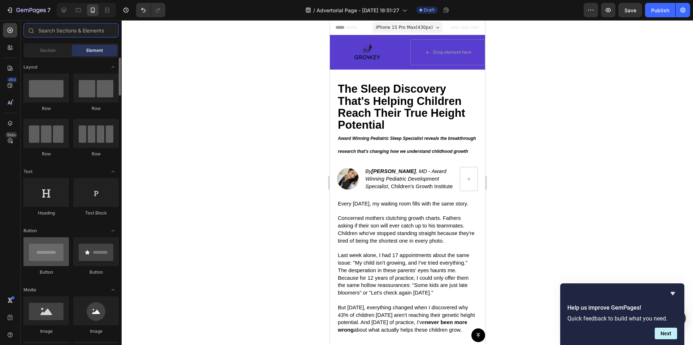
scroll to position [36, 0]
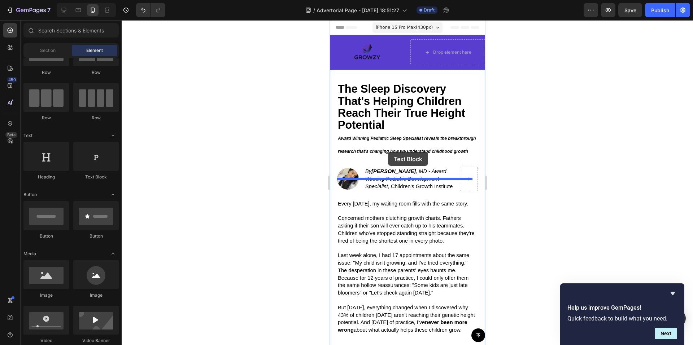
drag, startPoint x: 421, startPoint y: 182, endPoint x: 388, endPoint y: 152, distance: 44.5
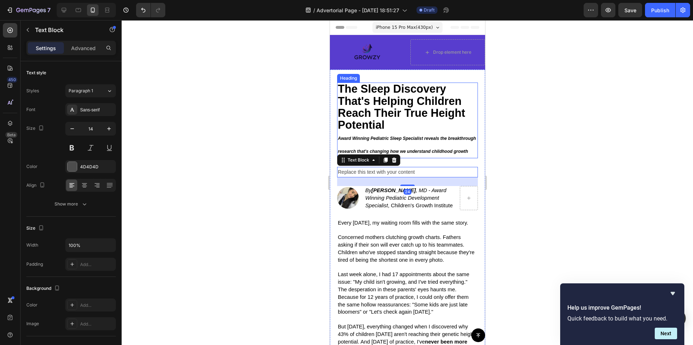
click at [404, 149] on icon "Award Winning Pediatric Sleep Specialist reveals the breakthrough research that…" at bounding box center [406, 145] width 138 height 18
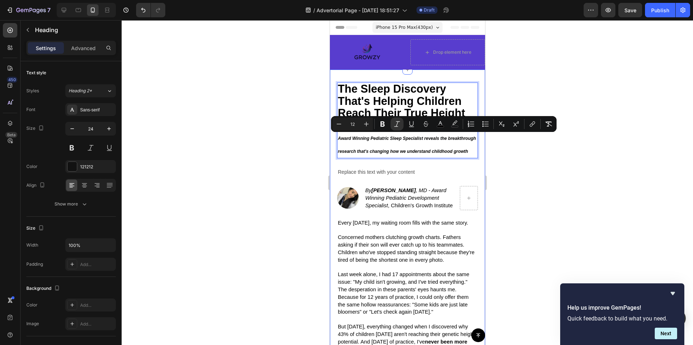
drag, startPoint x: 380, startPoint y: 166, endPoint x: 338, endPoint y: 140, distance: 49.8
click at [333, 136] on div "The Sleep Discovery That's Helping Children Reach Their True Height Potential A…" at bounding box center [407, 219] width 155 height 298
copy icon "Award Winning Pediatric Sleep Specialist reveals the breakthrough research that…"
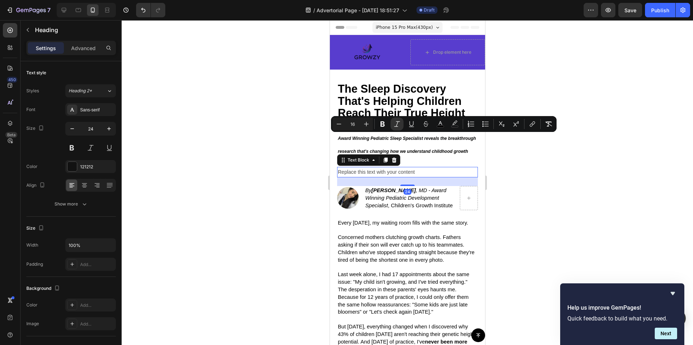
click at [372, 178] on div "Replace this text with your content" at bounding box center [407, 172] width 141 height 10
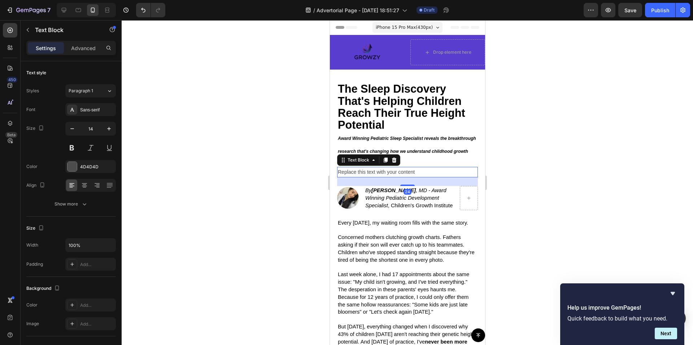
click at [372, 178] on div "Replace this text with your content" at bounding box center [407, 172] width 141 height 10
drag, startPoint x: 426, startPoint y: 182, endPoint x: 339, endPoint y: 185, distance: 87.0
click at [339, 177] on p "Replace this text with your content" at bounding box center [406, 172] width 139 height 9
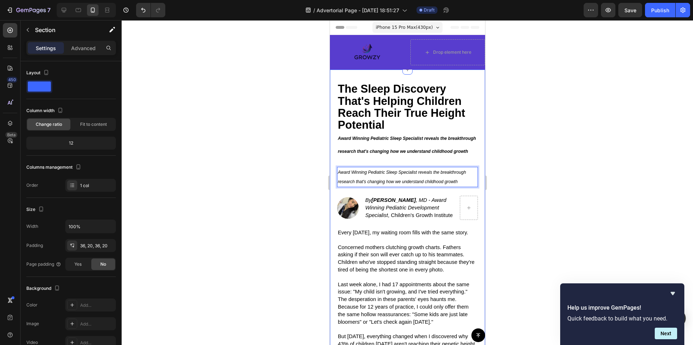
click at [417, 171] on div "⁠⁠⁠⁠⁠⁠⁠ The Sleep Discovery That's Helping Children Reach Their True Height Pot…" at bounding box center [407, 224] width 141 height 282
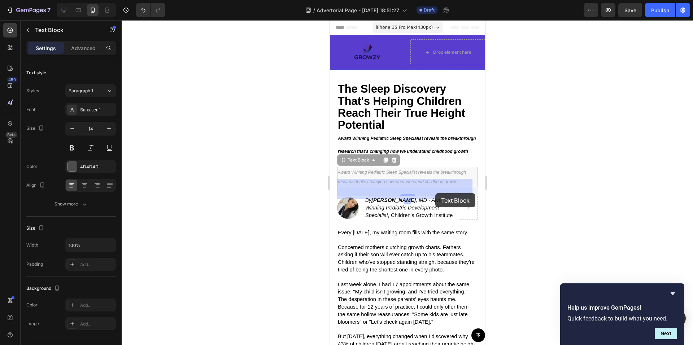
drag, startPoint x: 455, startPoint y: 193, endPoint x: 436, endPoint y: 193, distance: 18.8
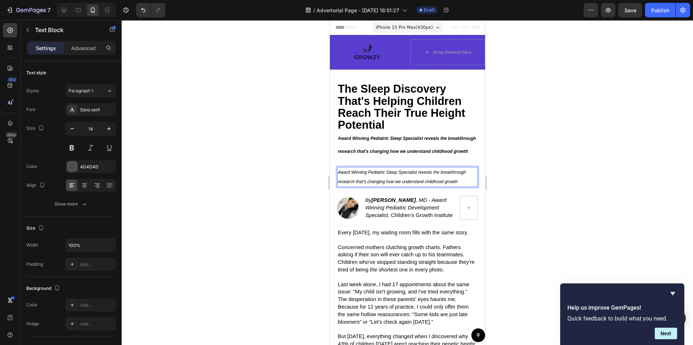
drag, startPoint x: 462, startPoint y: 196, endPoint x: 651, endPoint y: 200, distance: 189.2
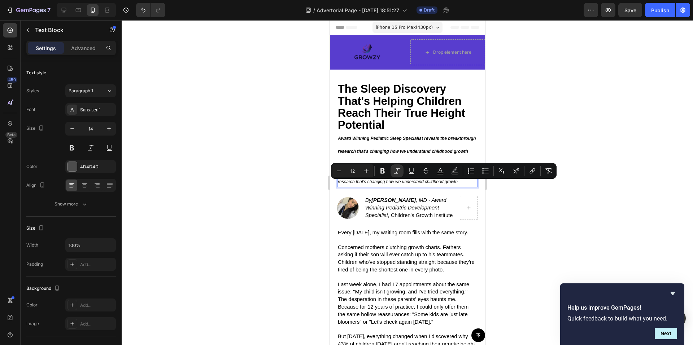
click at [290, 195] on div at bounding box center [407, 182] width 571 height 325
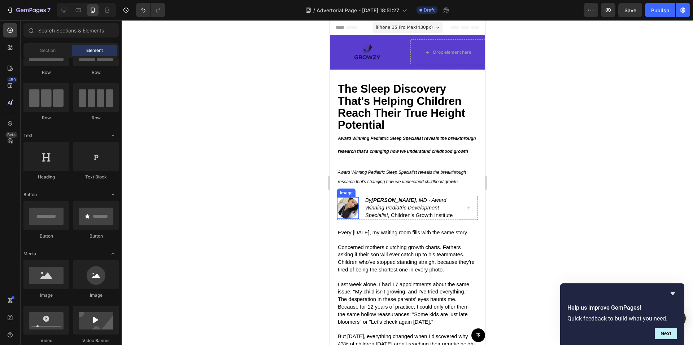
click at [352, 219] on img at bounding box center [348, 208] width 22 height 22
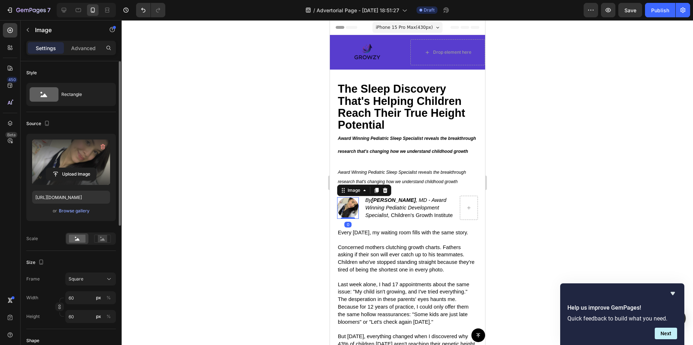
click at [70, 157] on label at bounding box center [71, 162] width 78 height 45
click at [70, 168] on input "file" at bounding box center [71, 174] width 50 height 12
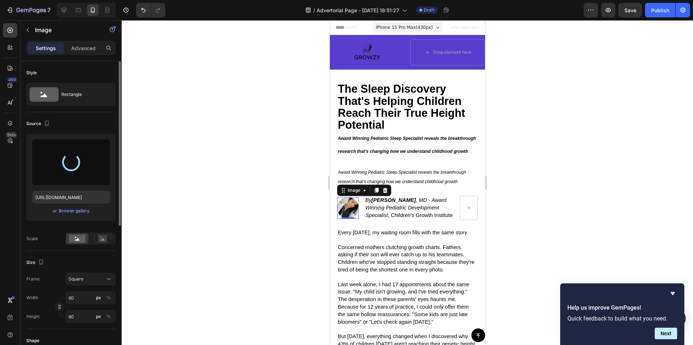
type input "[URL][DOMAIN_NAME]"
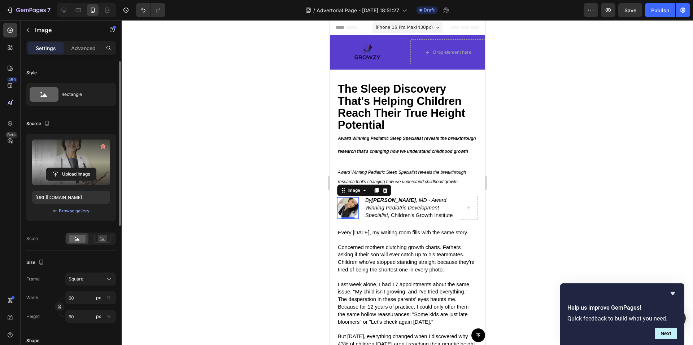
click at [226, 213] on div at bounding box center [407, 182] width 571 height 325
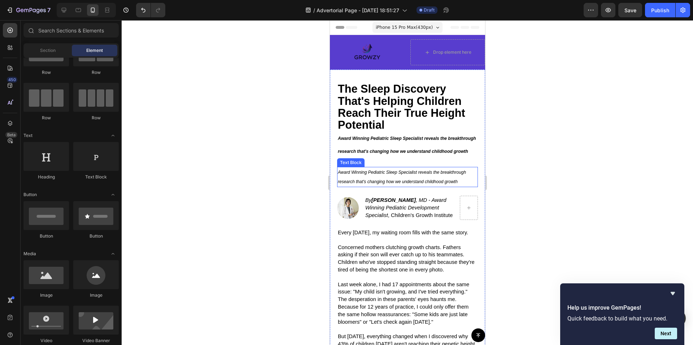
click at [412, 184] on icon "Award Winning Pediatric Sleep Specialist reveals the breakthrough research that…" at bounding box center [401, 177] width 128 height 14
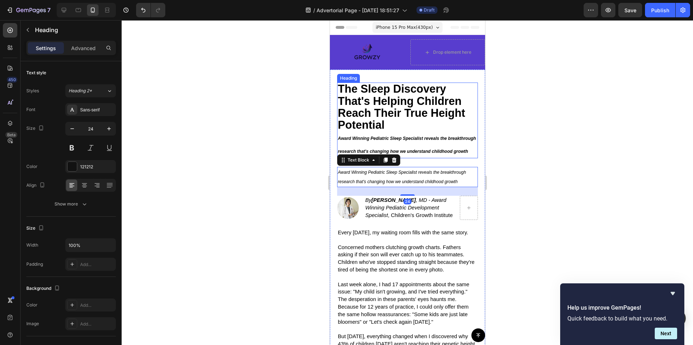
click at [412, 157] on p "⁠⁠⁠⁠⁠⁠⁠ The Sleep Discovery That's Helping Children Reach Their True Height Pot…" at bounding box center [406, 120] width 139 height 74
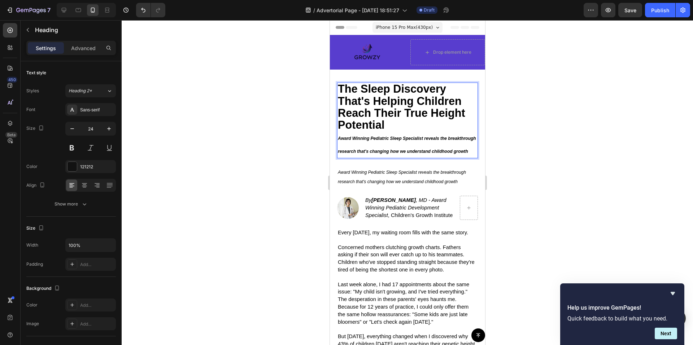
drag, startPoint x: 399, startPoint y: 158, endPoint x: 395, endPoint y: 157, distance: 4.5
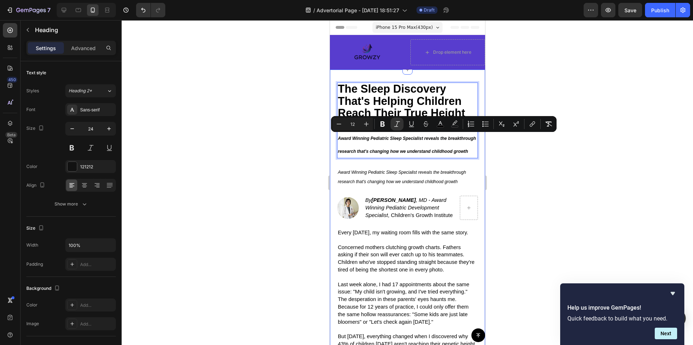
drag, startPoint x: 414, startPoint y: 167, endPoint x: 332, endPoint y: 140, distance: 87.2
click at [332, 140] on div "The Sleep Discovery That's Helping Children Reach Their True Height Potential A…" at bounding box center [407, 224] width 155 height 308
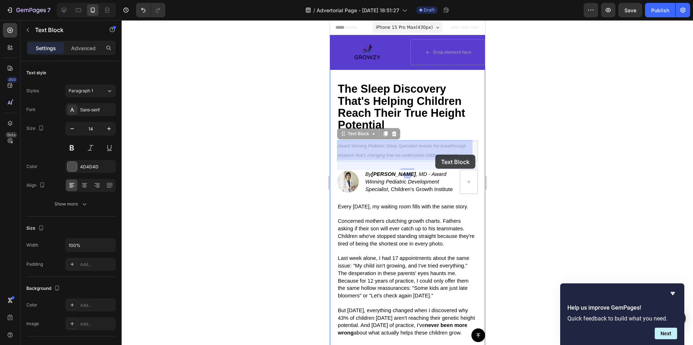
drag, startPoint x: 461, startPoint y: 157, endPoint x: 454, endPoint y: 157, distance: 6.1
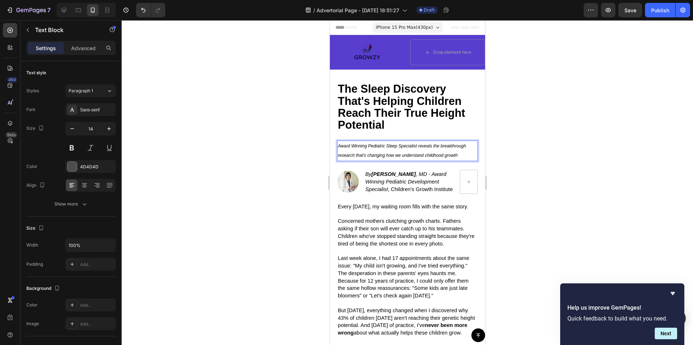
drag, startPoint x: 461, startPoint y: 155, endPoint x: 339, endPoint y: 145, distance: 122.4
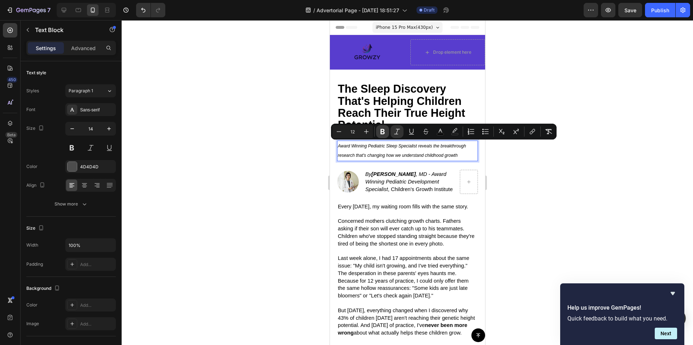
click at [387, 132] on button "Bold" at bounding box center [382, 131] width 13 height 13
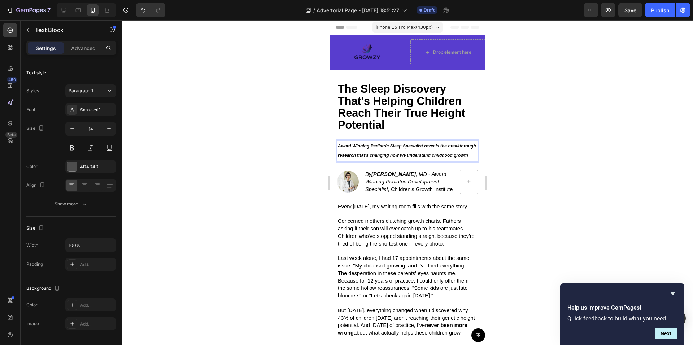
click at [383, 160] on p "Award Winning Pediatric Sleep Specialist reveals the breakthrough research that…" at bounding box center [406, 150] width 139 height 19
drag, startPoint x: 372, startPoint y: 161, endPoint x: 336, endPoint y: 146, distance: 39.0
click at [337, 146] on div "Award Winning Pediatric Sleep Specialist reveals the breakthrough research that…" at bounding box center [407, 151] width 141 height 20
drag, startPoint x: 406, startPoint y: 148, endPoint x: 374, endPoint y: 159, distance: 33.8
click at [373, 159] on p "Award Winning Pediatric Sleep Specialist reveals the breakthrough research that…" at bounding box center [406, 150] width 139 height 19
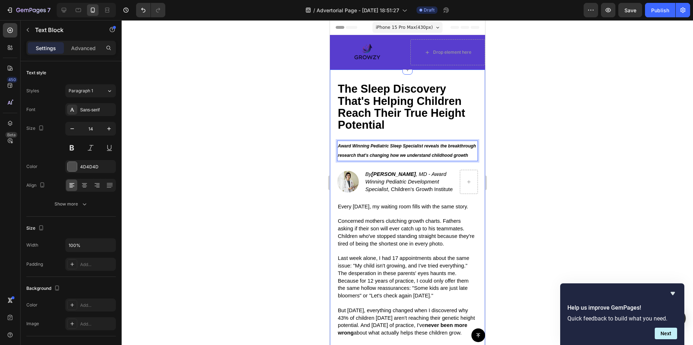
drag, startPoint x: 370, startPoint y: 162, endPoint x: 335, endPoint y: 147, distance: 37.5
click at [335, 147] on div "⁠⁠⁠⁠⁠⁠⁠ The Sleep Discovery That's Helping Children Reach Their True Height Pot…" at bounding box center [407, 211] width 155 height 282
click at [91, 149] on button at bounding box center [90, 147] width 13 height 13
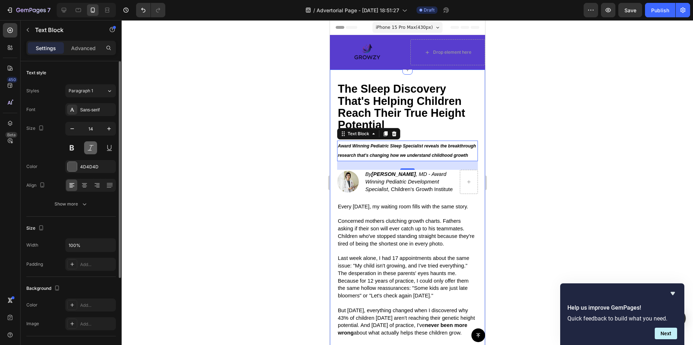
click at [91, 148] on button at bounding box center [90, 147] width 13 height 13
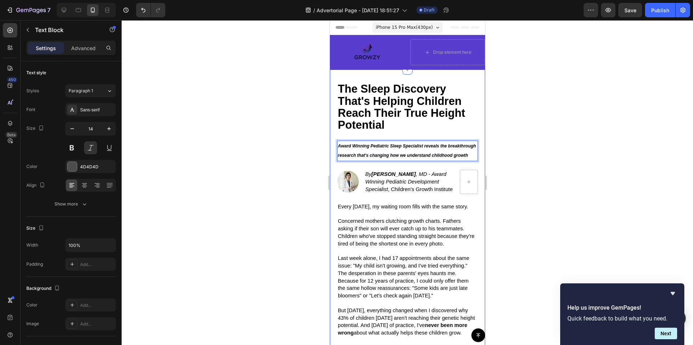
drag, startPoint x: 396, startPoint y: 163, endPoint x: 643, endPoint y: 170, distance: 247.0
click at [330, 148] on div "⁠⁠⁠⁠⁠⁠⁠ The Sleep Discovery That's Helping Children Reach Their True Height Pot…" at bounding box center [407, 211] width 155 height 282
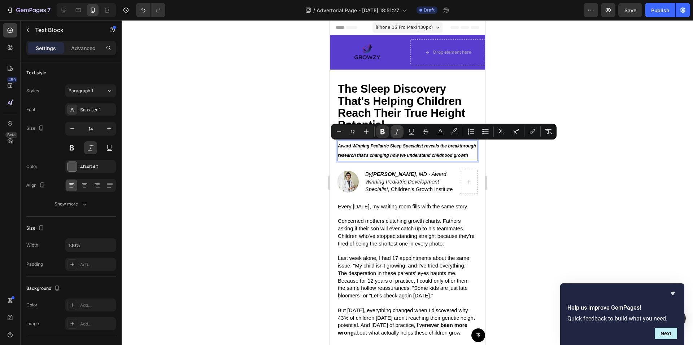
click at [394, 131] on icon "Editor contextual toolbar" at bounding box center [396, 131] width 7 height 7
click at [384, 131] on icon "Editor contextual toolbar" at bounding box center [382, 131] width 7 height 7
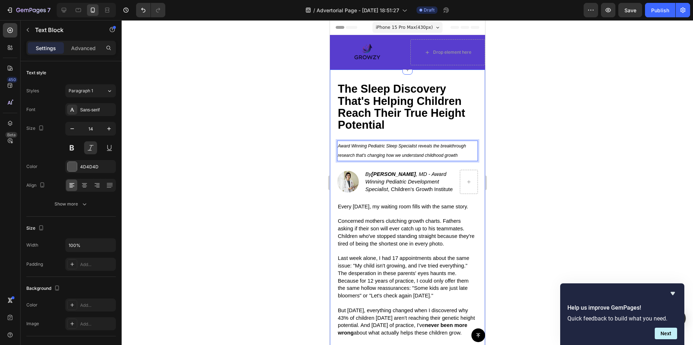
drag, startPoint x: 462, startPoint y: 153, endPoint x: 334, endPoint y: 144, distance: 128.4
click at [334, 144] on div "⁠⁠⁠⁠⁠⁠⁠ The Sleep Discovery That's Helping Children Reach Their True Height Pot…" at bounding box center [407, 211] width 155 height 282
click at [90, 149] on button at bounding box center [90, 147] width 13 height 13
drag, startPoint x: 74, startPoint y: 128, endPoint x: 515, endPoint y: 136, distance: 441.9
click at [515, 136] on div at bounding box center [407, 182] width 571 height 325
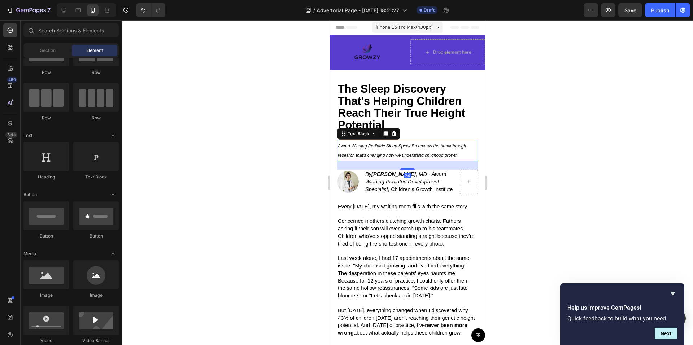
click at [460, 153] on p "Award Winning Pediatric Sleep Specialist reveals the breakthrough research that…" at bounding box center [406, 150] width 139 height 19
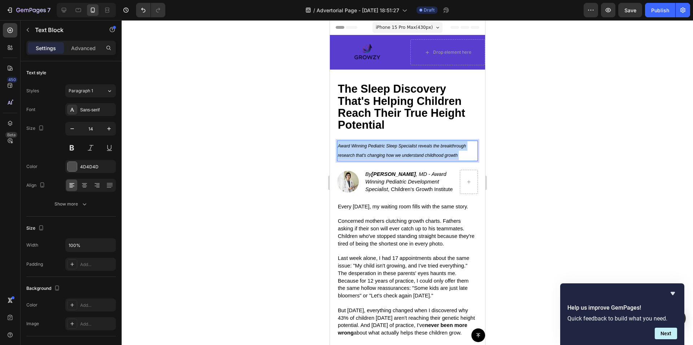
drag, startPoint x: 460, startPoint y: 153, endPoint x: 350, endPoint y: 146, distance: 110.3
drag, startPoint x: 342, startPoint y: 144, endPoint x: 376, endPoint y: 146, distance: 33.6
click at [373, 146] on icon "Award Winning Pediatric Sleep Specialist reveals the breakthrough research that…" at bounding box center [401, 151] width 128 height 14
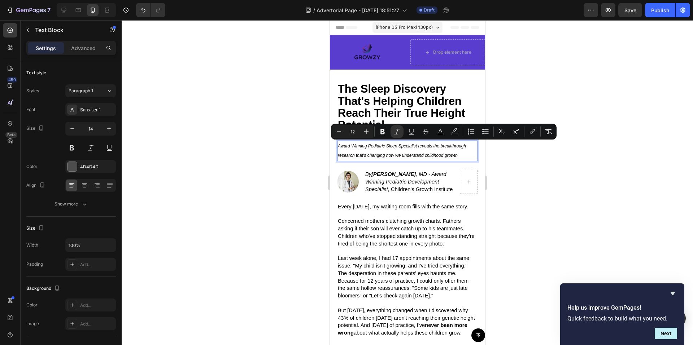
click at [461, 155] on p "Award Winning Pediatric Sleep Specialist reveals the breakthrough research that…" at bounding box center [406, 150] width 139 height 19
drag, startPoint x: 448, startPoint y: 156, endPoint x: 339, endPoint y: 144, distance: 110.3
click at [339, 144] on p "Award Winning Pediatric Sleep Specialist reveals the breakthrough research that…" at bounding box center [406, 150] width 139 height 19
click at [384, 132] on icon "Editor contextual toolbar" at bounding box center [382, 131] width 4 height 5
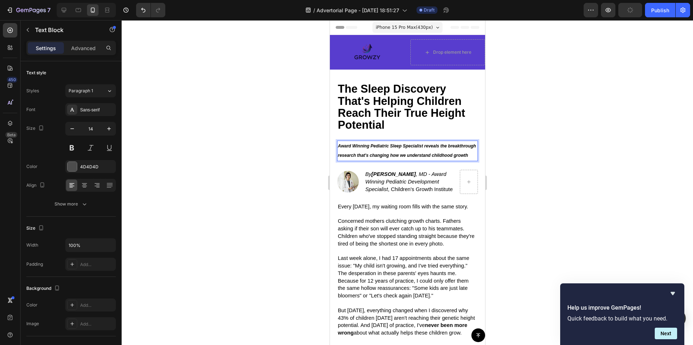
click at [383, 160] on p "Award Winning Pediatric Sleep Specialist reveals the breakthrough research that…" at bounding box center [406, 150] width 139 height 19
drag, startPoint x: 383, startPoint y: 164, endPoint x: 336, endPoint y: 147, distance: 49.9
click at [336, 147] on div "⁠⁠⁠⁠⁠⁠⁠ The Sleep Discovery That's Helping Children Reach Their True Height Pot…" at bounding box center [407, 211] width 155 height 282
click at [425, 126] on p "⁠⁠⁠⁠⁠⁠⁠ The Sleep Discovery That's Helping Children Reach Their True Height Pot…" at bounding box center [406, 107] width 139 height 48
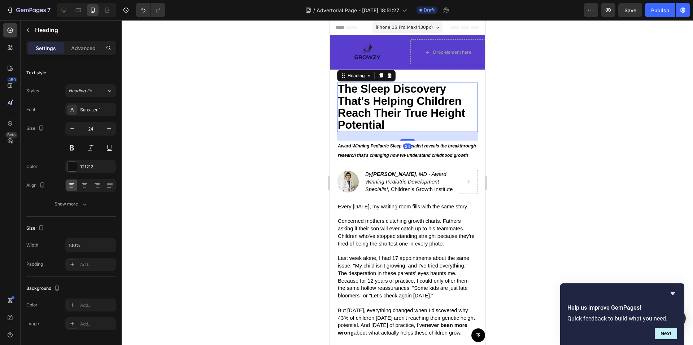
click at [410, 132] on div "24" at bounding box center [407, 136] width 141 height 9
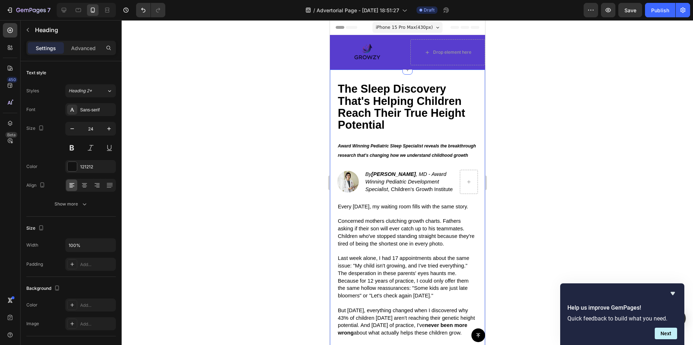
click at [383, 134] on div "⁠⁠⁠⁠⁠⁠⁠ The Sleep Discovery That's Helping Children Reach Their True Height Pot…" at bounding box center [407, 211] width 141 height 256
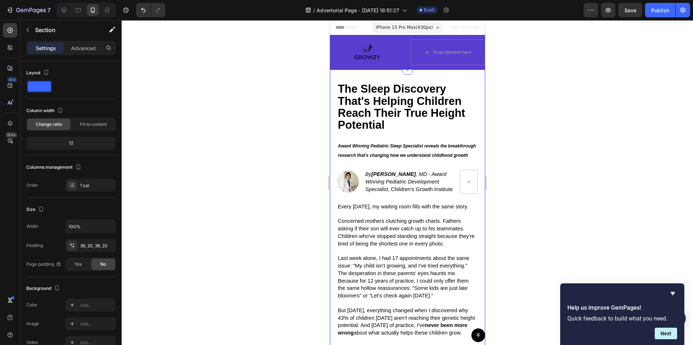
click at [393, 136] on div "⁠⁠⁠⁠⁠⁠⁠ The Sleep Discovery That's Helping Children Reach Their True Height Pot…" at bounding box center [407, 211] width 141 height 256
click at [8, 46] on icon at bounding box center [9, 46] width 2 height 2
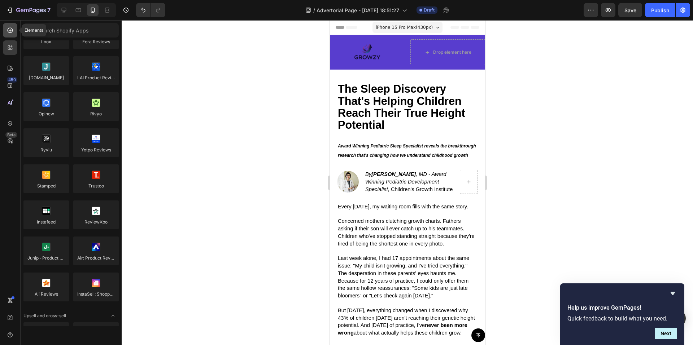
click at [13, 29] on icon at bounding box center [9, 30] width 7 height 7
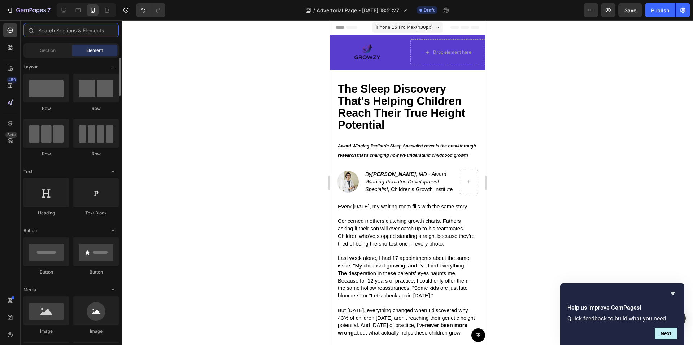
scroll to position [108, 0]
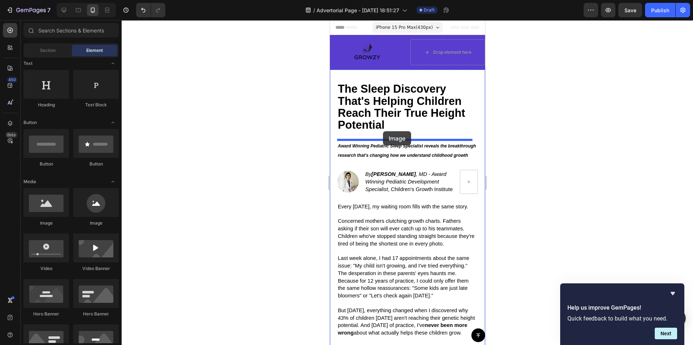
drag, startPoint x: 383, startPoint y: 226, endPoint x: 383, endPoint y: 131, distance: 94.9
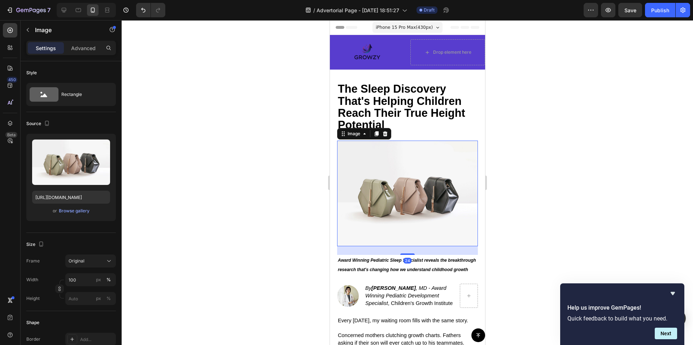
click at [432, 205] on img at bounding box center [407, 194] width 141 height 106
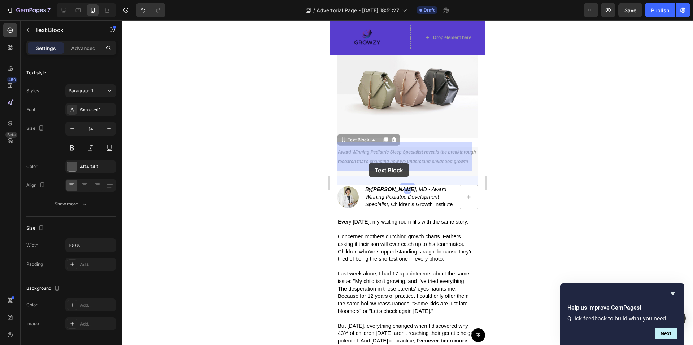
drag, startPoint x: 389, startPoint y: 166, endPoint x: 374, endPoint y: 163, distance: 15.5
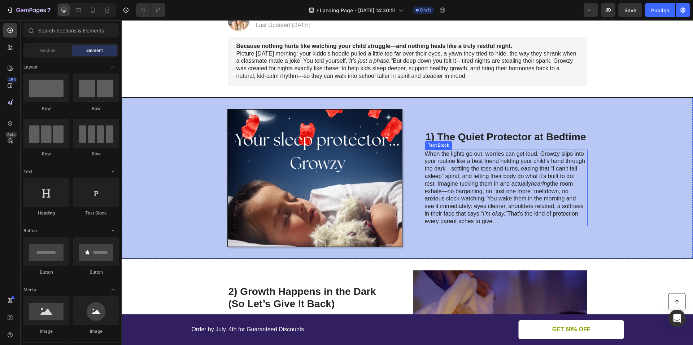
scroll to position [108, 0]
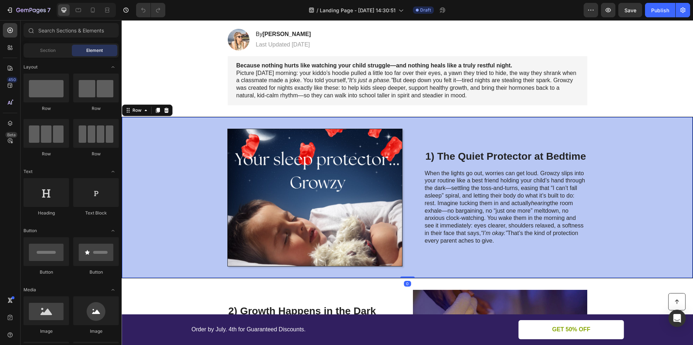
click at [449, 127] on div "Image 1) The Quiet Protector at Bedtime Heading When the lights go out, worries…" at bounding box center [407, 198] width 571 height 162
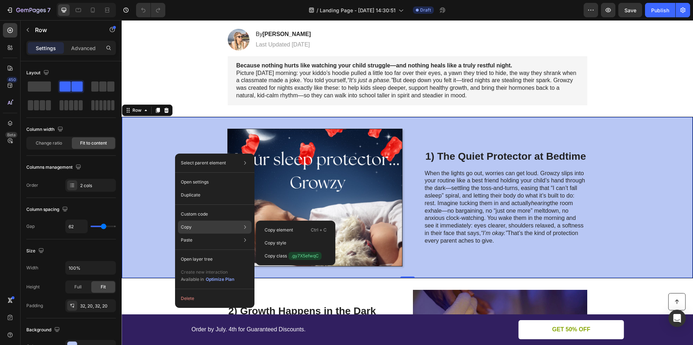
click at [199, 230] on div "Copy Copy element Ctrl + C Copy style Copy class .gy7X5efwqC" at bounding box center [215, 227] width 74 height 13
click at [278, 232] on p "Copy element" at bounding box center [279, 230] width 29 height 6
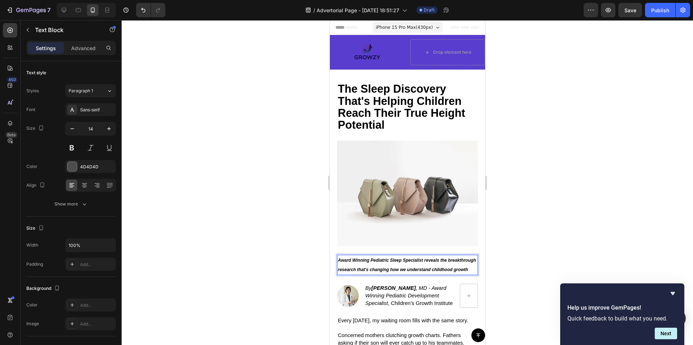
scroll to position [108, 0]
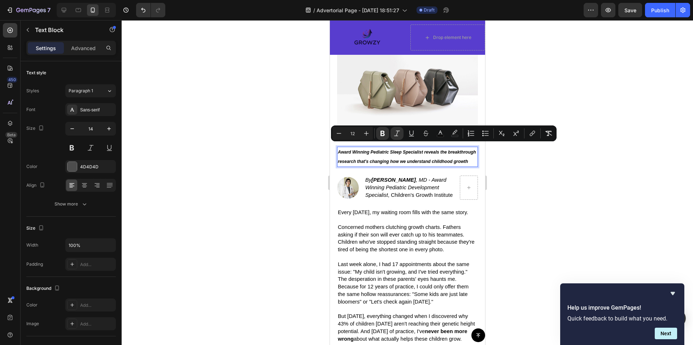
click at [337, 149] on p "Award Winning Pediatric Sleep Specialist reveals the breakthrough research that…" at bounding box center [406, 157] width 139 height 19
copy strong "Award Winning Pediatric Sleep Specialist reveals the breakthrough research that…"
click at [233, 199] on div at bounding box center [407, 182] width 571 height 325
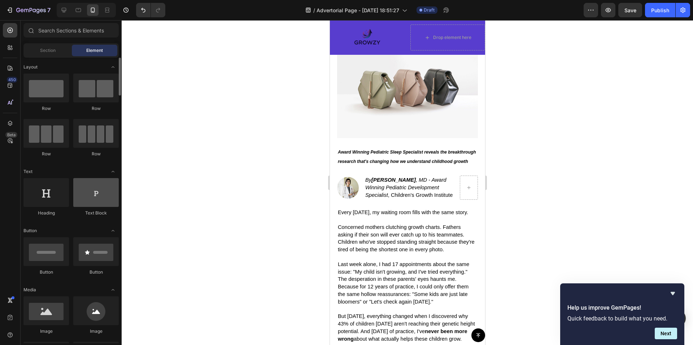
scroll to position [72, 0]
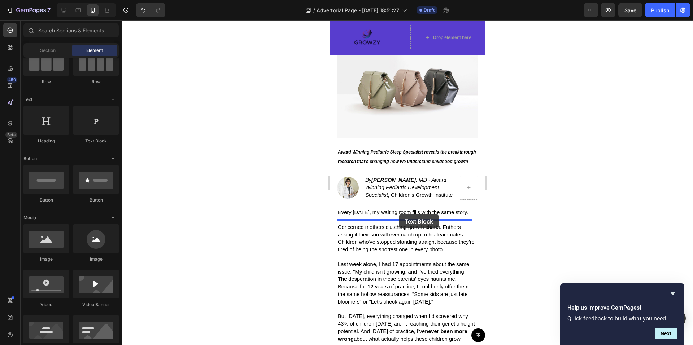
drag, startPoint x: 422, startPoint y: 146, endPoint x: 398, endPoint y: 214, distance: 72.5
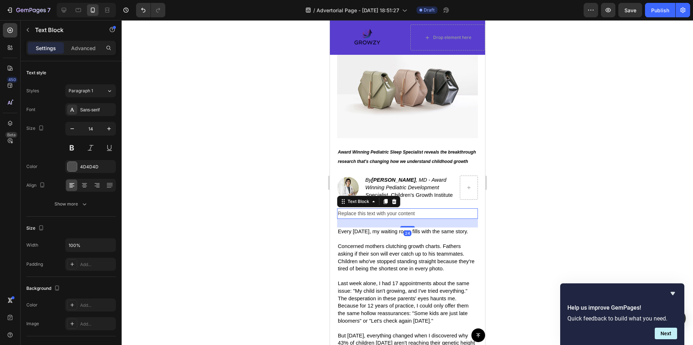
click at [383, 219] on div "Replace this text with your content" at bounding box center [407, 214] width 141 height 10
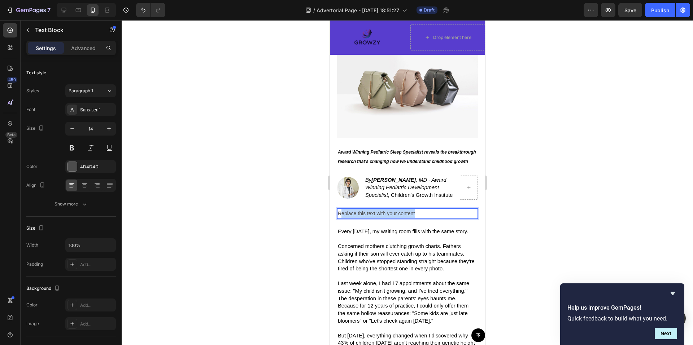
drag, startPoint x: 421, startPoint y: 227, endPoint x: 340, endPoint y: 222, distance: 81.7
click at [340, 218] on p "Replace this text with your content" at bounding box center [406, 213] width 139 height 9
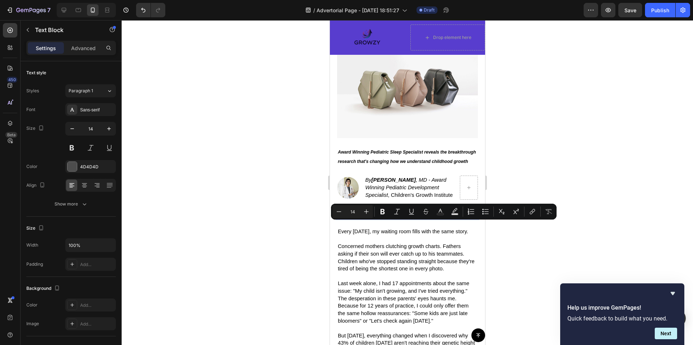
click at [337, 219] on div "Replace this text with your content" at bounding box center [407, 214] width 141 height 10
drag, startPoint x: 423, startPoint y: 227, endPoint x: 336, endPoint y: 225, distance: 87.0
click at [336, 225] on div "⁠⁠⁠⁠⁠⁠⁠ The Sleep Discovery That's Helping Children Reach Their True Height Pot…" at bounding box center [407, 168] width 155 height 415
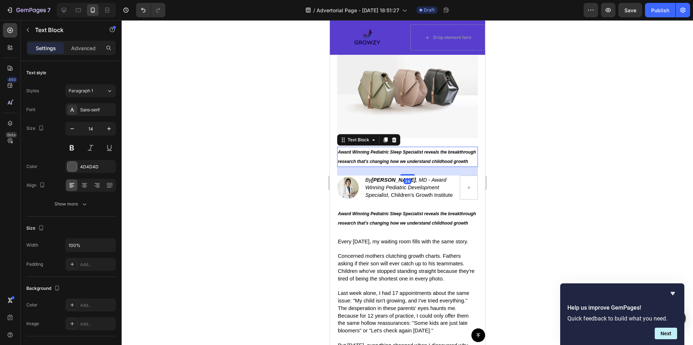
drag, startPoint x: 388, startPoint y: 163, endPoint x: 394, endPoint y: 163, distance: 6.5
click at [389, 163] on p "Award Winning Pediatric Sleep Specialist reveals the breakthrough research that…" at bounding box center [406, 157] width 139 height 19
click at [393, 137] on icon at bounding box center [394, 140] width 6 height 6
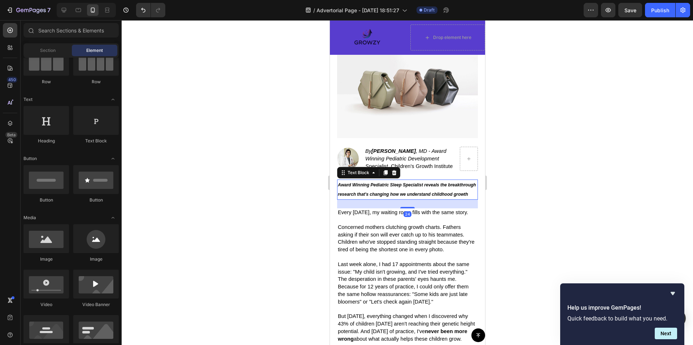
click at [390, 199] on p "Award Winning Pediatric Sleep Specialist reveals the breakthrough research that…" at bounding box center [406, 189] width 139 height 19
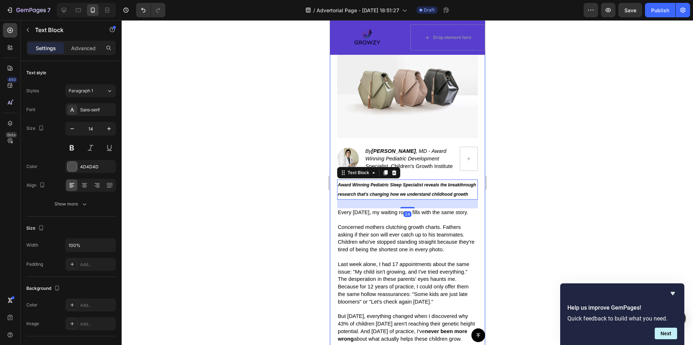
click at [440, 179] on div "⁠⁠⁠⁠⁠⁠⁠ The Sleep Discovery That's Helping Children Reach Their True Height Pot…" at bounding box center [407, 159] width 141 height 370
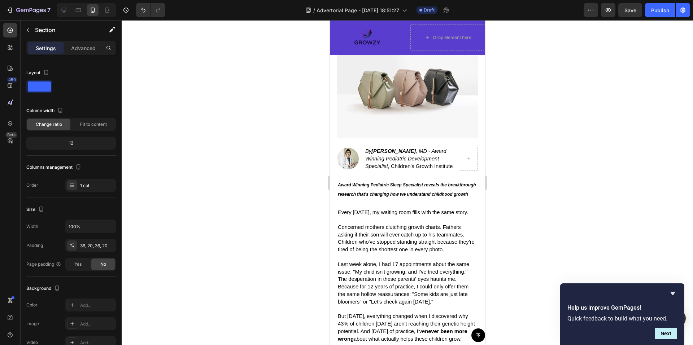
click at [440, 176] on div "⁠⁠⁠⁠⁠⁠⁠ The Sleep Discovery That's Helping Children Reach Their True Height Pot…" at bounding box center [407, 159] width 141 height 370
click at [423, 191] on p "Award Winning Pediatric Sleep Specialist reveals the breakthrough research that…" at bounding box center [406, 189] width 139 height 19
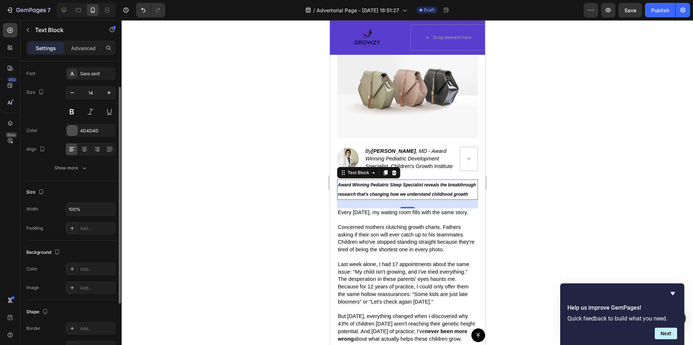
scroll to position [0, 0]
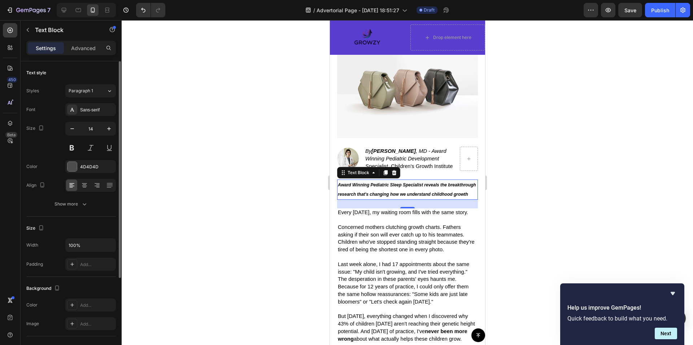
click at [78, 41] on div "Settings Advanced" at bounding box center [71, 48] width 90 height 14
click at [78, 47] on p "Advanced" at bounding box center [83, 48] width 25 height 8
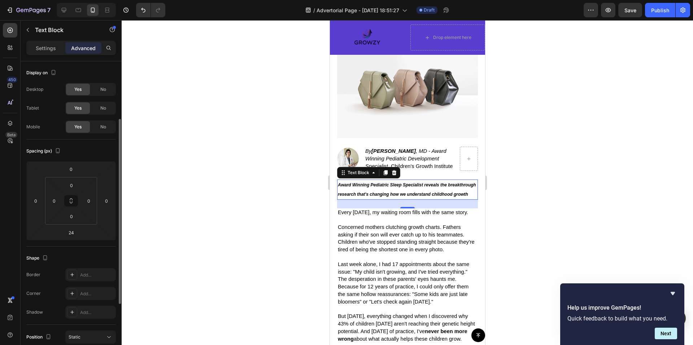
scroll to position [72, 0]
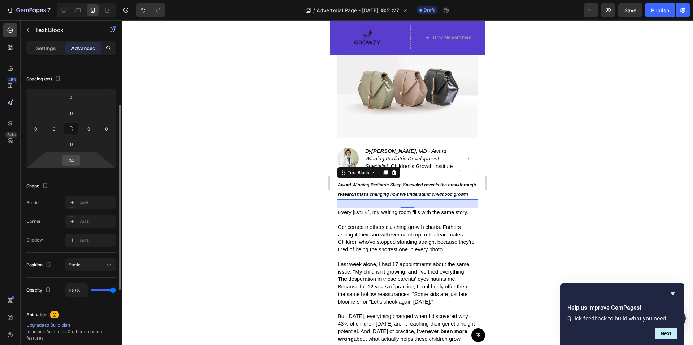
click at [71, 158] on input "24" at bounding box center [71, 160] width 14 height 11
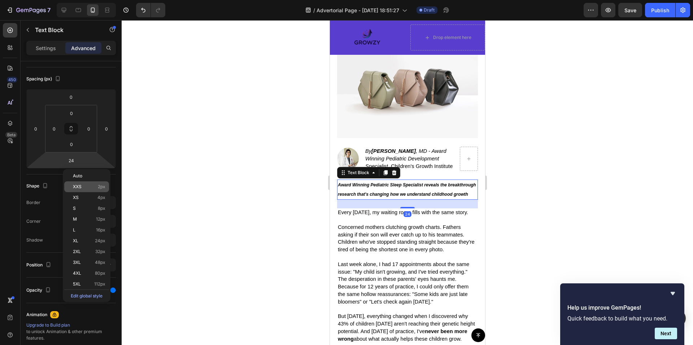
click at [100, 187] on span "2px" at bounding box center [102, 186] width 8 height 5
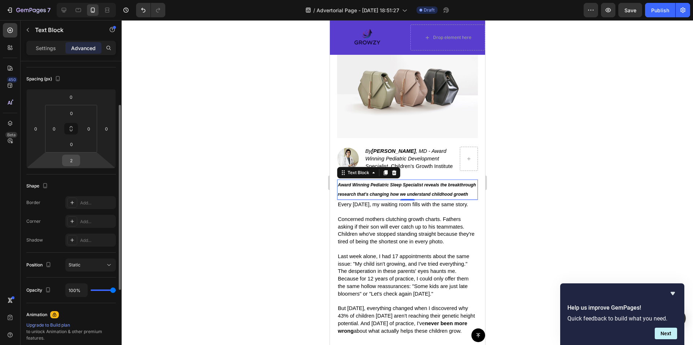
click at [70, 163] on input "2" at bounding box center [71, 160] width 14 height 11
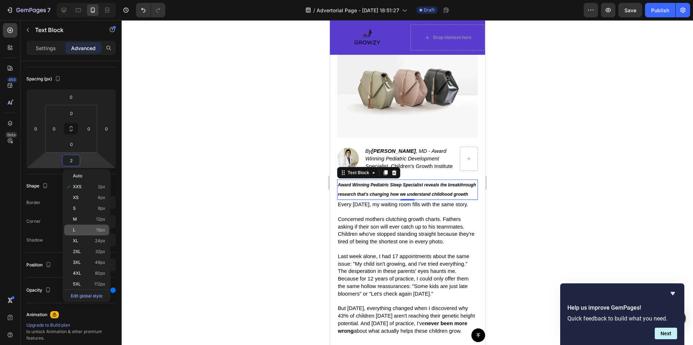
click at [91, 227] on div "L 16px" at bounding box center [86, 230] width 45 height 11
type input "16"
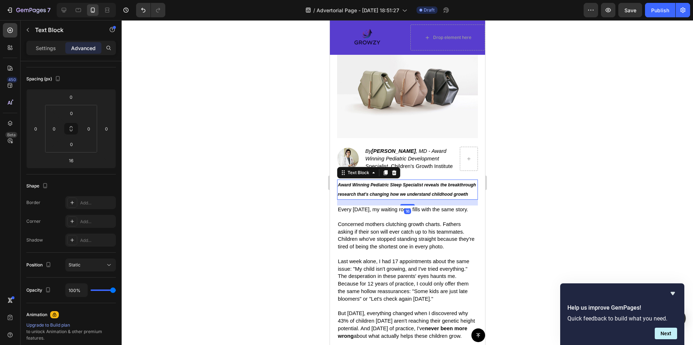
click at [409, 182] on div "Award Winning Pediatric Sleep Specialist reveals the breakthrough research that…" at bounding box center [407, 190] width 141 height 20
click at [407, 177] on div "⁠⁠⁠⁠⁠⁠⁠ The Sleep Discovery That's Helping Children Reach Their True Height Pot…" at bounding box center [407, 157] width 141 height 367
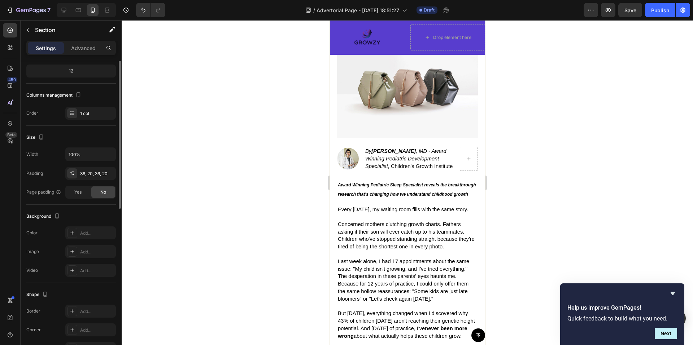
scroll to position [0, 0]
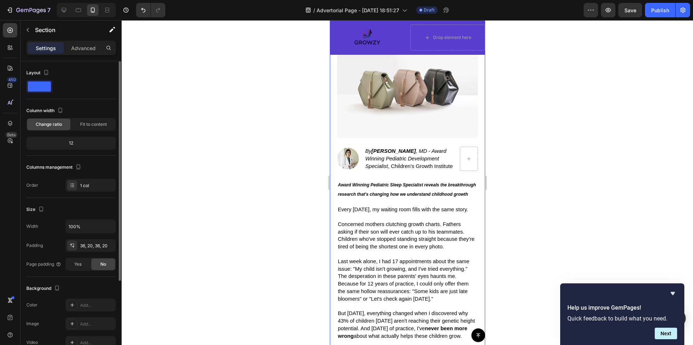
click at [407, 177] on div "⁠⁠⁠⁠⁠⁠⁠ The Sleep Discovery That's Helping Children Reach Their True Height Pot…" at bounding box center [407, 157] width 141 height 367
click at [411, 169] on p "By [PERSON_NAME] , MD - Award Winning Pediatric Development Specialist , Childr…" at bounding box center [409, 159] width 88 height 23
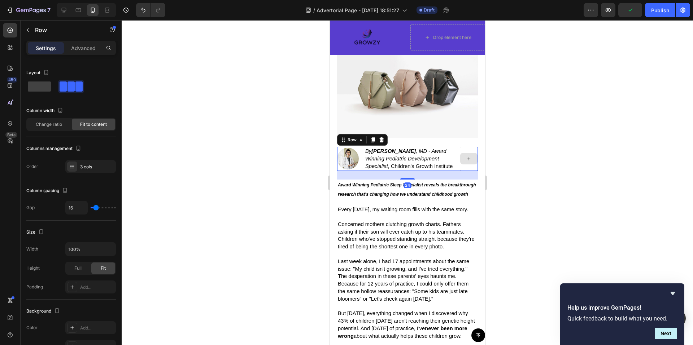
click at [469, 170] on div at bounding box center [468, 159] width 18 height 24
click at [83, 48] on p "Advanced" at bounding box center [83, 48] width 25 height 8
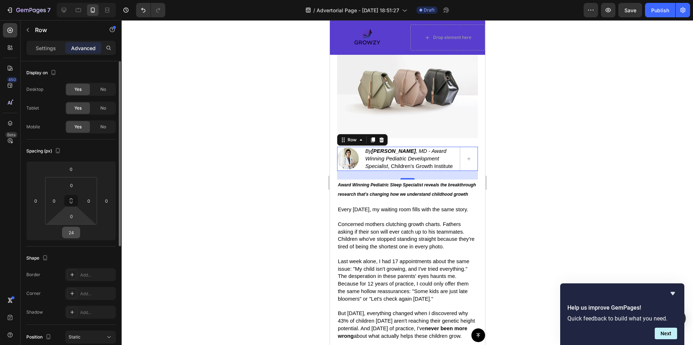
click at [78, 229] on input "24" at bounding box center [71, 232] width 14 height 11
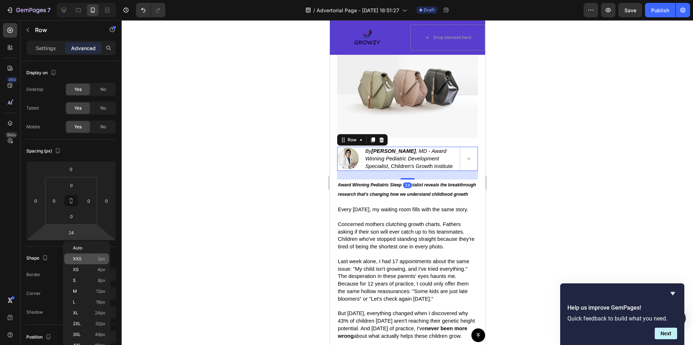
click at [88, 261] on p "XXS 2px" at bounding box center [89, 259] width 32 height 5
type input "2"
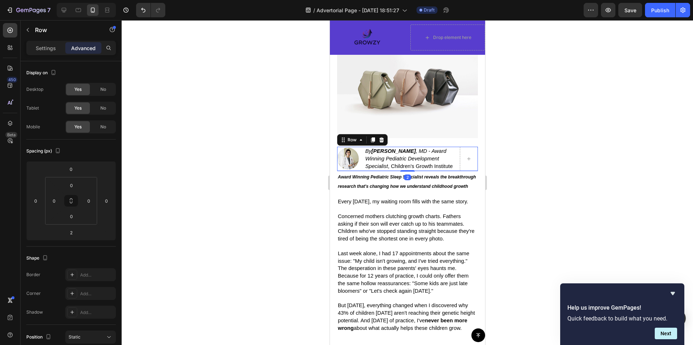
click at [213, 239] on div at bounding box center [407, 182] width 571 height 325
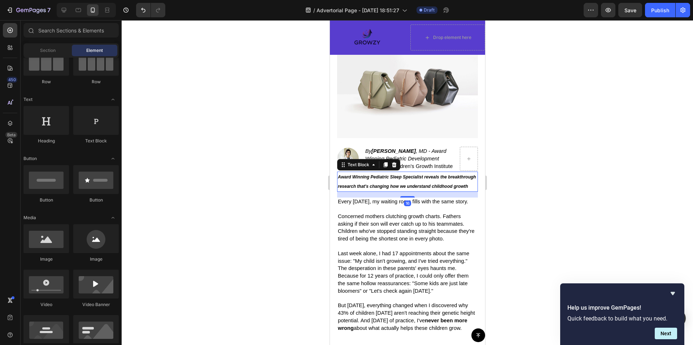
click at [409, 191] on p "Award Winning Pediatric Sleep Specialist reveals the breakthrough research that…" at bounding box center [406, 182] width 139 height 19
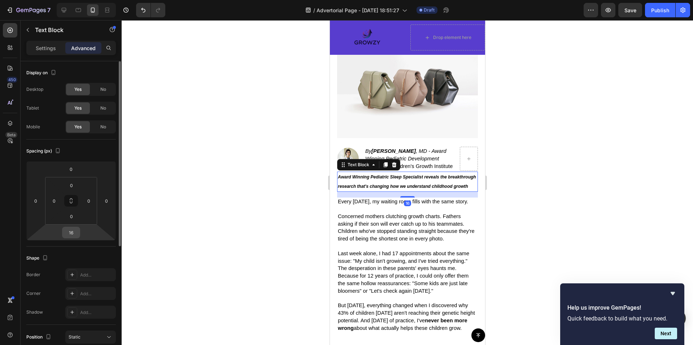
click at [75, 232] on input "16" at bounding box center [71, 232] width 14 height 11
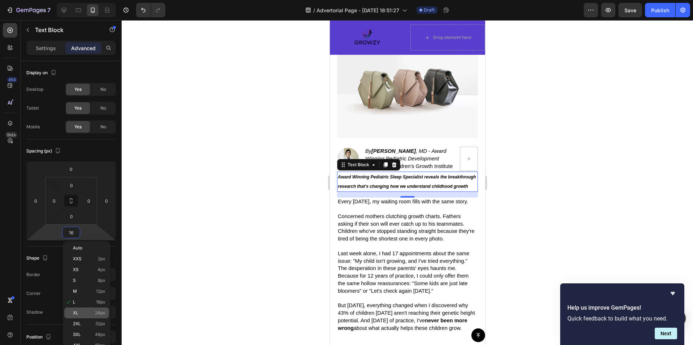
click at [94, 318] on div "XL 24px" at bounding box center [86, 313] width 45 height 11
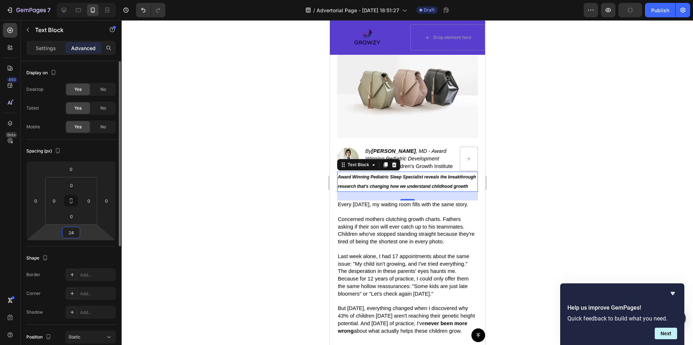
click at [74, 231] on input "24" at bounding box center [71, 232] width 14 height 11
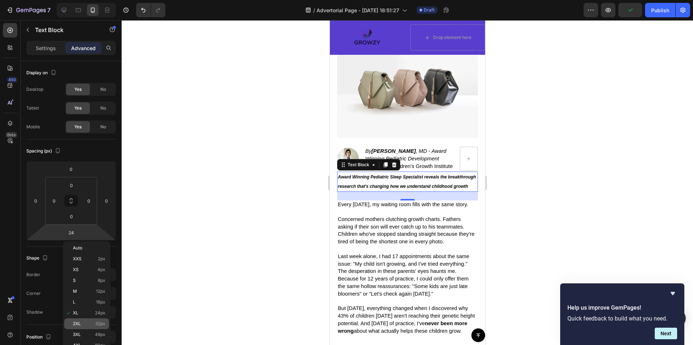
click at [101, 323] on span "32px" at bounding box center [100, 324] width 10 height 5
type input "32"
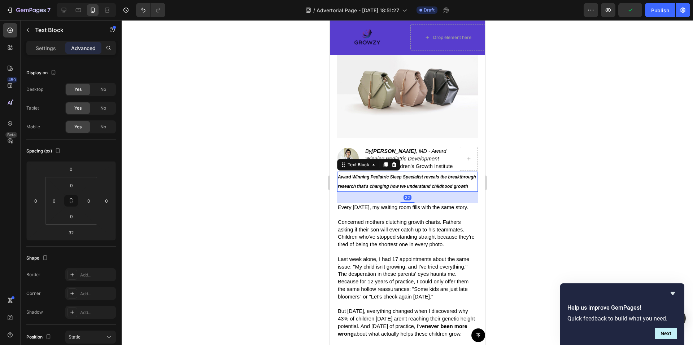
drag, startPoint x: 241, startPoint y: 288, endPoint x: 239, endPoint y: 291, distance: 3.7
click at [240, 289] on div at bounding box center [407, 182] width 571 height 325
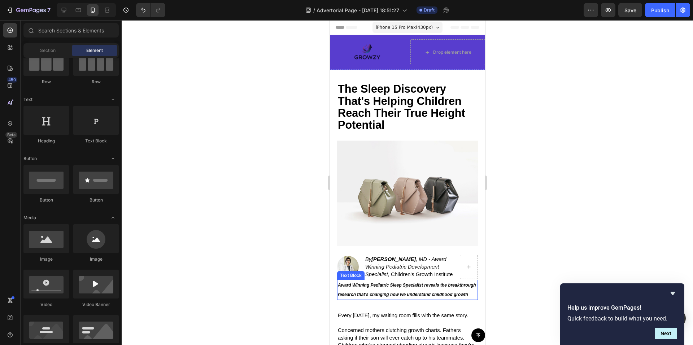
click at [342, 296] on strong "Award Winning Pediatric Sleep Specialist reveals the breakthrough research that…" at bounding box center [406, 290] width 138 height 14
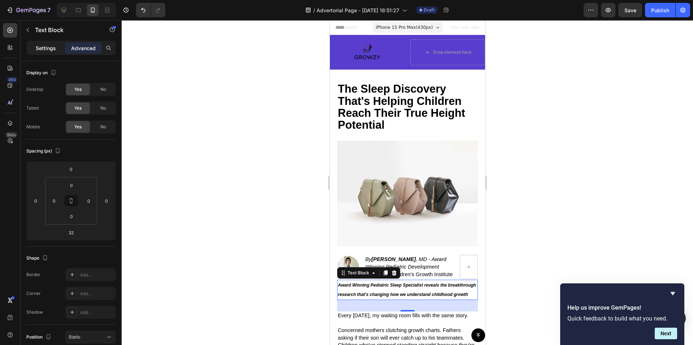
click at [51, 46] on p "Settings" at bounding box center [46, 48] width 20 height 8
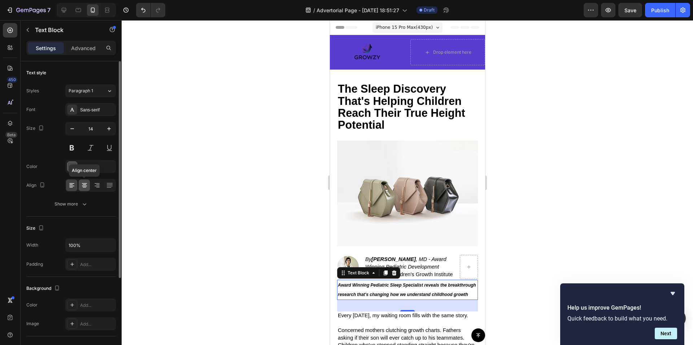
click at [82, 180] on div at bounding box center [84, 186] width 11 height 12
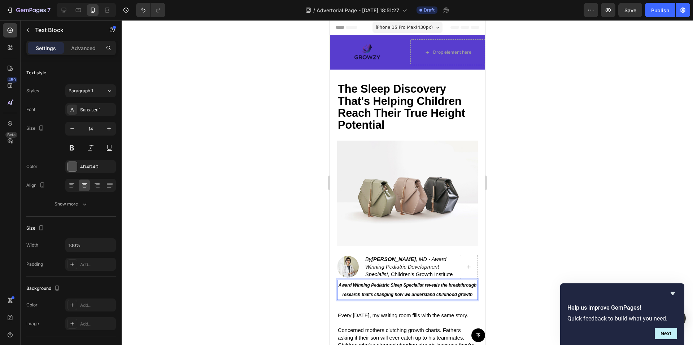
drag, startPoint x: 435, startPoint y: 309, endPoint x: 351, endPoint y: 288, distance: 86.2
click at [351, 288] on p "Award Winning Pediatric Sleep Specialist reveals the breakthrough research that…" at bounding box center [406, 290] width 139 height 19
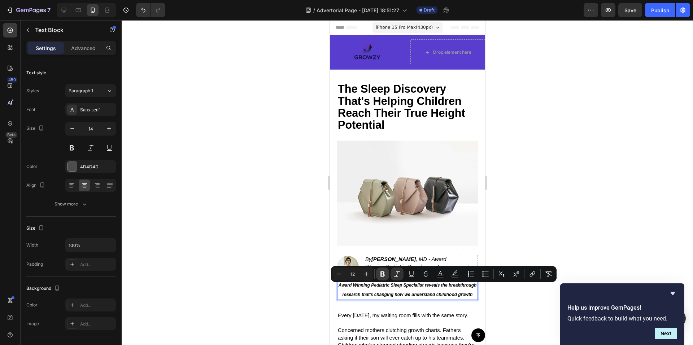
click at [385, 275] on icon "Editor contextual toolbar" at bounding box center [382, 274] width 7 height 7
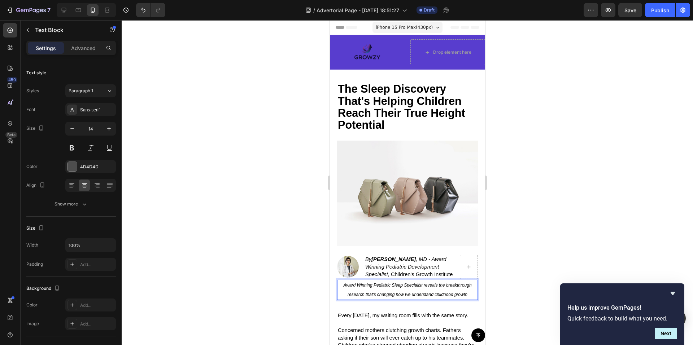
click at [465, 300] on p "Award Winning Pediatric Sleep Specialist reveals the breakthrough research that…" at bounding box center [406, 290] width 139 height 19
drag, startPoint x: 465, startPoint y: 299, endPoint x: 340, endPoint y: 287, distance: 125.1
click at [340, 287] on p "Award Winning Pediatric Sleep Specialist reveals the breakthrough research that…" at bounding box center [406, 290] width 139 height 19
drag, startPoint x: 52, startPoint y: 266, endPoint x: 90, endPoint y: 149, distance: 122.6
click at [90, 149] on button at bounding box center [90, 147] width 13 height 13
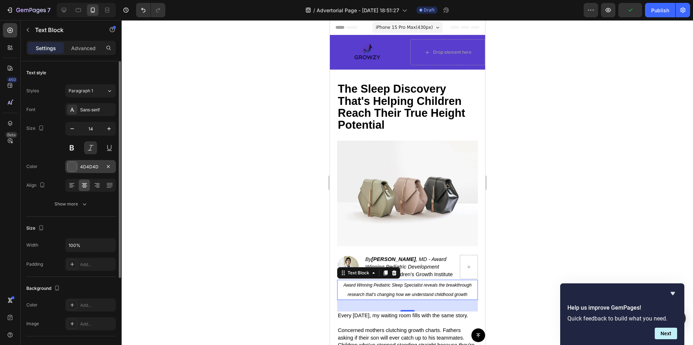
click at [75, 169] on div at bounding box center [71, 166] width 9 height 9
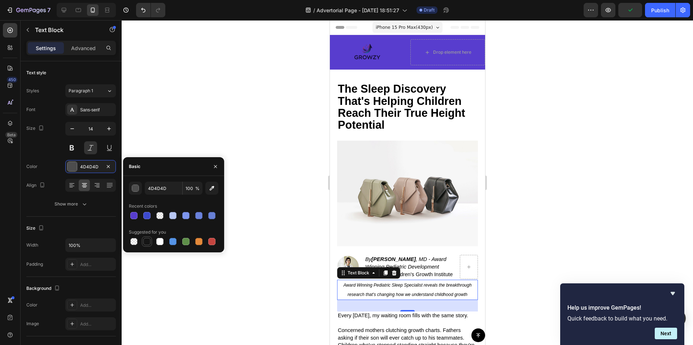
click at [147, 242] on div at bounding box center [146, 241] width 7 height 7
type input "151515"
click at [176, 272] on div at bounding box center [407, 182] width 571 height 325
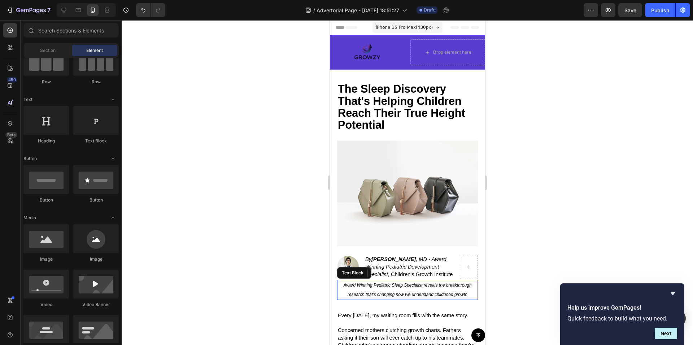
drag, startPoint x: 378, startPoint y: 301, endPoint x: 382, endPoint y: 298, distance: 4.5
click at [379, 300] on p "Award Winning Pediatric Sleep Specialist reveals the breakthrough research that…" at bounding box center [406, 290] width 139 height 19
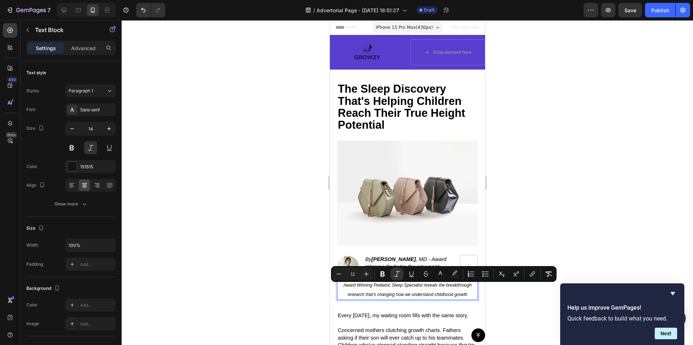
drag, startPoint x: 465, startPoint y: 299, endPoint x: 338, endPoint y: 285, distance: 127.1
click at [338, 285] on p "Award Winning Pediatric Sleep Specialist reveals the breakthrough research that…" at bounding box center [406, 290] width 139 height 19
click at [442, 278] on rect "Editor contextual toolbar" at bounding box center [440, 277] width 7 height 2
type input "000000"
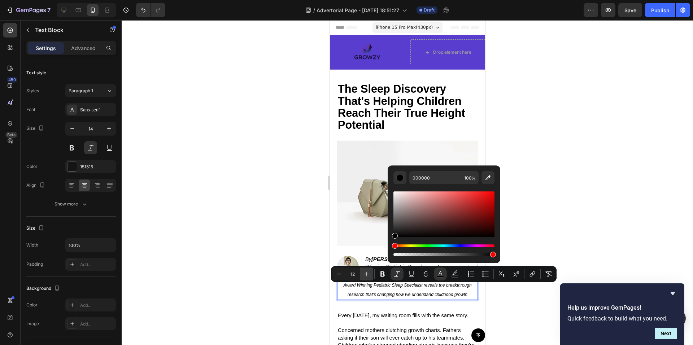
click at [366, 274] on icon "Editor contextual toolbar" at bounding box center [366, 274] width 5 height 5
click at [339, 276] on icon "Editor contextual toolbar" at bounding box center [338, 274] width 7 height 7
type input "12"
click at [381, 275] on icon "Editor contextual toolbar" at bounding box center [382, 274] width 4 height 5
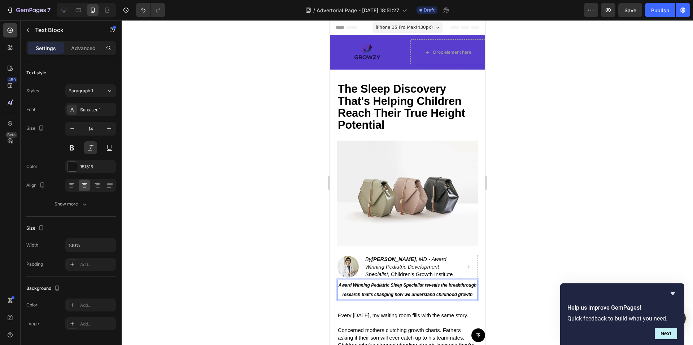
click at [432, 300] on p "Award Winning Pediatric Sleep Specialist reveals the breakthrough research that…" at bounding box center [406, 290] width 139 height 19
drag, startPoint x: 391, startPoint y: 295, endPoint x: 337, endPoint y: 285, distance: 55.1
click at [337, 285] on div "Award Winning Pediatric Sleep Specialist reveals the breakthrough research that…" at bounding box center [407, 290] width 141 height 20
click at [241, 164] on div at bounding box center [407, 182] width 571 height 325
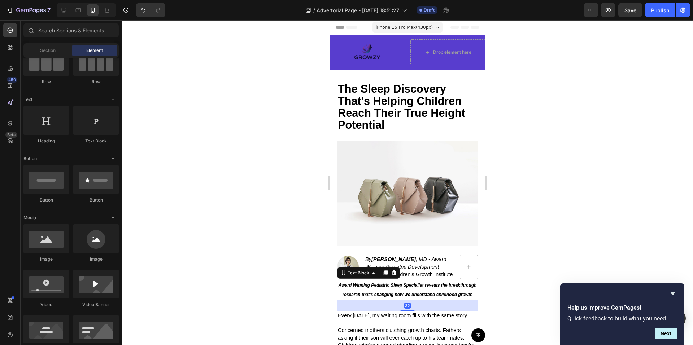
click at [437, 300] on p "Award Winning Pediatric Sleep Specialist reveals the breakthrough research that…" at bounding box center [406, 290] width 139 height 19
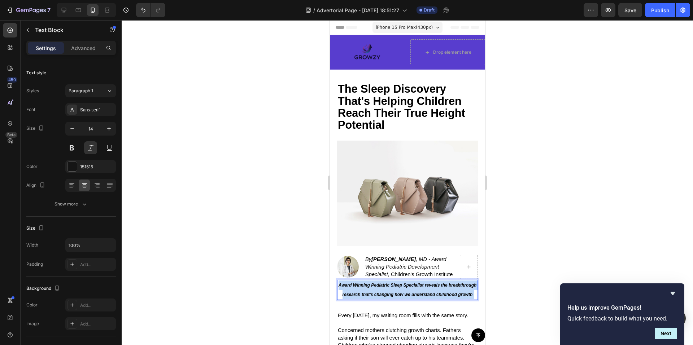
drag, startPoint x: 430, startPoint y: 305, endPoint x: 357, endPoint y: 291, distance: 74.2
click at [357, 291] on p "Award Winning Pediatric Sleep Specialist reveals the breakthrough research that…" at bounding box center [406, 290] width 139 height 19
click at [425, 300] on p "Award Winning Pediatric Sleep Specialist reveals the breakthrough research that…" at bounding box center [406, 290] width 139 height 19
drag, startPoint x: 425, startPoint y: 306, endPoint x: 418, endPoint y: 304, distance: 7.9
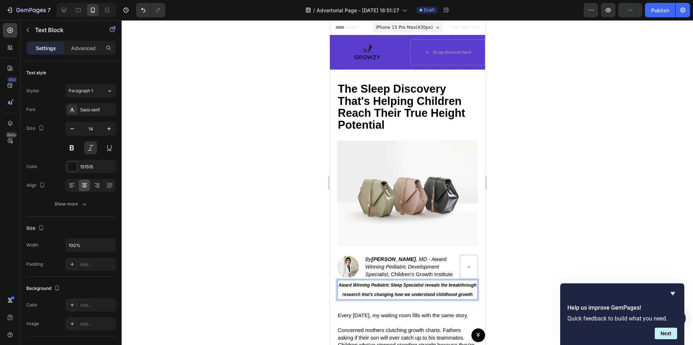
click at [418, 300] on p "Award Winning Pediatric Sleep Specialist reveals the breakthrough research that…" at bounding box center [406, 290] width 139 height 19
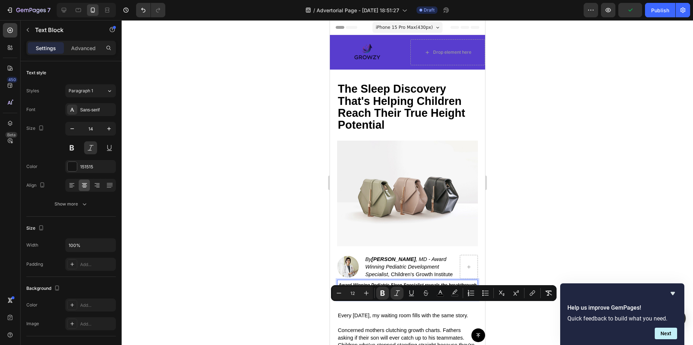
click at [433, 300] on p "Award Winning Pediatric Sleep Specialist reveals the breakthrough research that…" at bounding box center [406, 290] width 139 height 19
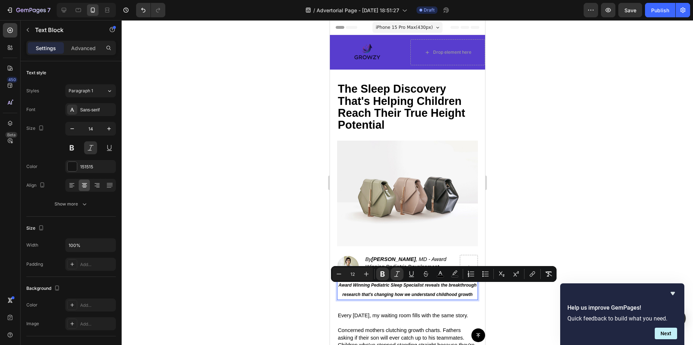
drag, startPoint x: 430, startPoint y: 312, endPoint x: 346, endPoint y: 287, distance: 87.4
click at [346, 287] on div "Award Winning Pediatric Sleep Specialist reveals the breakthrough research that…" at bounding box center [407, 290] width 141 height 20
copy strong "Award Winning Pediatric Sleep Specialist reveals the breakthrough research that…"
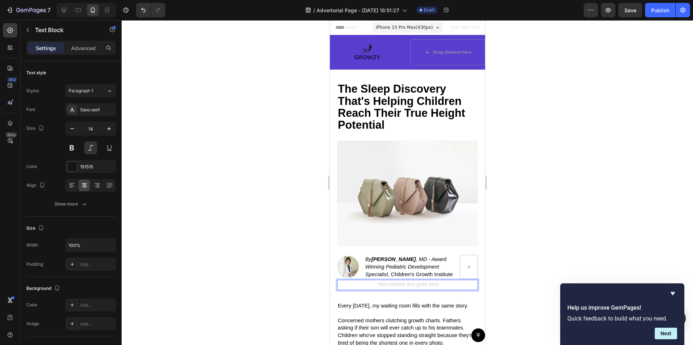
click at [430, 287] on div "Rich Text Editor. Editing area: main" at bounding box center [407, 285] width 141 height 10
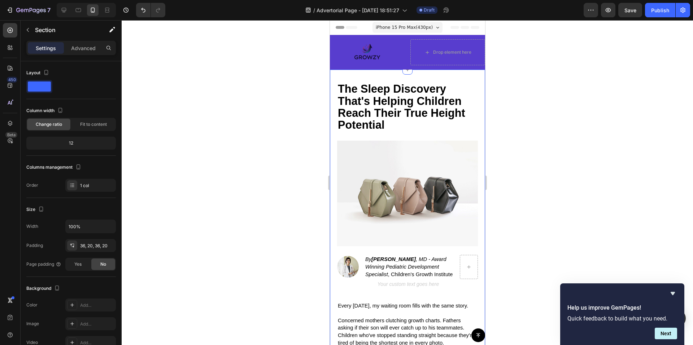
click at [478, 287] on div "⁠⁠⁠⁠⁠⁠⁠ The Sleep Discovery That's Helping Children Reach Their True Height Pot…" at bounding box center [407, 260] width 155 height 381
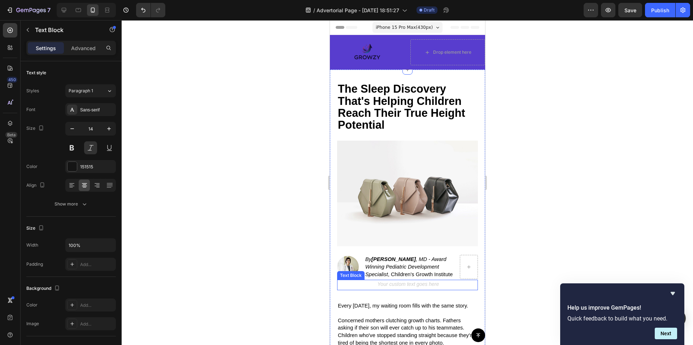
click at [467, 291] on div "Rich Text Editor. Editing area: main" at bounding box center [407, 285] width 141 height 10
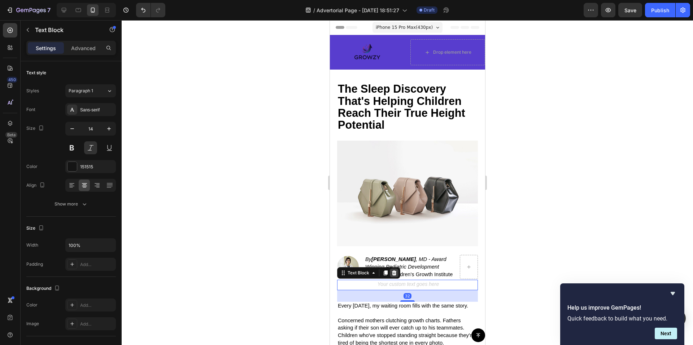
click at [393, 276] on icon at bounding box center [394, 273] width 5 height 5
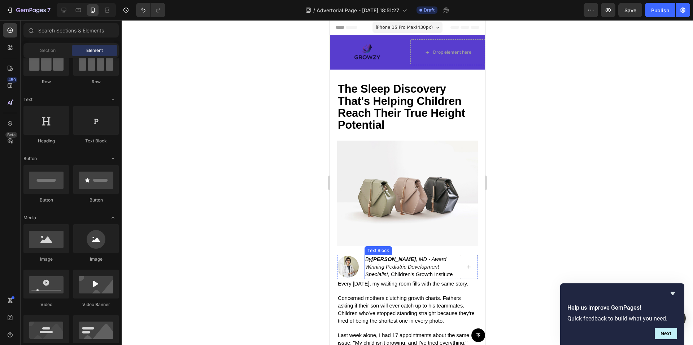
click at [441, 278] on p "By [PERSON_NAME] , MD - Award Winning Pediatric Development Specialist , Childr…" at bounding box center [409, 267] width 88 height 23
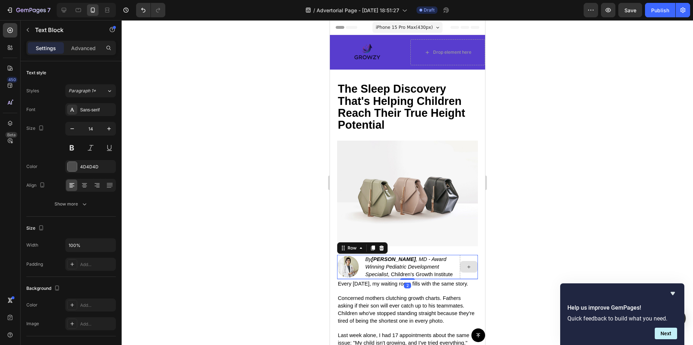
click at [459, 275] on div at bounding box center [468, 267] width 18 height 24
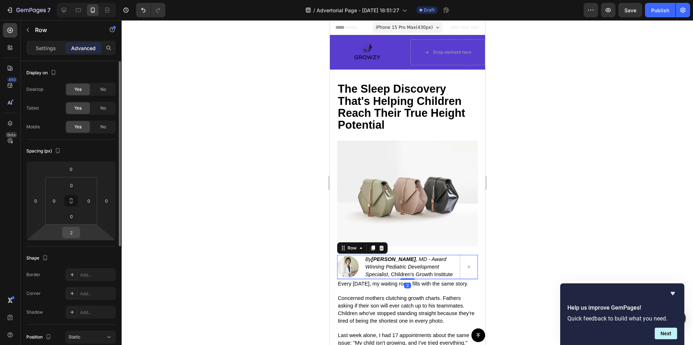
click at [73, 236] on input "2" at bounding box center [71, 232] width 14 height 11
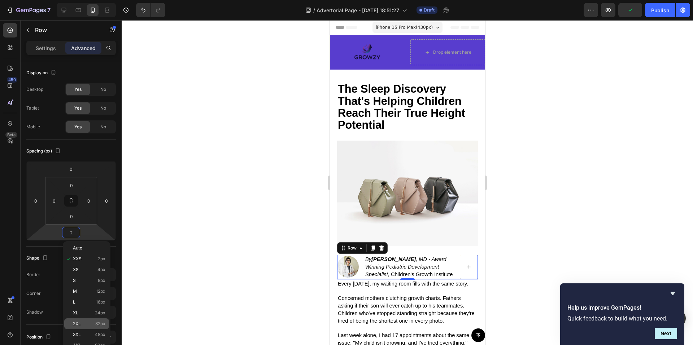
click at [91, 321] on div "2XL 32px" at bounding box center [86, 324] width 45 height 11
type input "32"
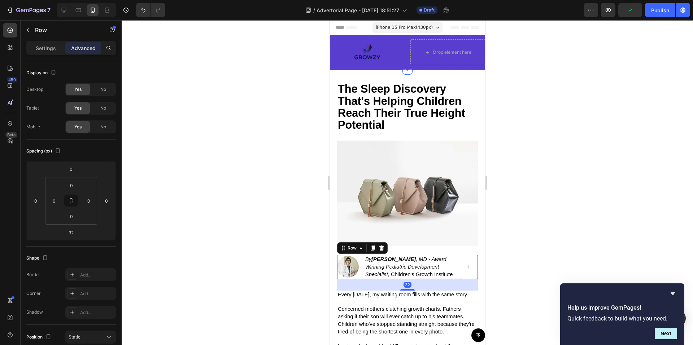
click at [384, 131] on div "⁠⁠⁠⁠⁠⁠⁠ The Sleep Discovery That's Helping Children Reach Their True Height Pot…" at bounding box center [407, 255] width 141 height 344
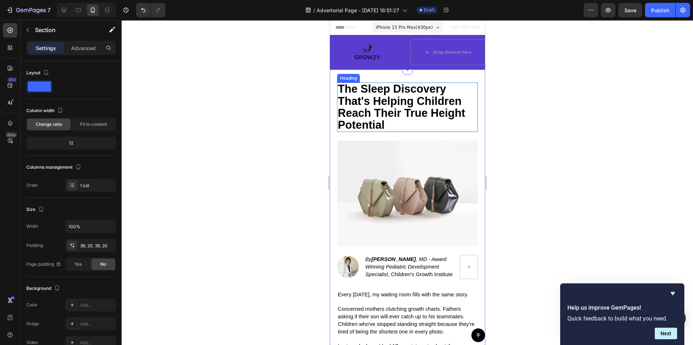
click at [396, 123] on p "⁠⁠⁠⁠⁠⁠⁠ The Sleep Discovery That's Helping Children Reach Their True Height Pot…" at bounding box center [406, 107] width 139 height 48
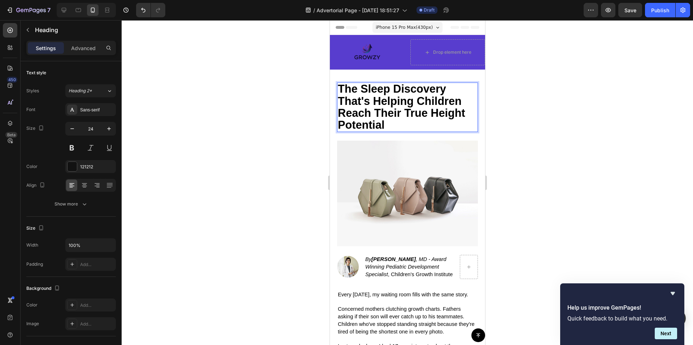
click at [238, 128] on div at bounding box center [407, 182] width 571 height 325
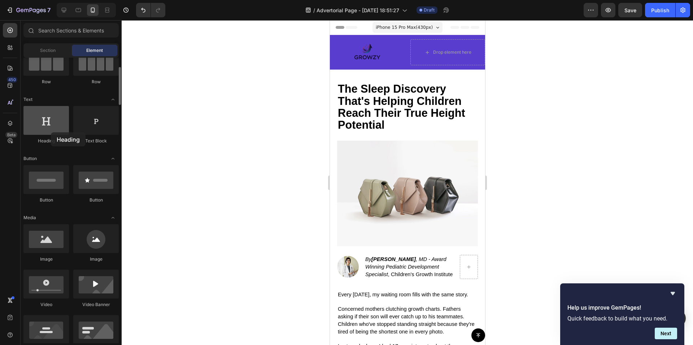
click at [51, 132] on div at bounding box center [45, 120] width 45 height 29
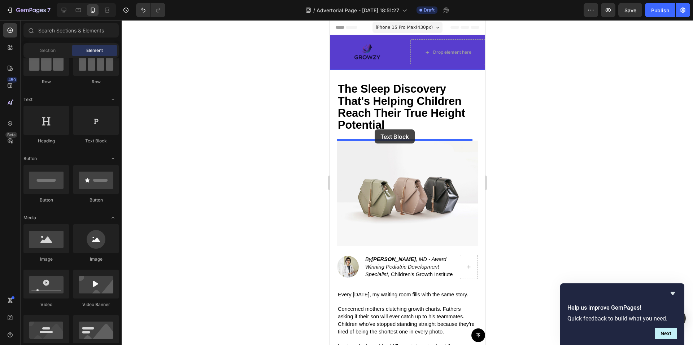
drag, startPoint x: 420, startPoint y: 148, endPoint x: 374, endPoint y: 130, distance: 49.4
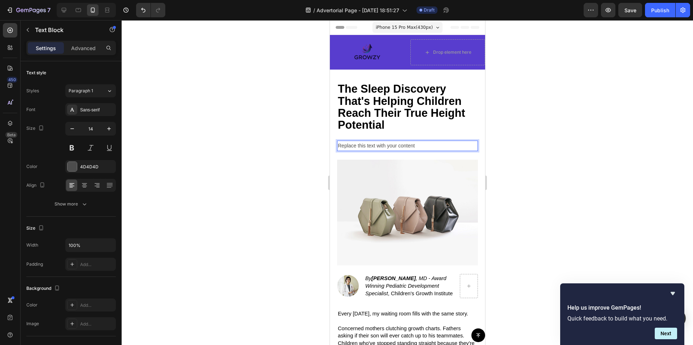
click at [395, 145] on div "Replace this text with your content" at bounding box center [407, 146] width 141 height 10
drag, startPoint x: 428, startPoint y: 149, endPoint x: 333, endPoint y: 144, distance: 95.1
click at [333, 144] on div "⁠⁠⁠⁠⁠⁠⁠ The Sleep Discovery That's Helping Children Reach Their True Height Pot…" at bounding box center [407, 264] width 155 height 389
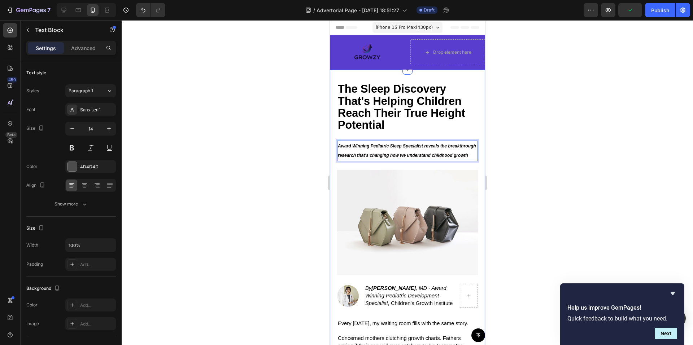
click at [305, 139] on div at bounding box center [407, 182] width 571 height 325
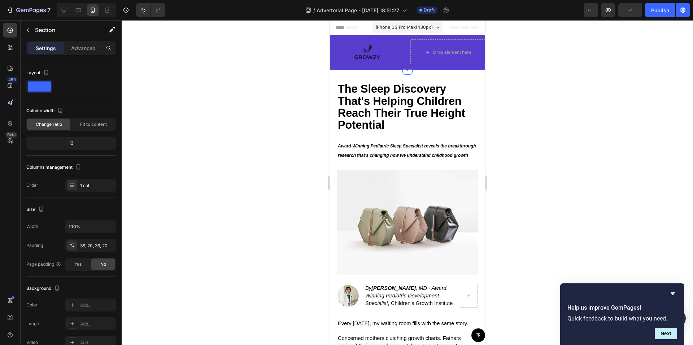
click at [357, 133] on div "⁠⁠⁠⁠⁠⁠⁠ The Sleep Discovery That's Helping Children Reach Their True Height Pot…" at bounding box center [407, 269] width 141 height 372
click at [411, 130] on p "⁠⁠⁠⁠⁠⁠⁠ The Sleep Discovery That's Helping Children Reach Their True Height Pot…" at bounding box center [406, 107] width 139 height 48
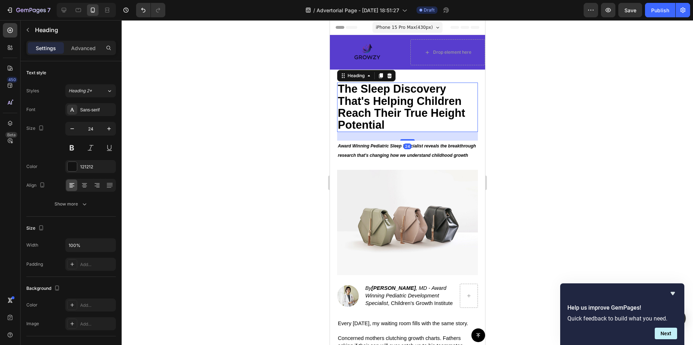
click at [78, 42] on div "Settings Advanced" at bounding box center [71, 48] width 90 height 14
click at [82, 44] on div "Advanced" at bounding box center [83, 48] width 36 height 12
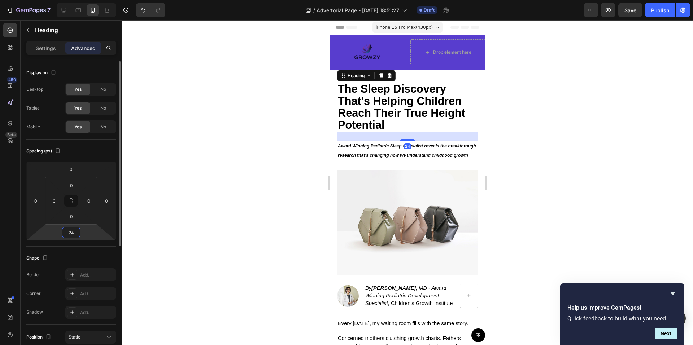
click at [68, 233] on input "24" at bounding box center [71, 232] width 14 height 11
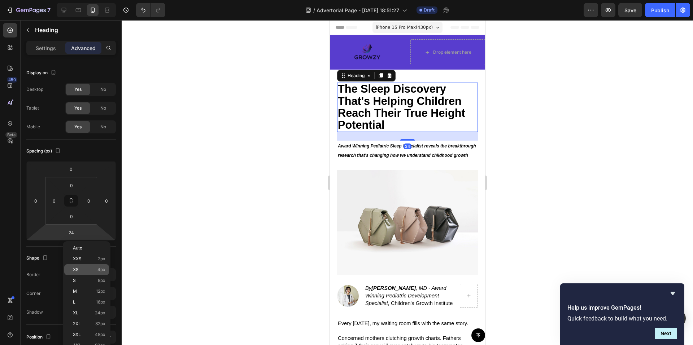
click at [94, 270] on p "XS 4px" at bounding box center [89, 269] width 32 height 5
type input "4"
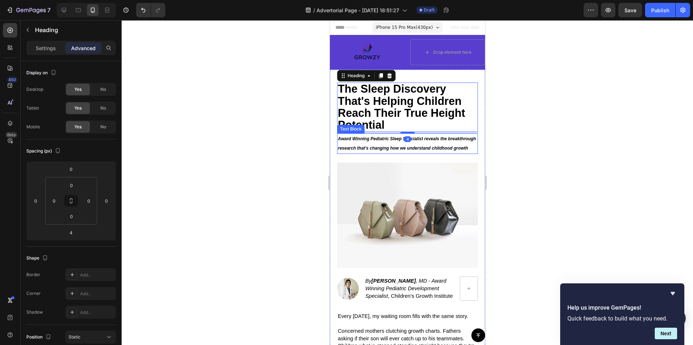
click at [356, 151] on p "Award Winning Pediatric Sleep Specialist reveals the breakthrough research that…" at bounding box center [406, 143] width 139 height 19
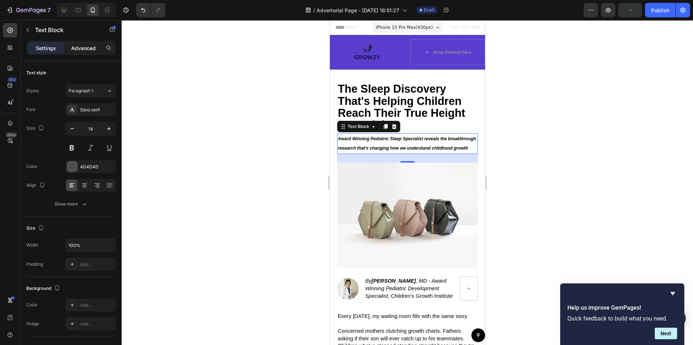
click at [74, 51] on p "Advanced" at bounding box center [83, 48] width 25 height 8
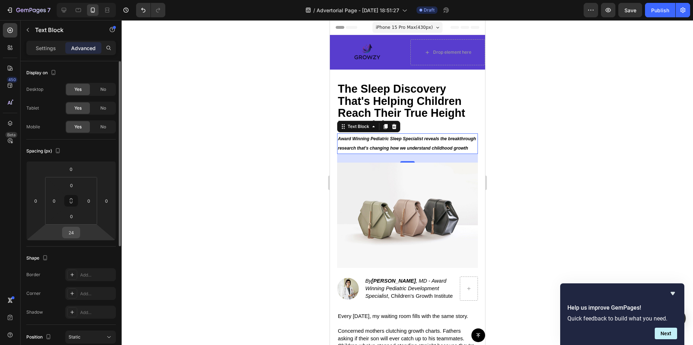
click at [77, 231] on input "24" at bounding box center [71, 232] width 14 height 11
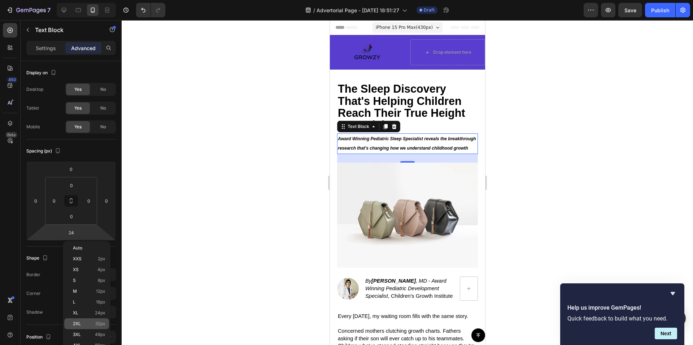
click at [89, 320] on div "2XL 32px" at bounding box center [86, 324] width 45 height 11
type input "32"
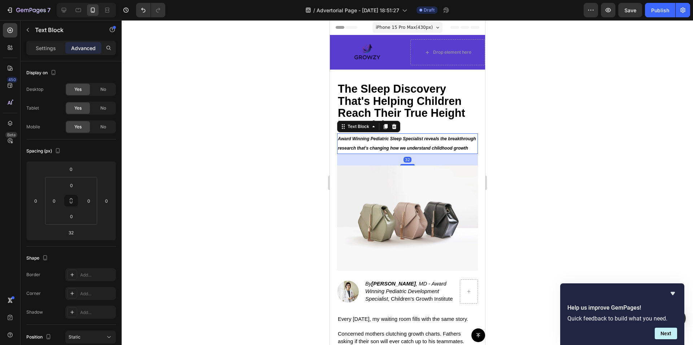
click at [232, 254] on div at bounding box center [407, 182] width 571 height 325
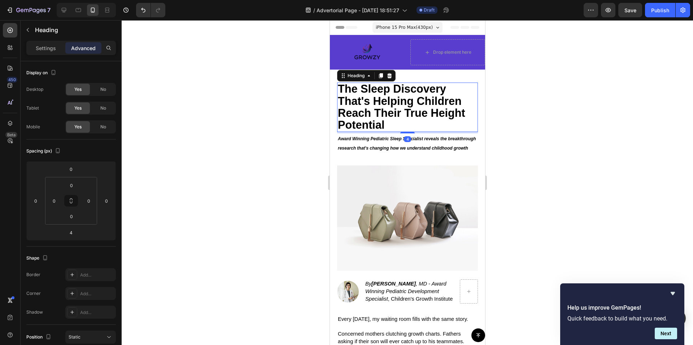
click at [407, 124] on p "⁠⁠⁠⁠⁠⁠⁠ The Sleep Discovery That's Helping Children Reach Their True Height Pot…" at bounding box center [406, 107] width 139 height 48
click at [211, 130] on div at bounding box center [407, 182] width 571 height 325
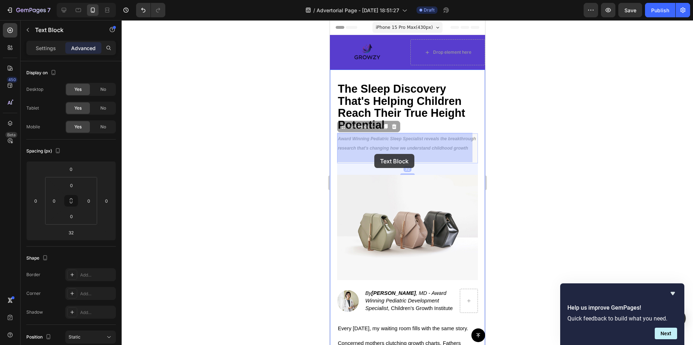
drag, startPoint x: 386, startPoint y: 158, endPoint x: 380, endPoint y: 156, distance: 6.1
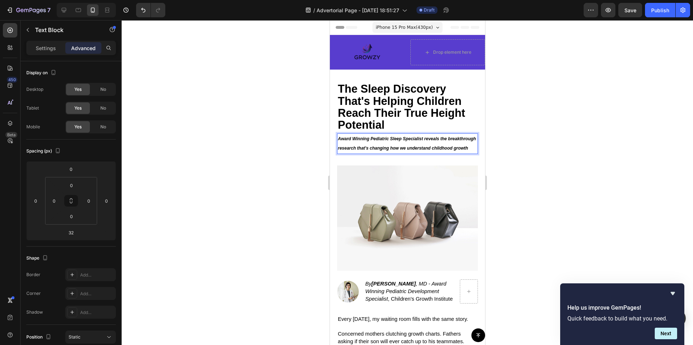
drag, startPoint x: 380, startPoint y: 156, endPoint x: 337, endPoint y: 135, distance: 48.7
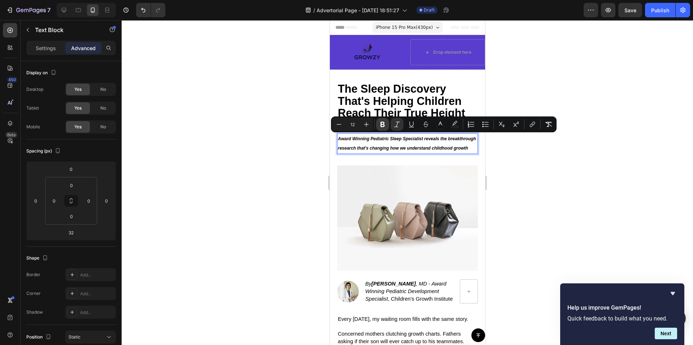
click at [385, 127] on icon "Editor contextual toolbar" at bounding box center [382, 124] width 7 height 7
click at [292, 152] on div at bounding box center [407, 182] width 571 height 325
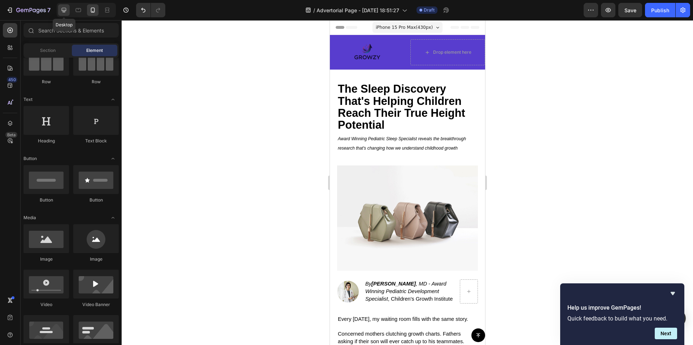
click at [65, 8] on icon at bounding box center [64, 10] width 5 height 5
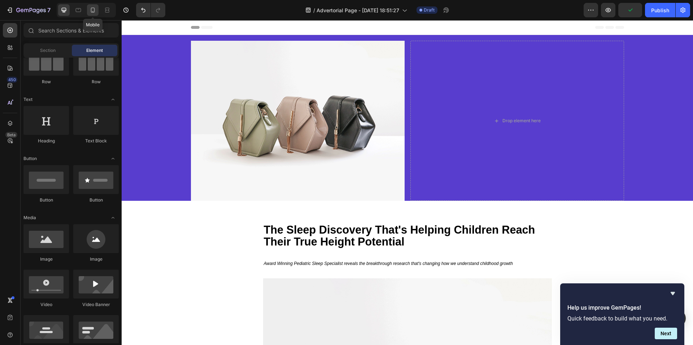
click at [92, 10] on icon at bounding box center [92, 9] width 7 height 7
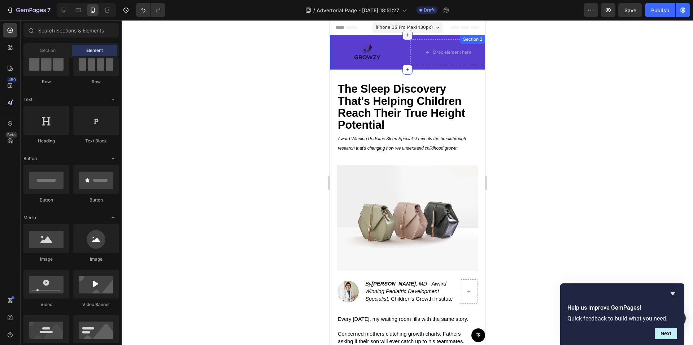
click at [402, 39] on div at bounding box center [407, 35] width 10 height 10
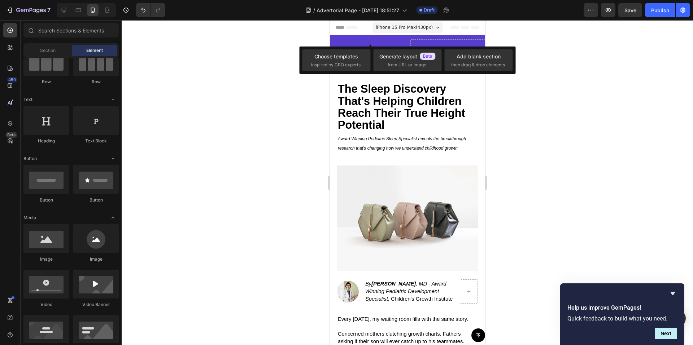
click at [252, 54] on div at bounding box center [407, 182] width 571 height 325
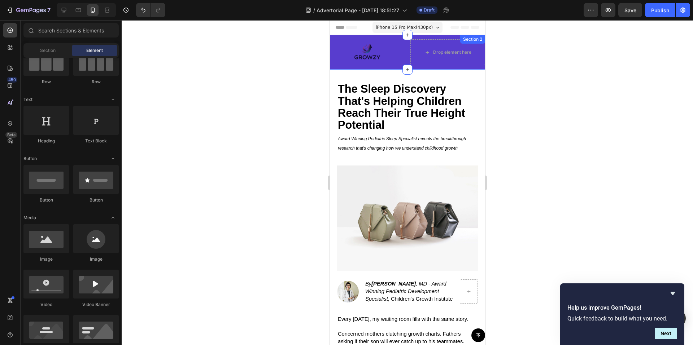
click at [342, 38] on div "Image Drop element here Row Row Section 2" at bounding box center [407, 52] width 155 height 35
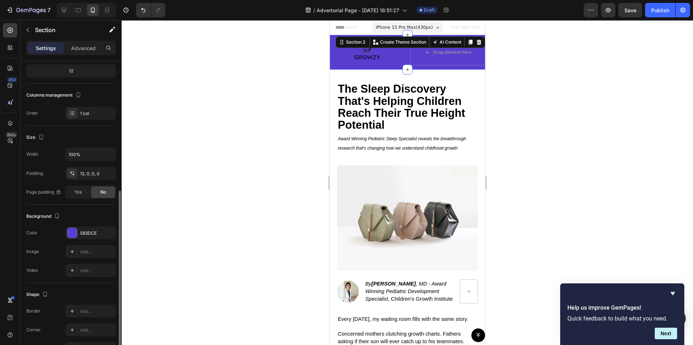
scroll to position [117, 0]
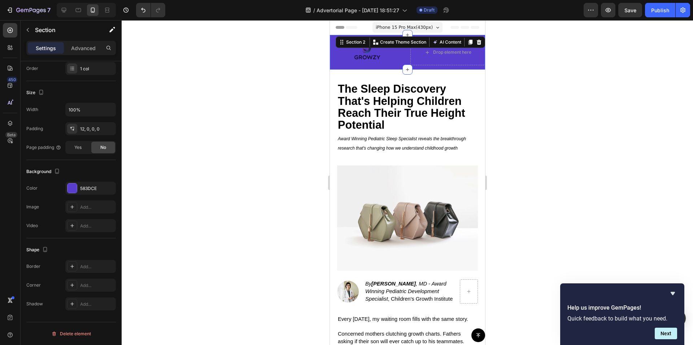
click at [198, 193] on div at bounding box center [407, 182] width 571 height 325
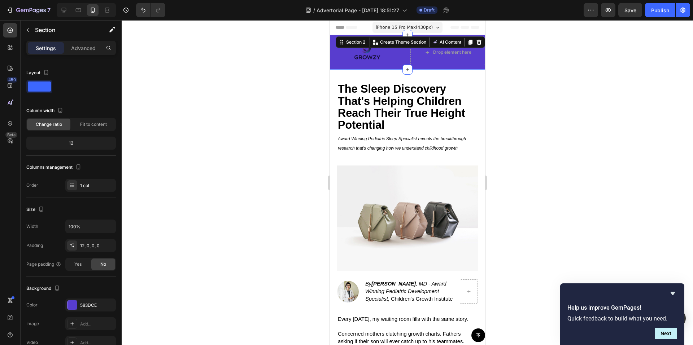
click at [393, 65] on div "Image Drop element here Row Row" at bounding box center [407, 54] width 155 height 30
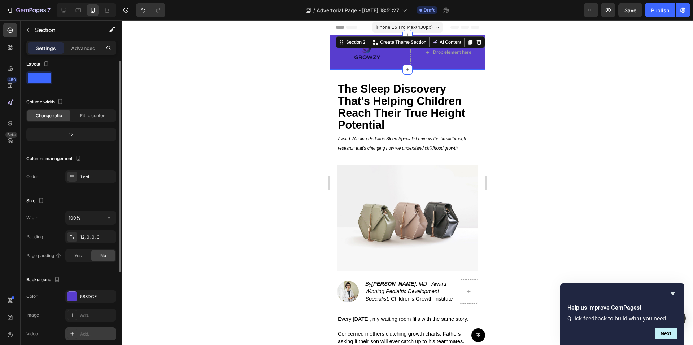
scroll to position [0, 0]
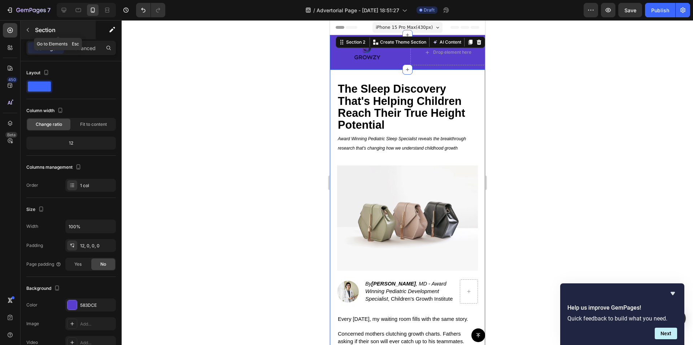
click at [32, 27] on button "button" at bounding box center [28, 30] width 12 height 12
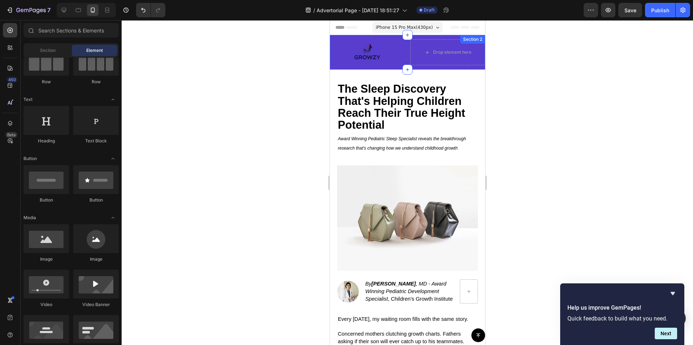
click at [343, 38] on div "Image Drop element here Row Row Section 2" at bounding box center [407, 52] width 155 height 35
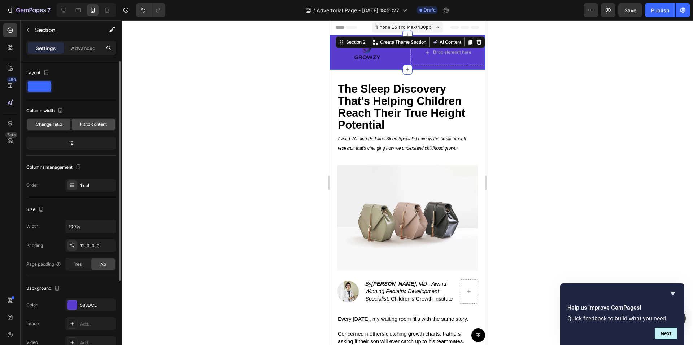
click at [106, 124] on span "Fit to content" at bounding box center [93, 124] width 27 height 6
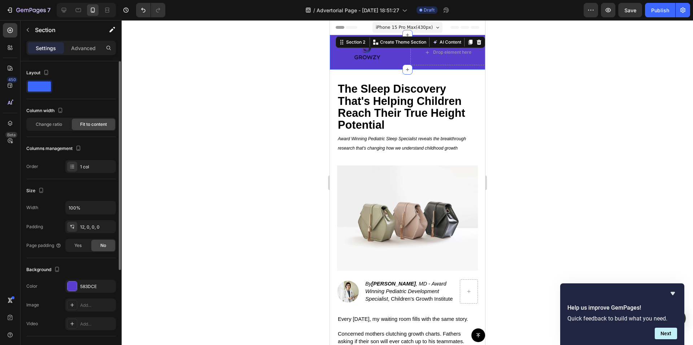
drag, startPoint x: 58, startPoint y: 127, endPoint x: 74, endPoint y: 128, distance: 15.5
click at [60, 127] on span "Change ratio" at bounding box center [49, 124] width 26 height 6
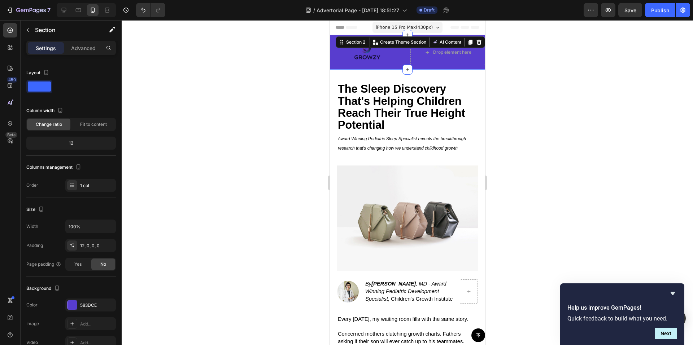
click at [534, 69] on div at bounding box center [407, 182] width 571 height 325
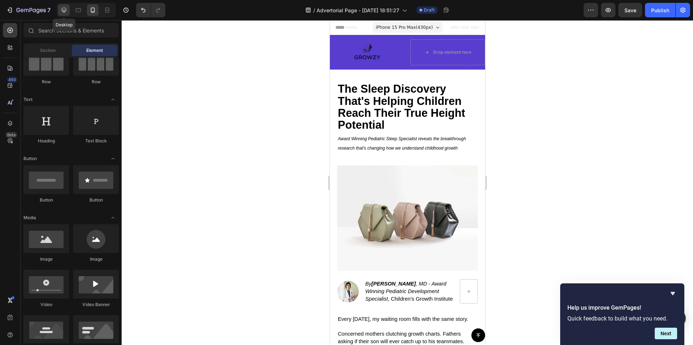
click at [65, 11] on icon at bounding box center [64, 10] width 5 height 5
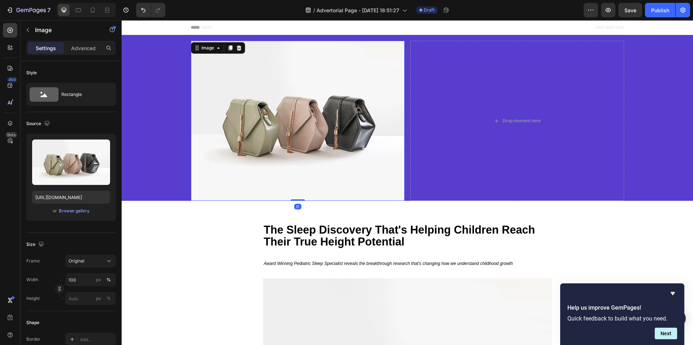
click at [269, 92] on img at bounding box center [298, 121] width 214 height 160
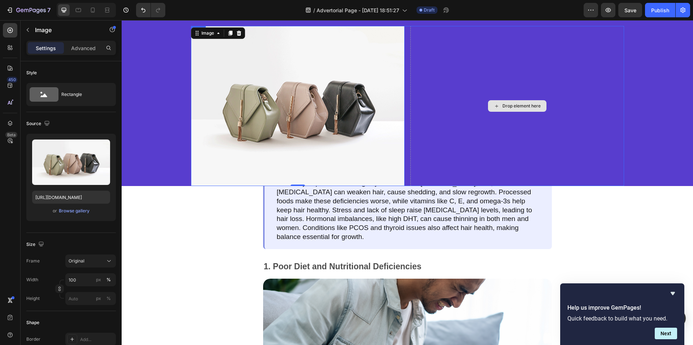
scroll to position [686, 0]
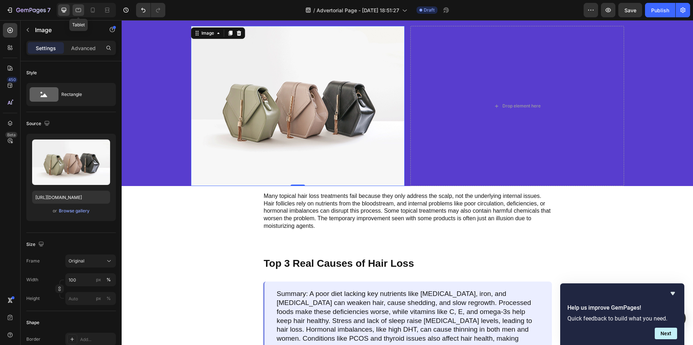
click at [81, 11] on icon at bounding box center [78, 9] width 7 height 7
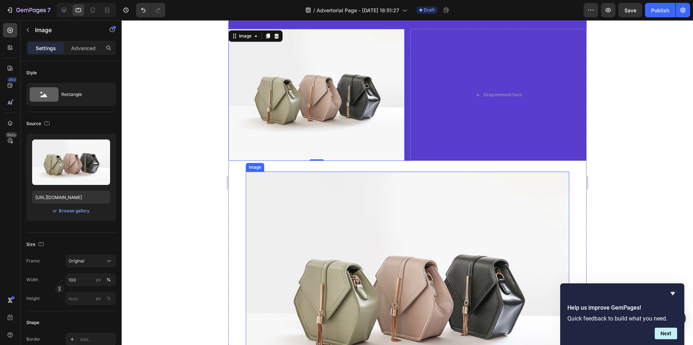
scroll to position [217, 0]
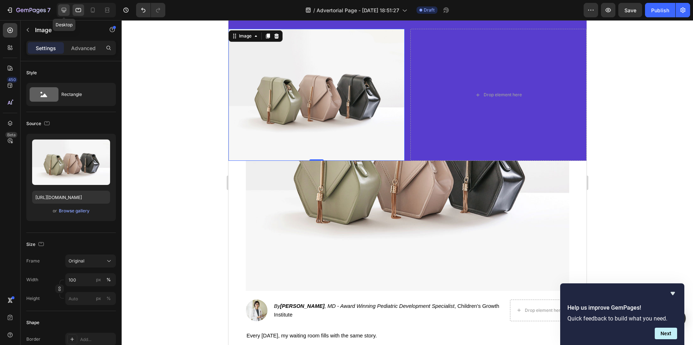
click at [66, 5] on div at bounding box center [64, 10] width 12 height 12
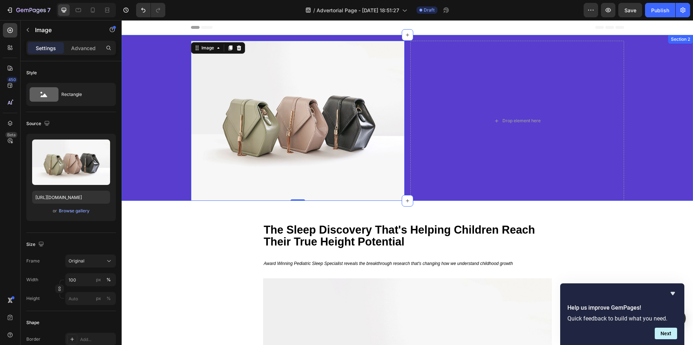
click at [155, 63] on div "Image 0 Drop element here Row Row" at bounding box center [407, 121] width 571 height 160
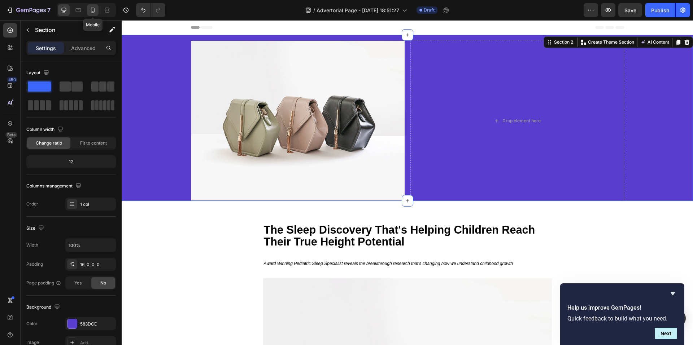
click at [97, 9] on div at bounding box center [93, 10] width 12 height 12
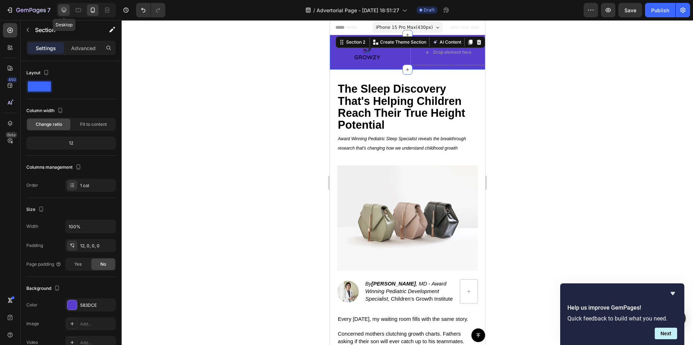
click at [64, 8] on icon at bounding box center [64, 10] width 5 height 5
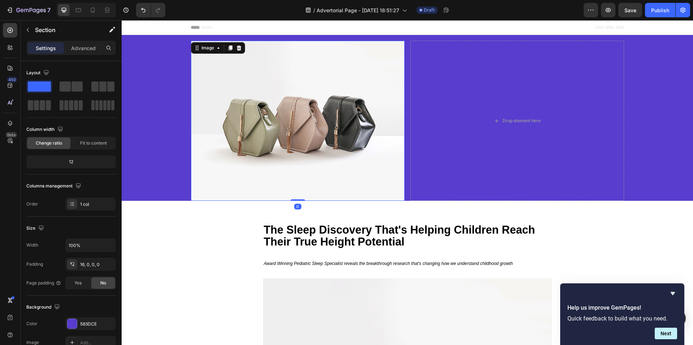
click at [305, 117] on img at bounding box center [298, 121] width 214 height 160
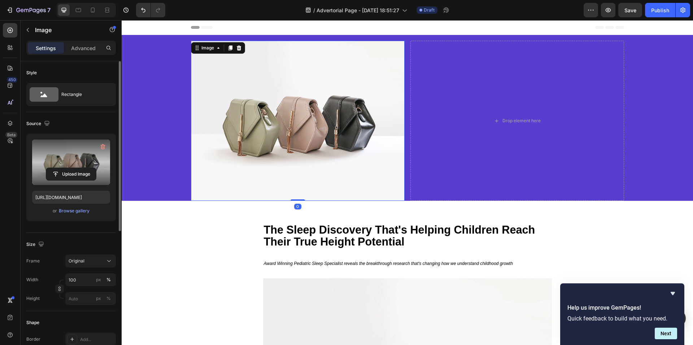
click at [78, 161] on label at bounding box center [71, 162] width 78 height 45
click at [78, 168] on input "file" at bounding box center [71, 174] width 50 height 12
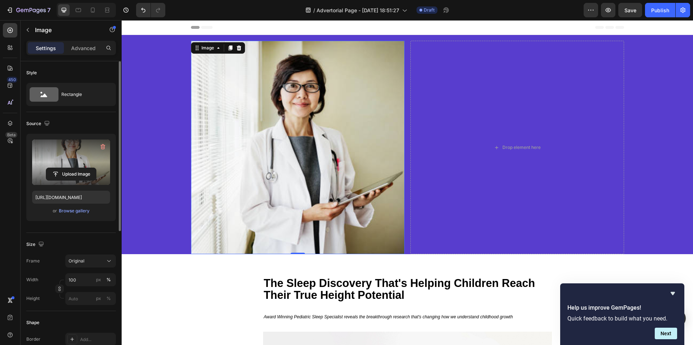
click at [78, 166] on label at bounding box center [71, 162] width 78 height 45
click at [78, 168] on input "file" at bounding box center [71, 174] width 50 height 12
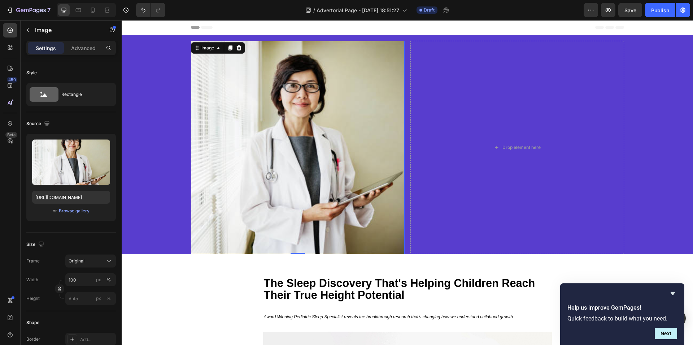
click at [312, 151] on img at bounding box center [298, 148] width 214 height 214
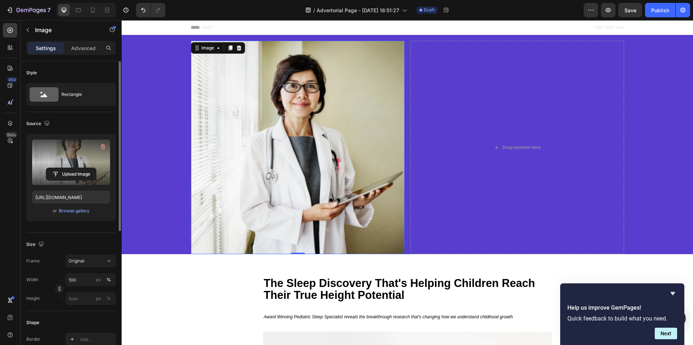
click at [81, 164] on label at bounding box center [71, 162] width 78 height 45
click at [81, 168] on input "file" at bounding box center [71, 174] width 50 height 12
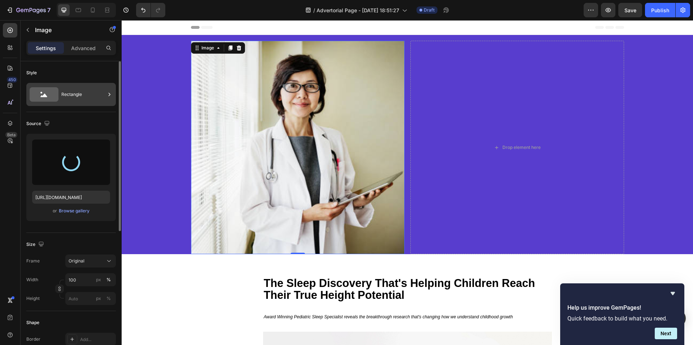
type input "[URL][DOMAIN_NAME]"
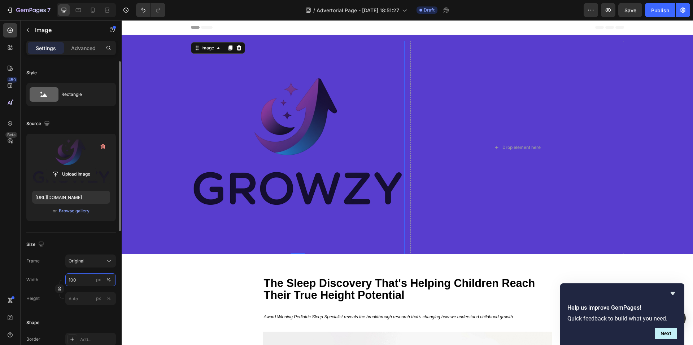
click at [82, 283] on input "100" at bounding box center [90, 280] width 51 height 13
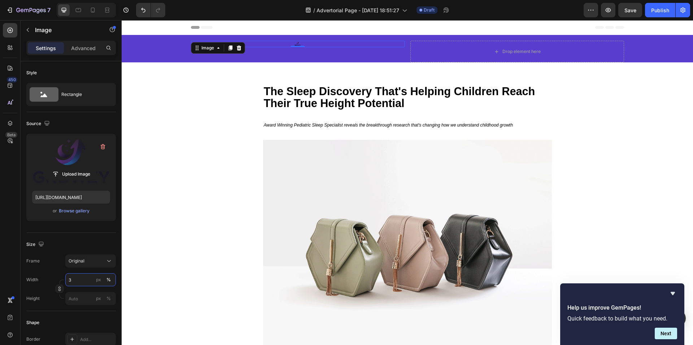
type input "35"
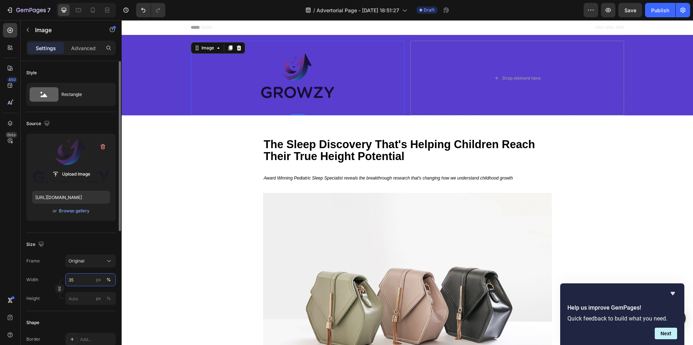
click at [86, 283] on input "35" at bounding box center [90, 280] width 51 height 13
click at [82, 279] on input "35" at bounding box center [90, 280] width 51 height 13
click at [77, 280] on input "35" at bounding box center [90, 280] width 51 height 13
click at [73, 280] on input "35" at bounding box center [90, 280] width 51 height 13
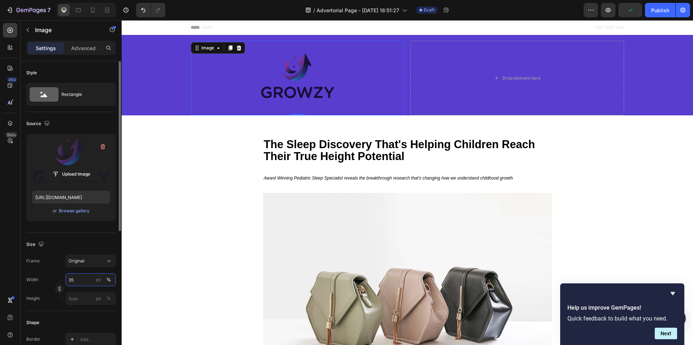
click at [73, 280] on input "35" at bounding box center [90, 280] width 51 height 13
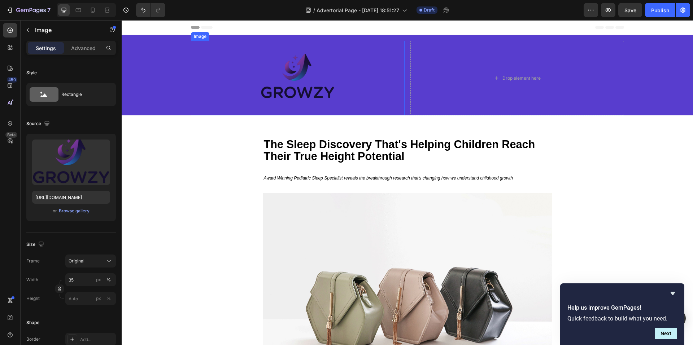
click at [297, 70] on img at bounding box center [297, 78] width 75 height 75
click at [79, 283] on input "35" at bounding box center [90, 280] width 51 height 13
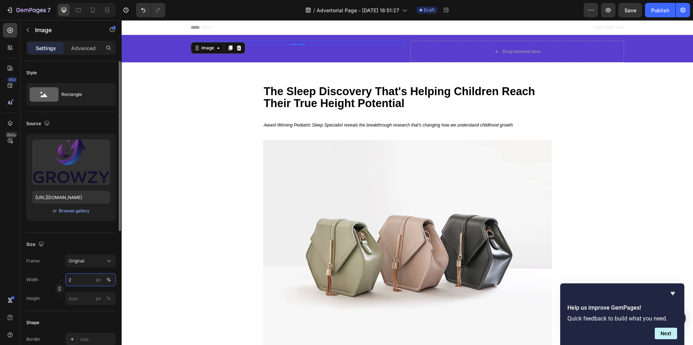
type input "20"
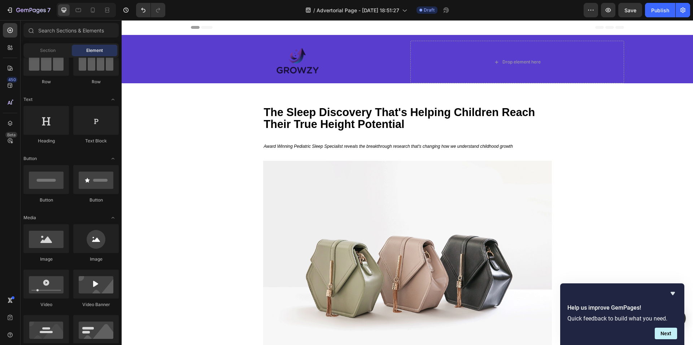
click at [346, 49] on div at bounding box center [298, 62] width 214 height 43
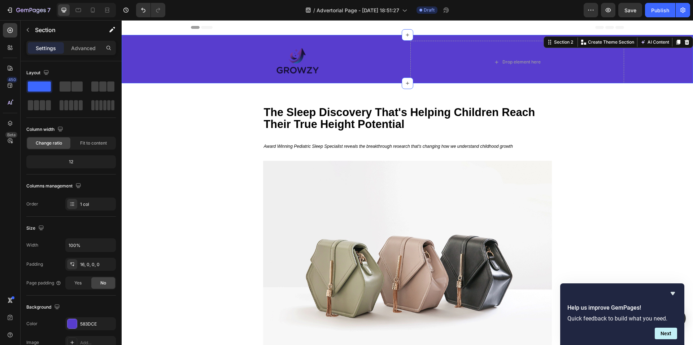
click at [364, 39] on div "Image Drop element here Row Row Section 2 You can create reusable sections Crea…" at bounding box center [407, 59] width 571 height 48
click at [83, 49] on p "Advanced" at bounding box center [83, 48] width 25 height 8
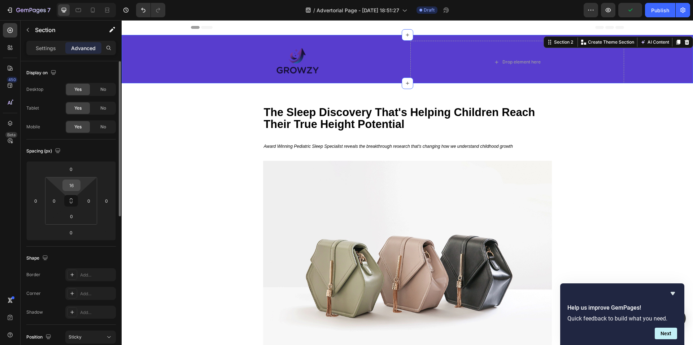
click at [73, 186] on input "16" at bounding box center [71, 185] width 14 height 11
click at [52, 250] on div "Shape Border Add... Corner Add... Shadow Add..." at bounding box center [71, 286] width 90 height 78
click at [73, 186] on input "16" at bounding box center [71, 185] width 14 height 11
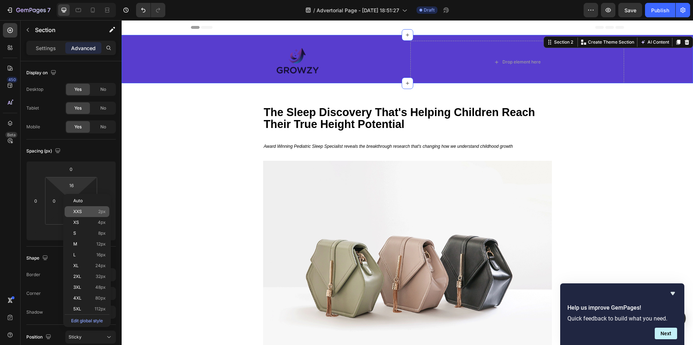
click at [101, 215] on div "XXS 2px" at bounding box center [87, 211] width 45 height 11
type input "2"
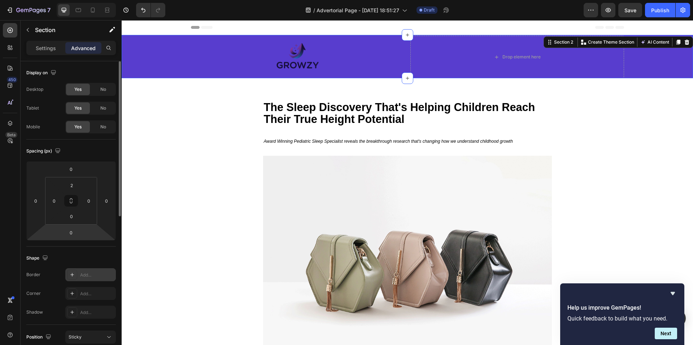
scroll to position [72, 0]
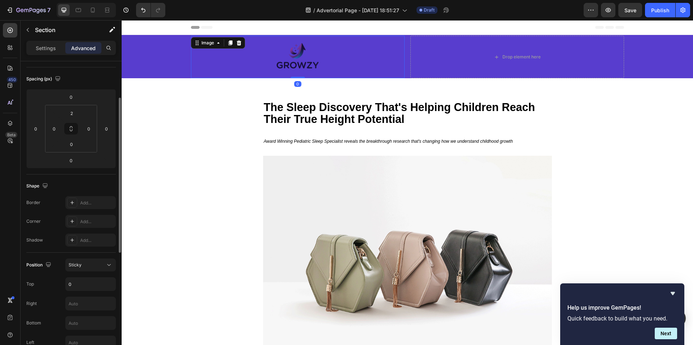
click at [339, 66] on div at bounding box center [298, 57] width 214 height 43
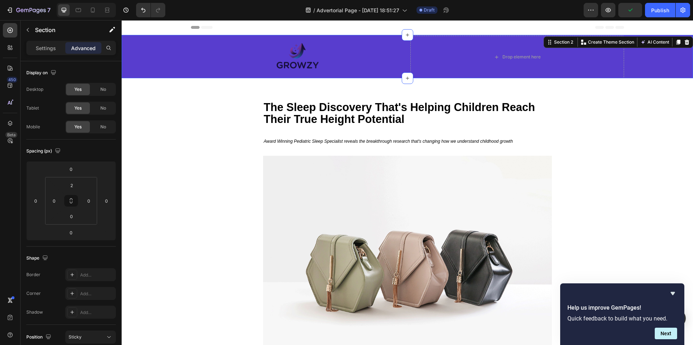
click at [662, 48] on div "Image Drop element here Row Row" at bounding box center [407, 57] width 571 height 43
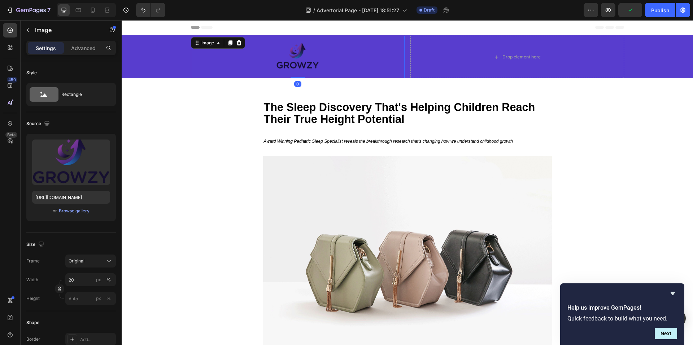
click at [300, 55] on img at bounding box center [297, 57] width 43 height 43
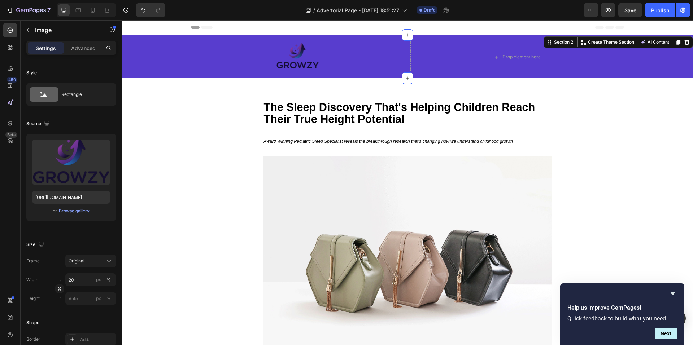
click at [331, 35] on div "Image Drop element here Row Row Section 2 You can create reusable sections Crea…" at bounding box center [407, 56] width 571 height 43
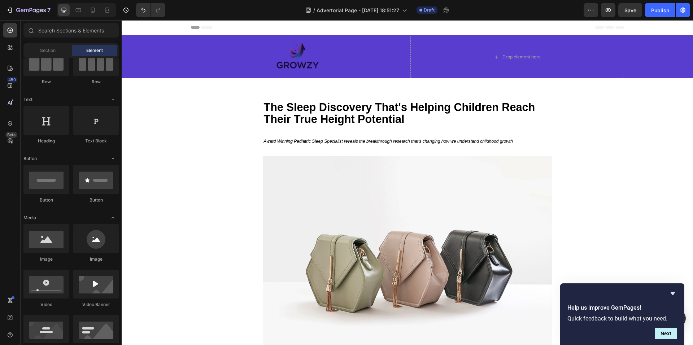
click at [337, 28] on div "Header" at bounding box center [407, 27] width 433 height 14
click at [147, 67] on div "Image Drop element here Row Row" at bounding box center [407, 57] width 571 height 43
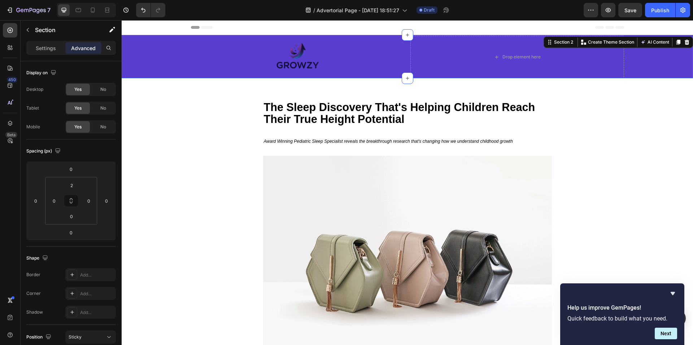
drag, startPoint x: 221, startPoint y: 135, endPoint x: 244, endPoint y: 114, distance: 31.2
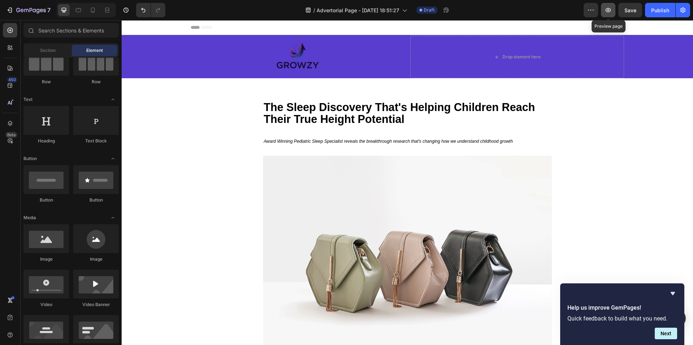
click at [613, 9] on button "button" at bounding box center [608, 10] width 14 height 14
click at [96, 10] on icon at bounding box center [92, 9] width 7 height 7
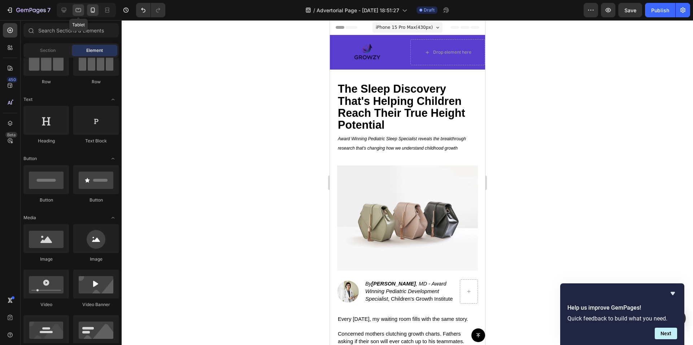
click at [81, 9] on icon at bounding box center [78, 10] width 5 height 4
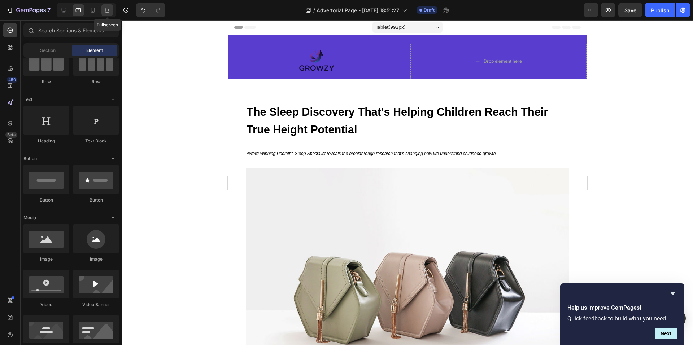
click at [106, 6] on div at bounding box center [107, 10] width 12 height 12
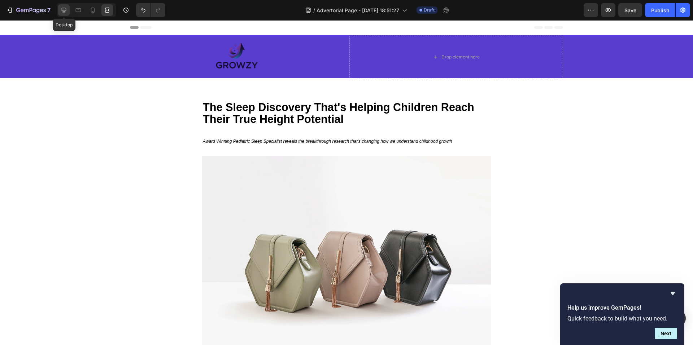
click at [60, 7] on icon at bounding box center [63, 9] width 7 height 7
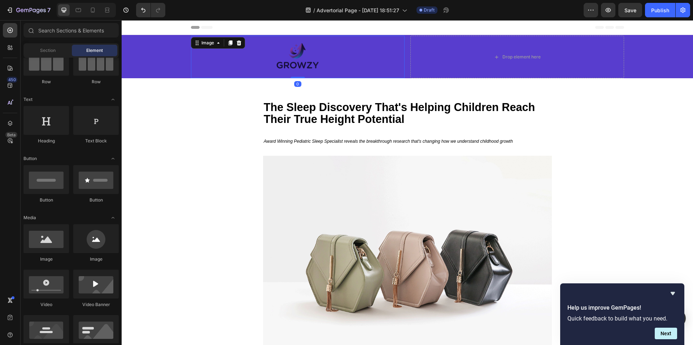
click at [347, 38] on div at bounding box center [298, 57] width 214 height 43
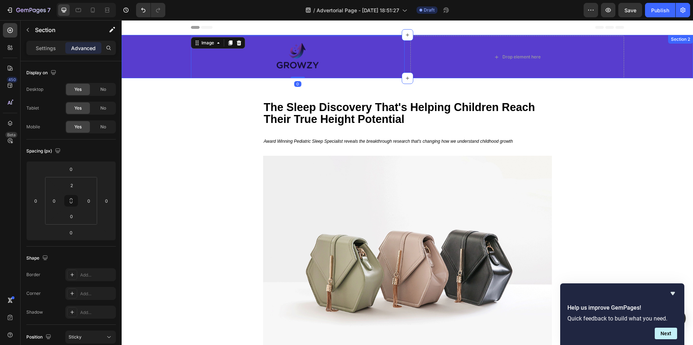
click at [170, 45] on div "Image 0 Drop element here Row Row" at bounding box center [407, 57] width 571 height 43
